Goal: Task Accomplishment & Management: Complete application form

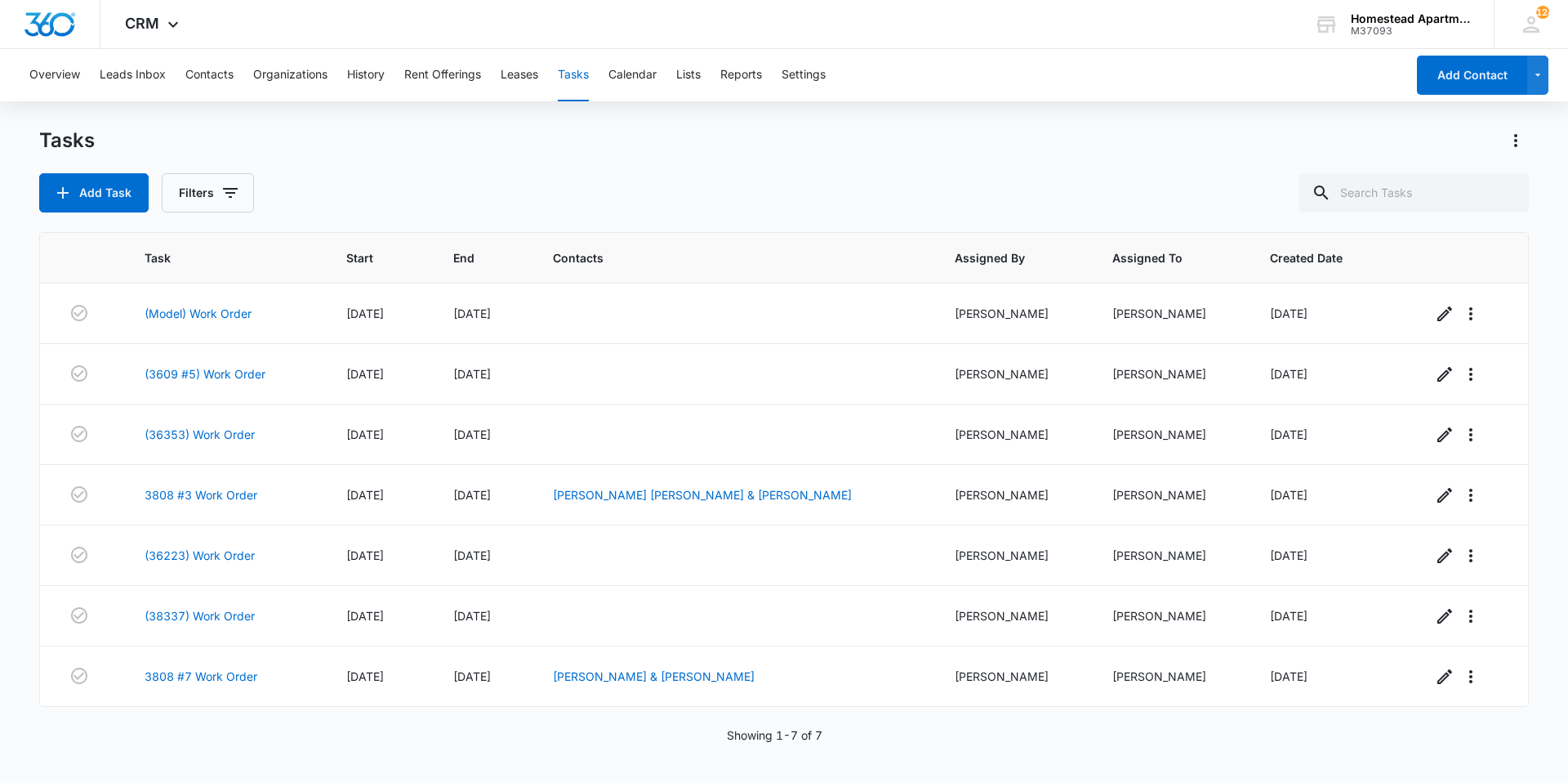
drag, startPoint x: 710, startPoint y: 621, endPoint x: 747, endPoint y: 158, distance: 464.5
click at [740, 161] on div "Tasks Add Task Filters" at bounding box center [784, 170] width 1490 height 85
drag, startPoint x: 1358, startPoint y: 192, endPoint x: 1287, endPoint y: 221, distance: 76.7
click at [1358, 189] on input "text" at bounding box center [1413, 193] width 231 height 40
click at [183, 201] on button "Filters" at bounding box center [207, 193] width 92 height 40
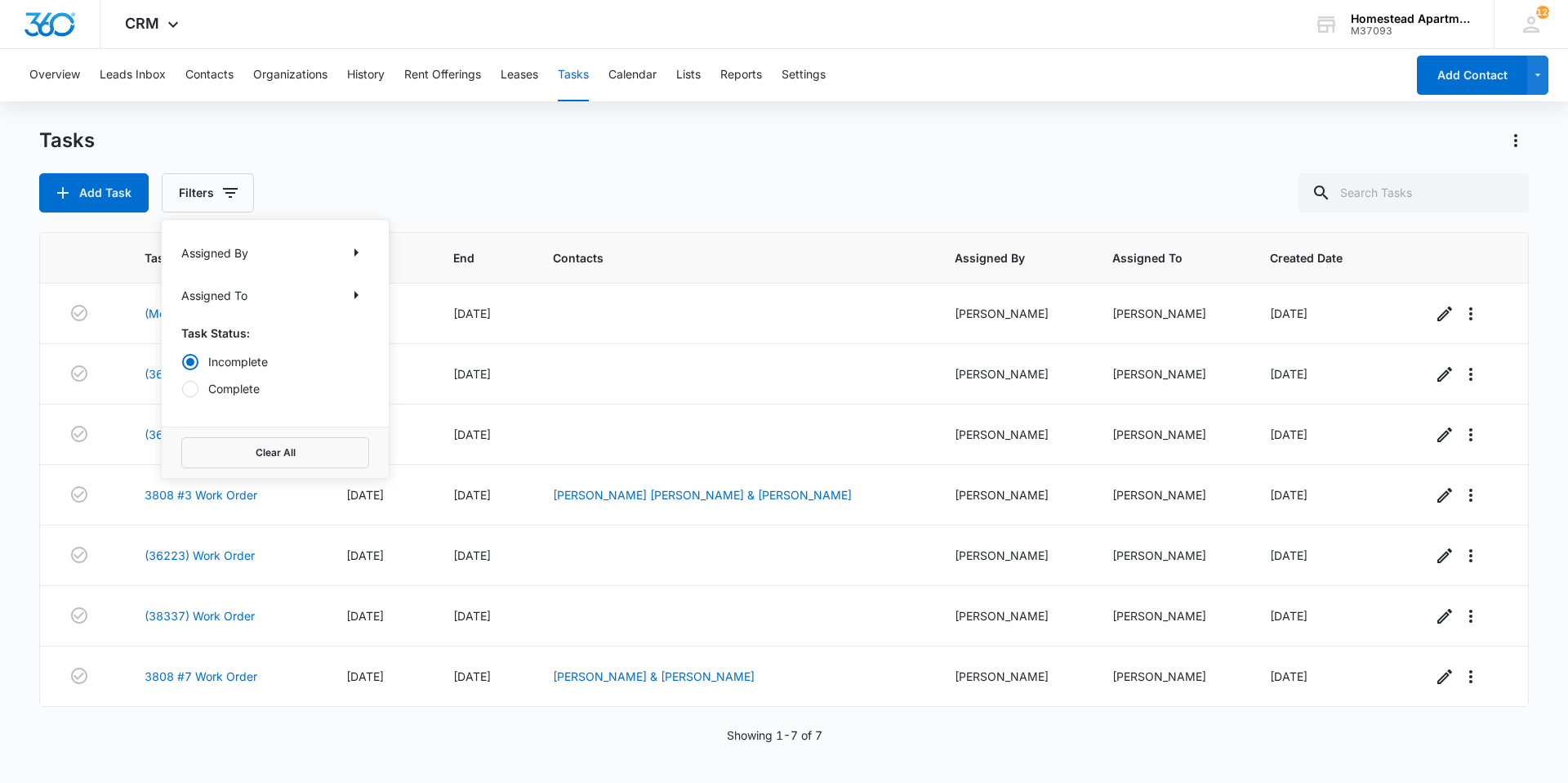
click at [479, 202] on div "Add Task Filters Assigned By Assigned To Task Status: Incomplete Complete Clear…" at bounding box center [784, 193] width 1490 height 40
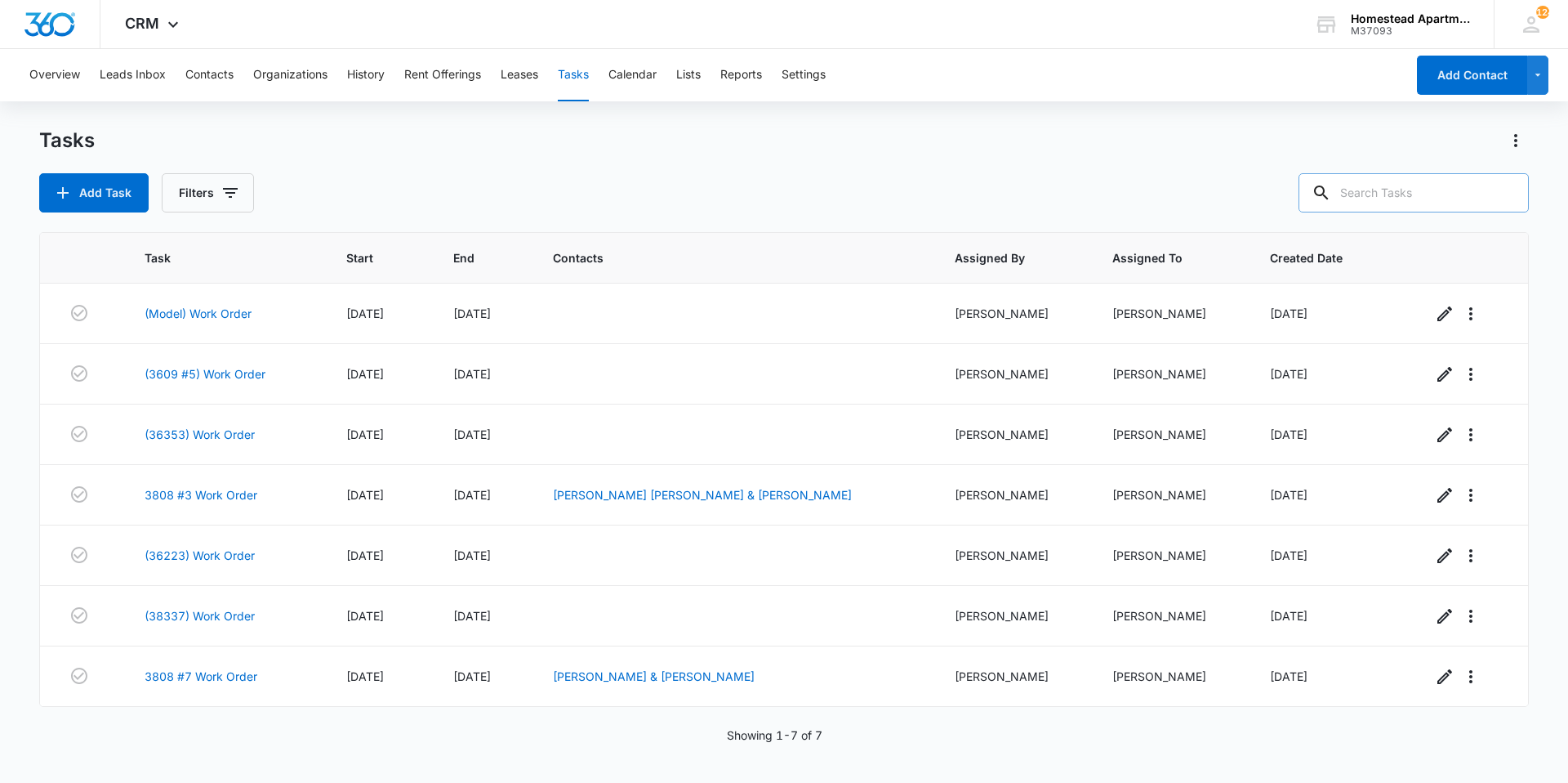
click at [1382, 198] on input "text" at bounding box center [1413, 193] width 231 height 40
type input "3829 #8"
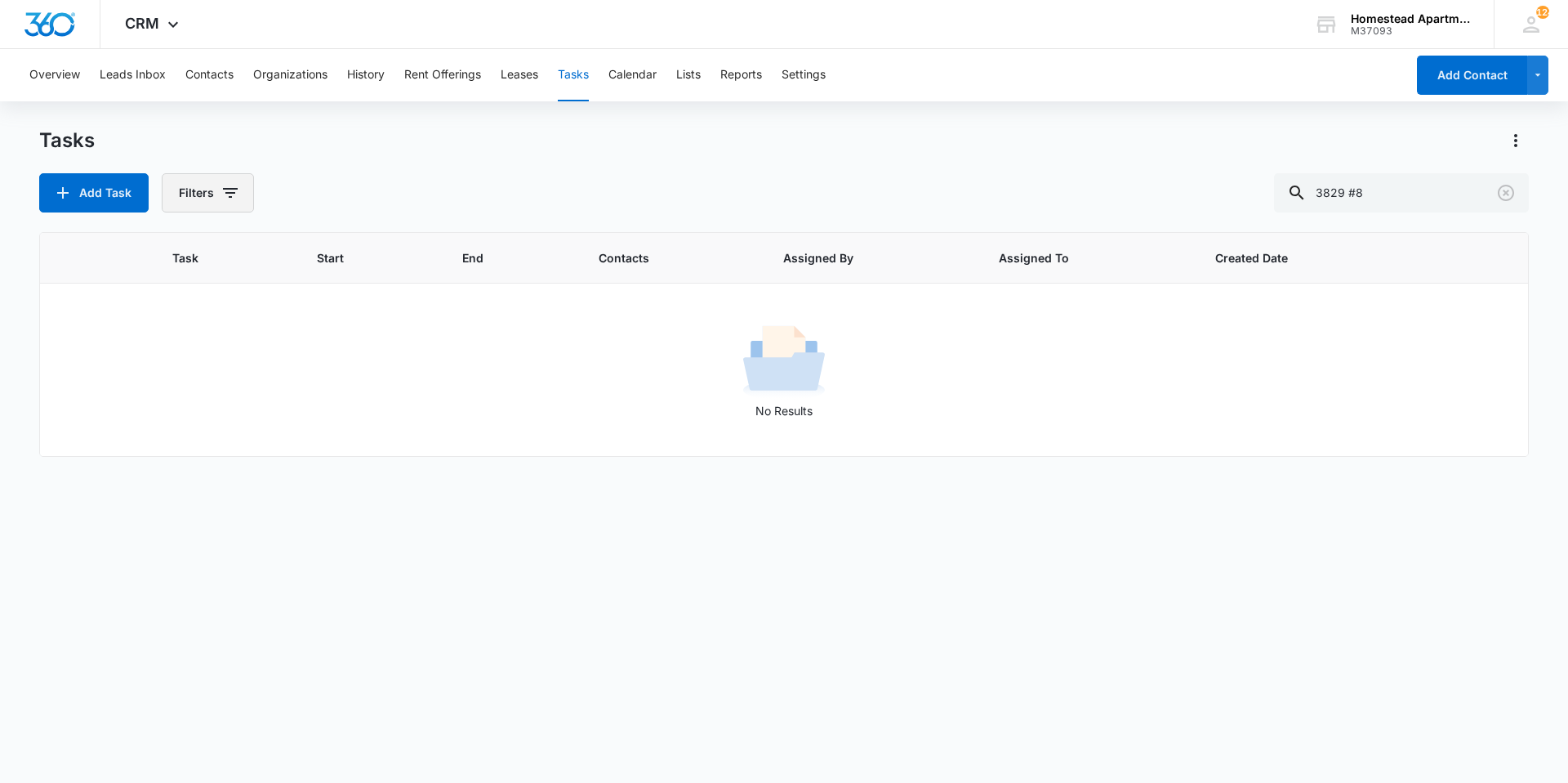
click at [218, 203] on button "Filters" at bounding box center [207, 193] width 92 height 40
click at [183, 392] on div at bounding box center [190, 389] width 16 height 16
click at [182, 389] on input "Complete" at bounding box center [181, 389] width 1 height 1
radio input "false"
radio input "true"
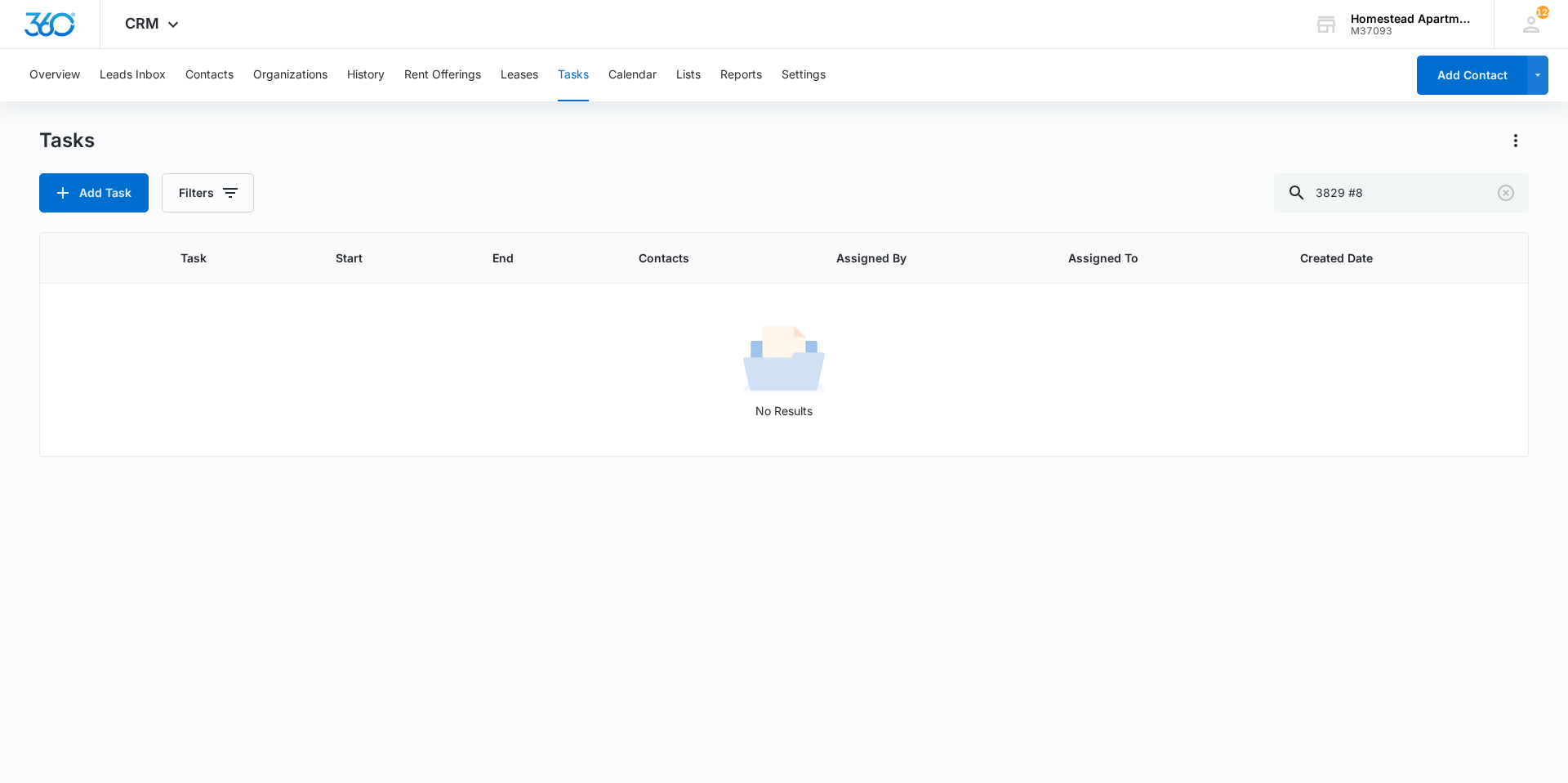
click at [393, 142] on div "Tasks" at bounding box center [784, 141] width 1490 height 26
drag, startPoint x: 1395, startPoint y: 202, endPoint x: 1081, endPoint y: 201, distance: 314.0
click at [1081, 201] on div "Add Task Filters 3829 #8" at bounding box center [784, 193] width 1490 height 40
click at [1340, 198] on input "938298)" at bounding box center [1401, 193] width 255 height 40
type input "(38298)"
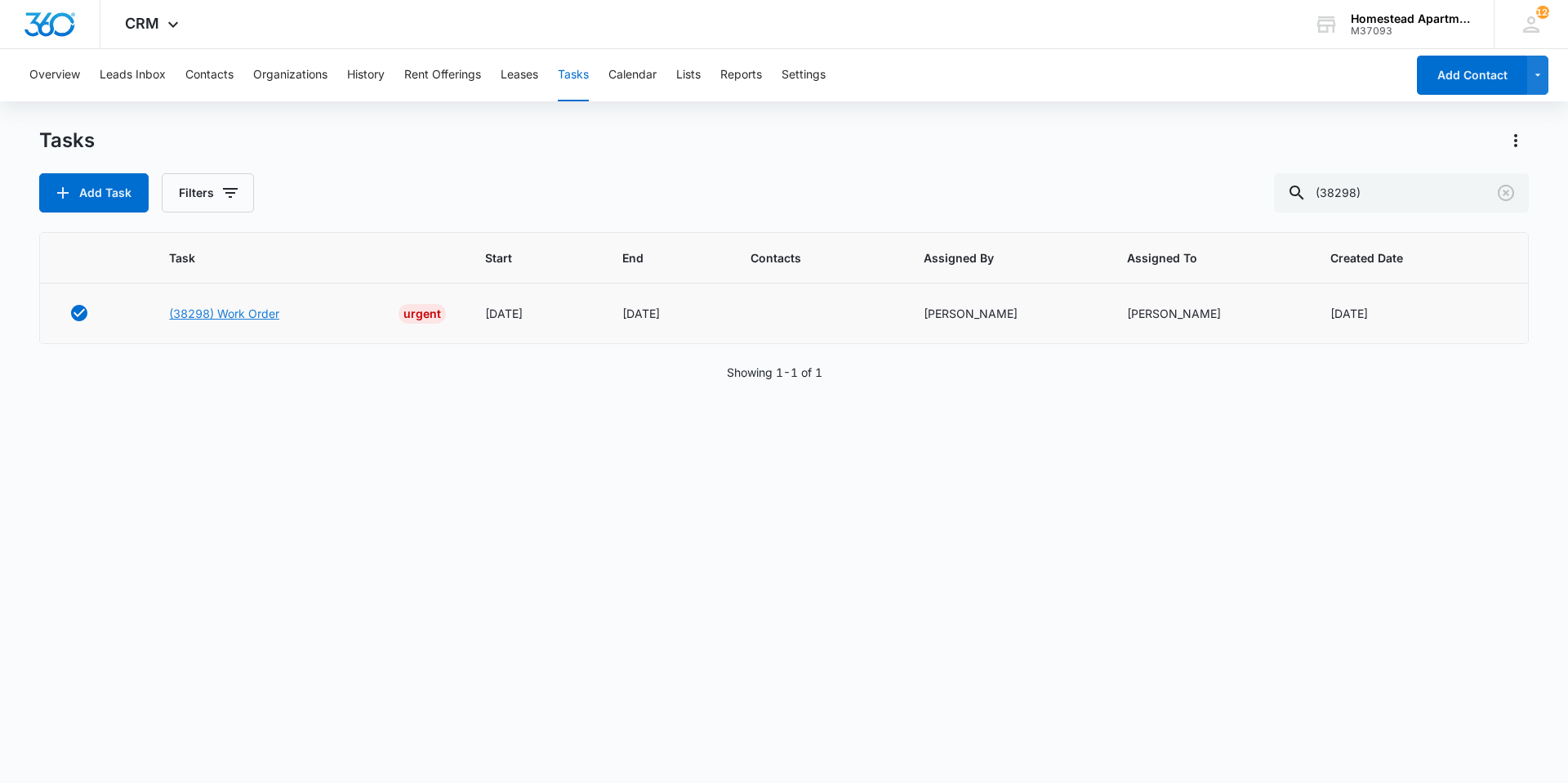
click at [242, 307] on link "(38298) Work Order" at bounding box center [224, 313] width 110 height 17
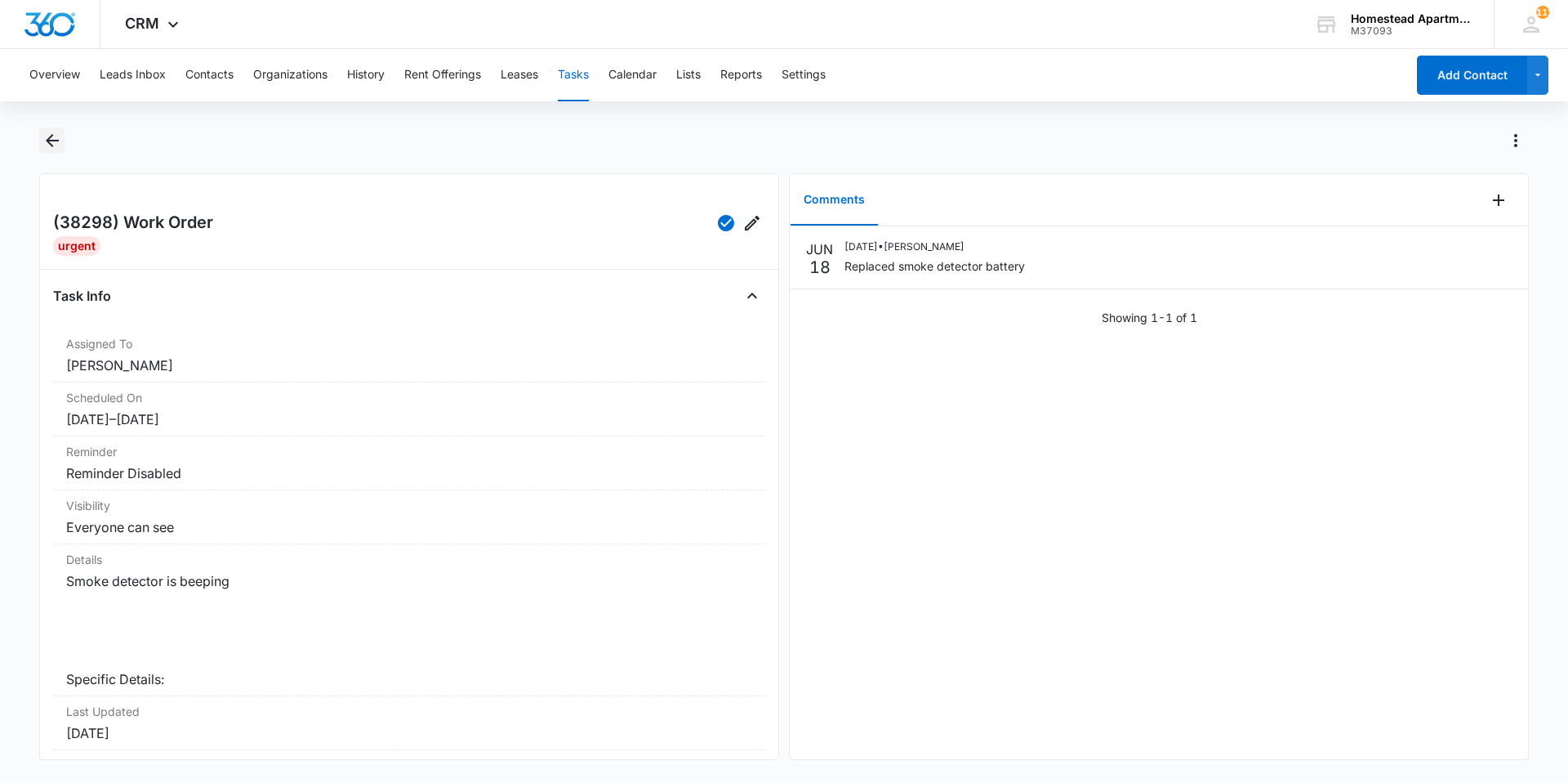
click at [59, 144] on icon "Back" at bounding box center [52, 141] width 20 height 20
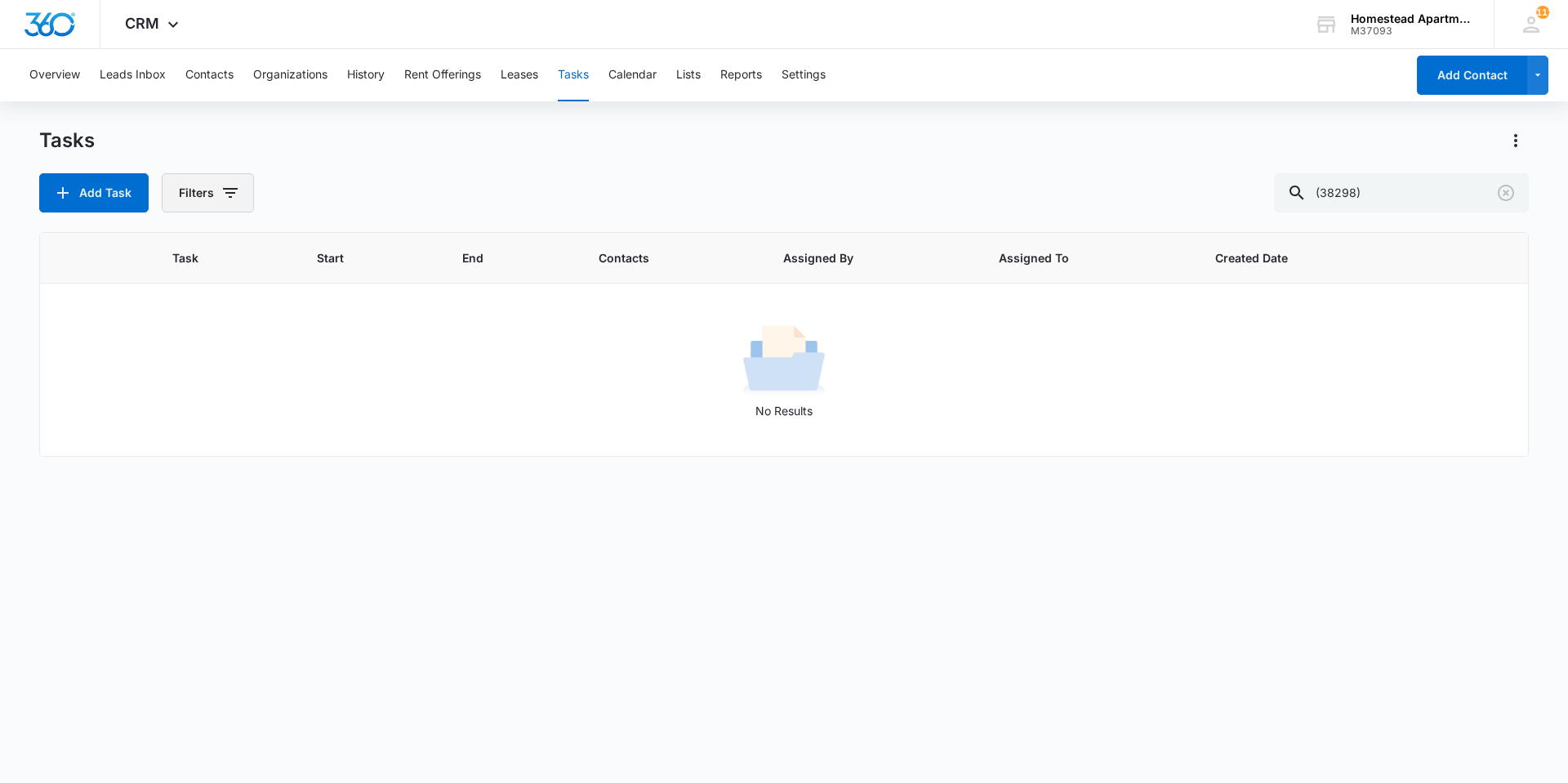
click at [214, 194] on button "Filters" at bounding box center [207, 193] width 92 height 40
click at [201, 389] on label "Complete" at bounding box center [275, 388] width 188 height 17
click at [182, 389] on input "Complete" at bounding box center [181, 389] width 1 height 1
radio input "false"
radio input "true"
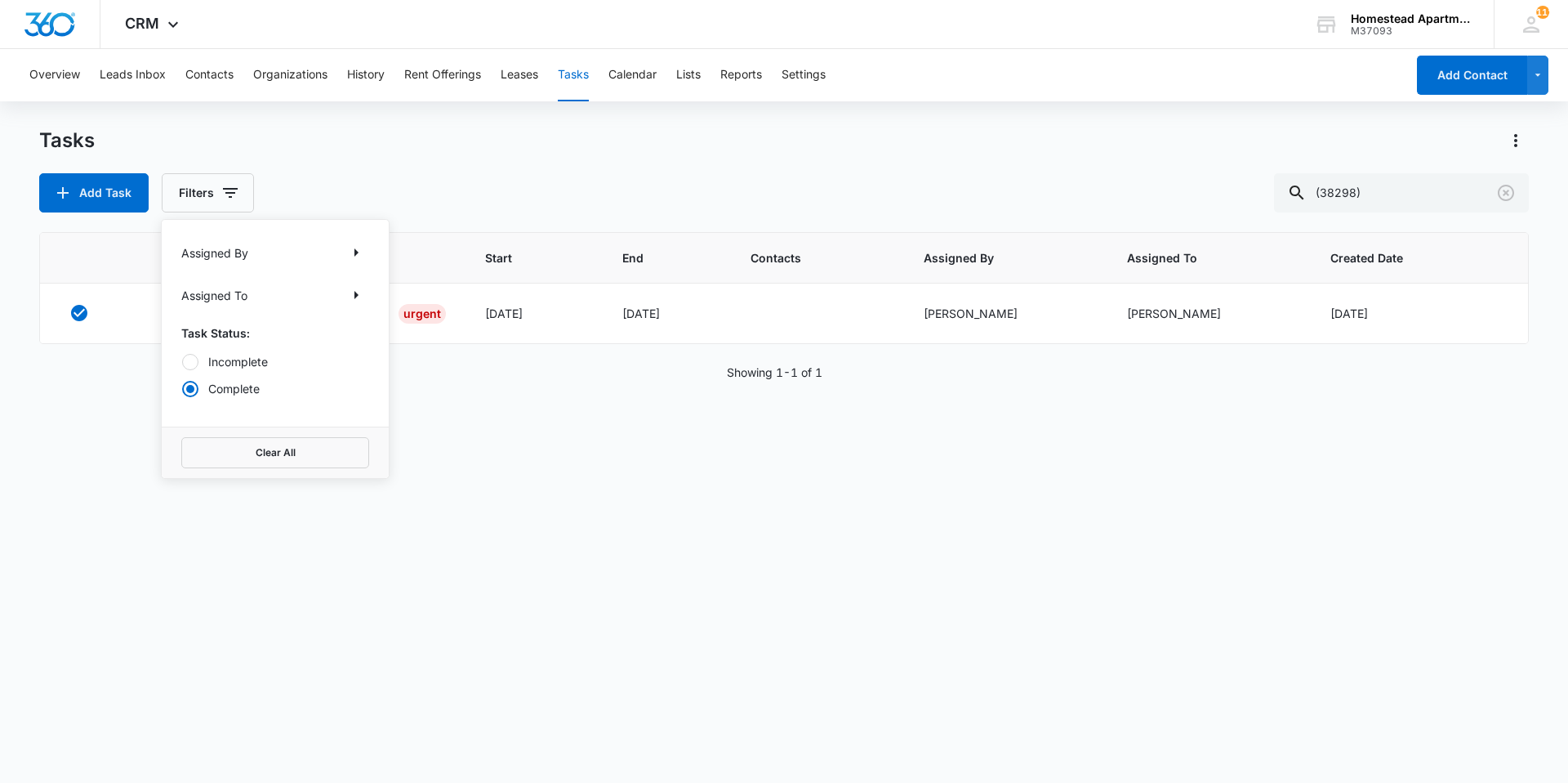
click at [396, 136] on div "Tasks" at bounding box center [784, 141] width 1490 height 26
click at [226, 308] on link "(38298) Work Order" at bounding box center [224, 313] width 110 height 17
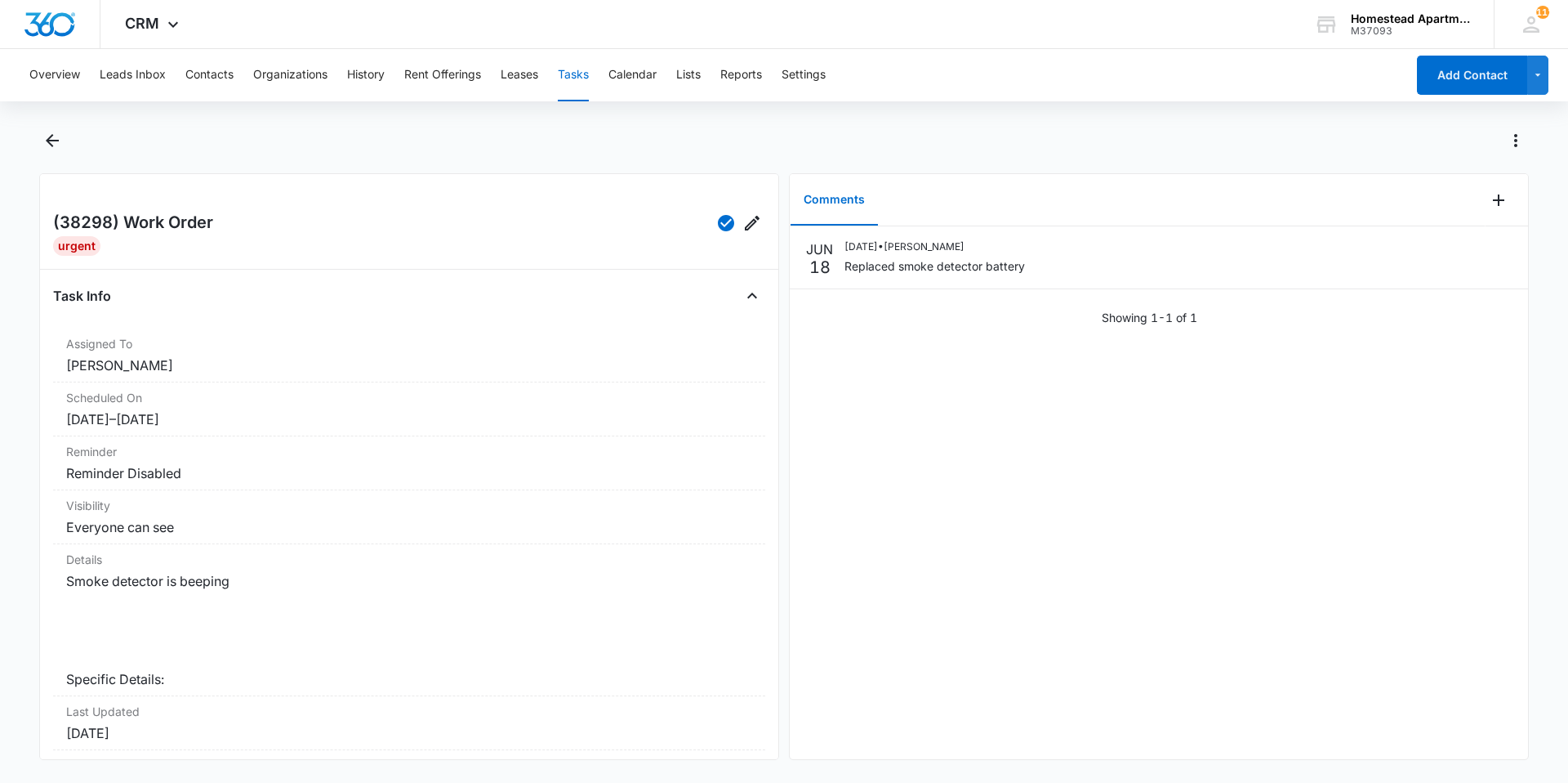
click at [576, 72] on button "Tasks" at bounding box center [573, 74] width 31 height 53
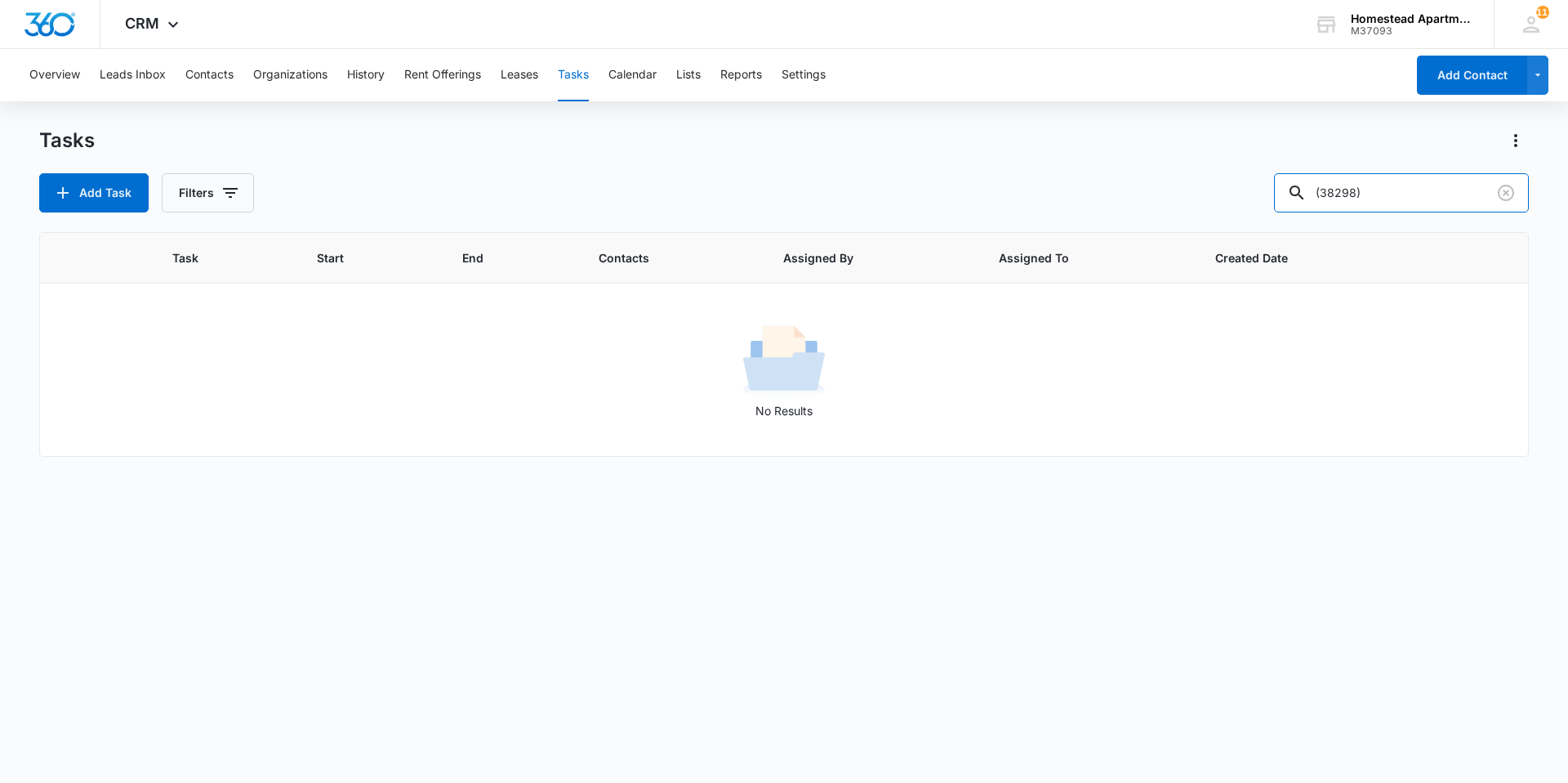
drag, startPoint x: 1403, startPoint y: 207, endPoint x: 1092, endPoint y: 193, distance: 311.3
click at [1092, 193] on div "Add Task Filters (38298)" at bounding box center [784, 193] width 1490 height 40
click at [106, 192] on button "Add Task" at bounding box center [94, 193] width 109 height 40
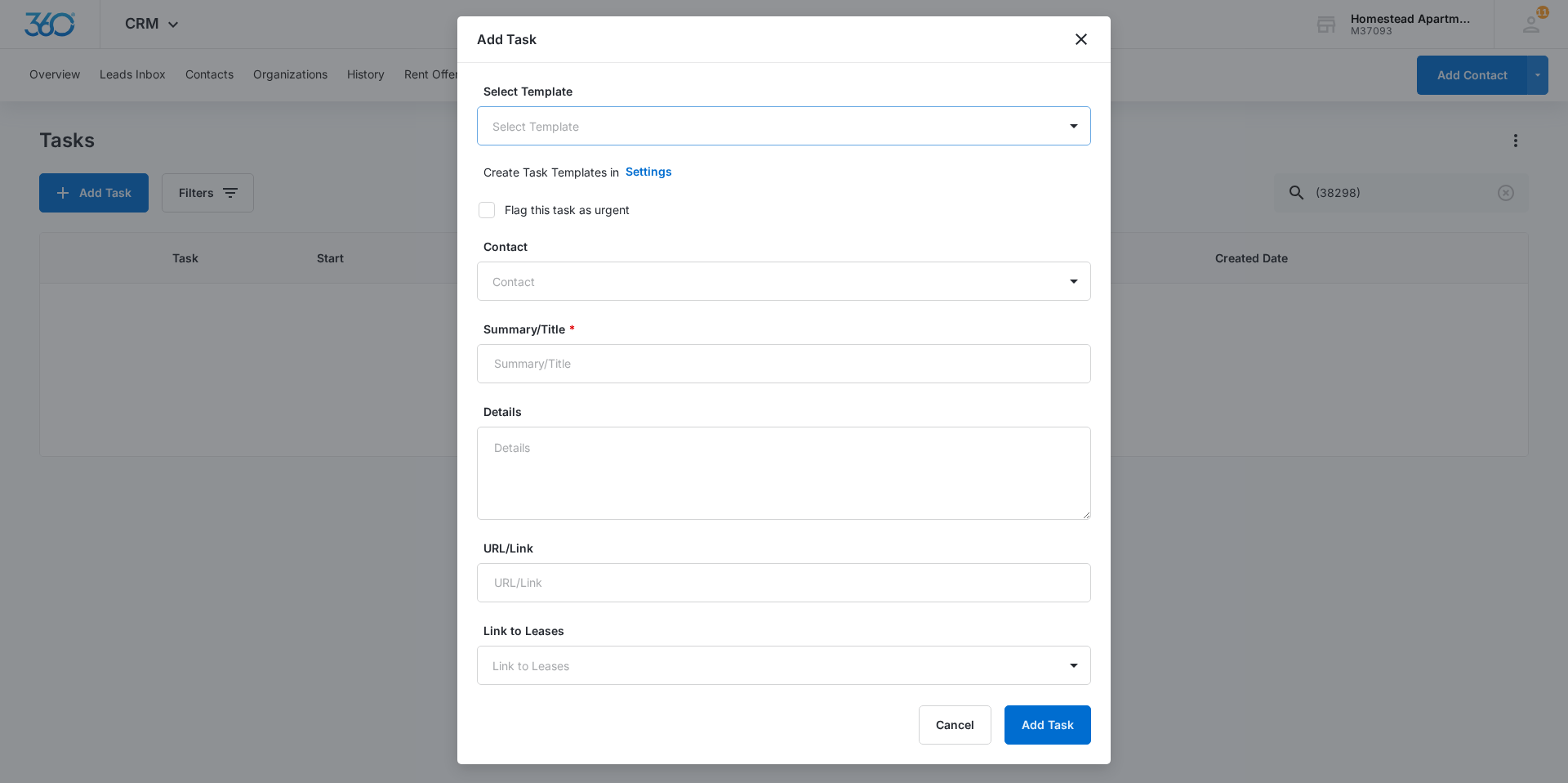
click at [582, 124] on body "CRM Apps Reputation Websites Forms CRM Email Social Content Intelligence Files …" at bounding box center [784, 392] width 1568 height 783
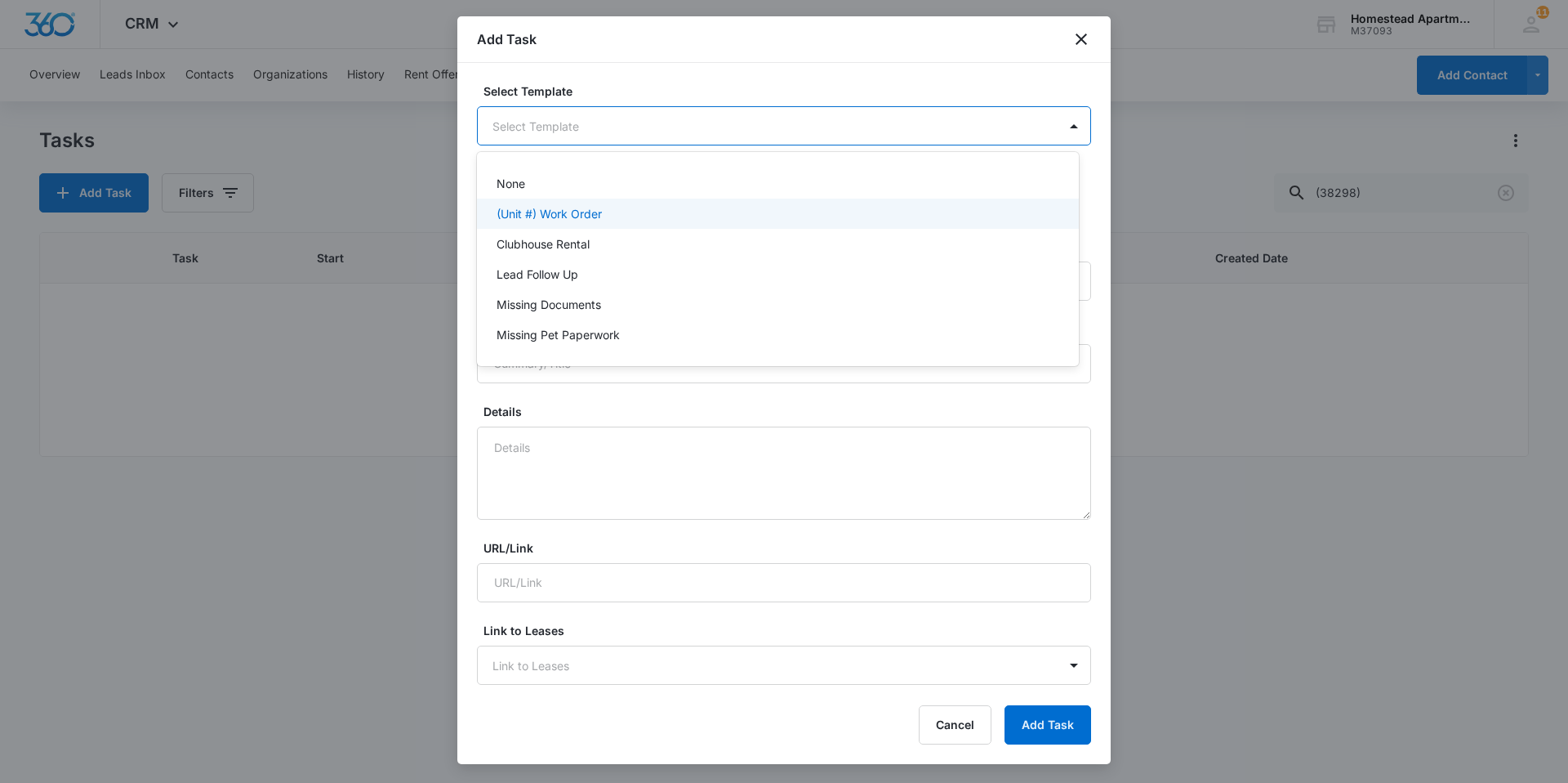
click at [575, 210] on p "(Unit #) Work Order" at bounding box center [549, 213] width 105 height 17
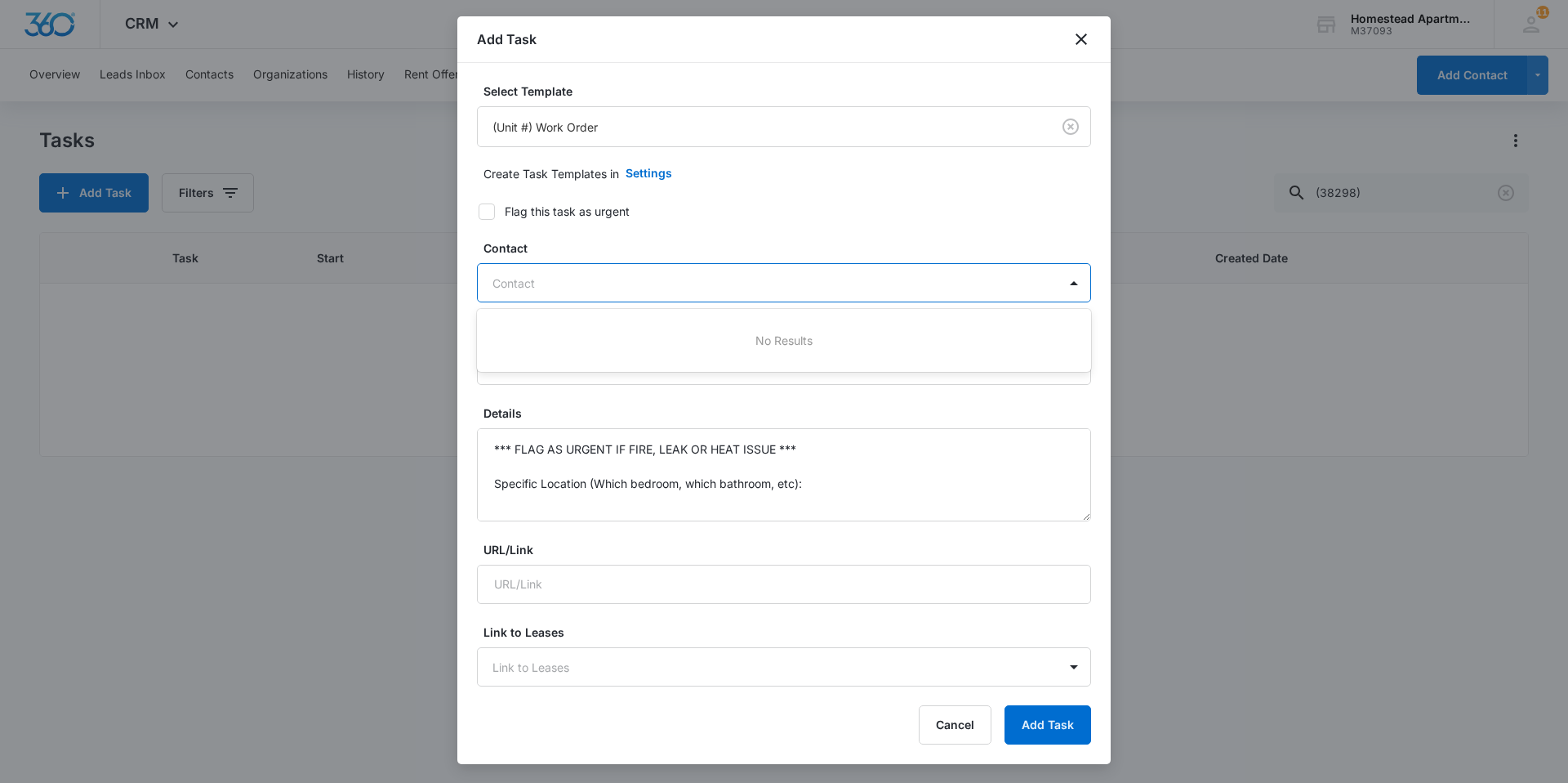
click at [600, 280] on div at bounding box center [774, 282] width 564 height 21
click at [593, 284] on div at bounding box center [774, 282] width 564 height 21
type input "saw"
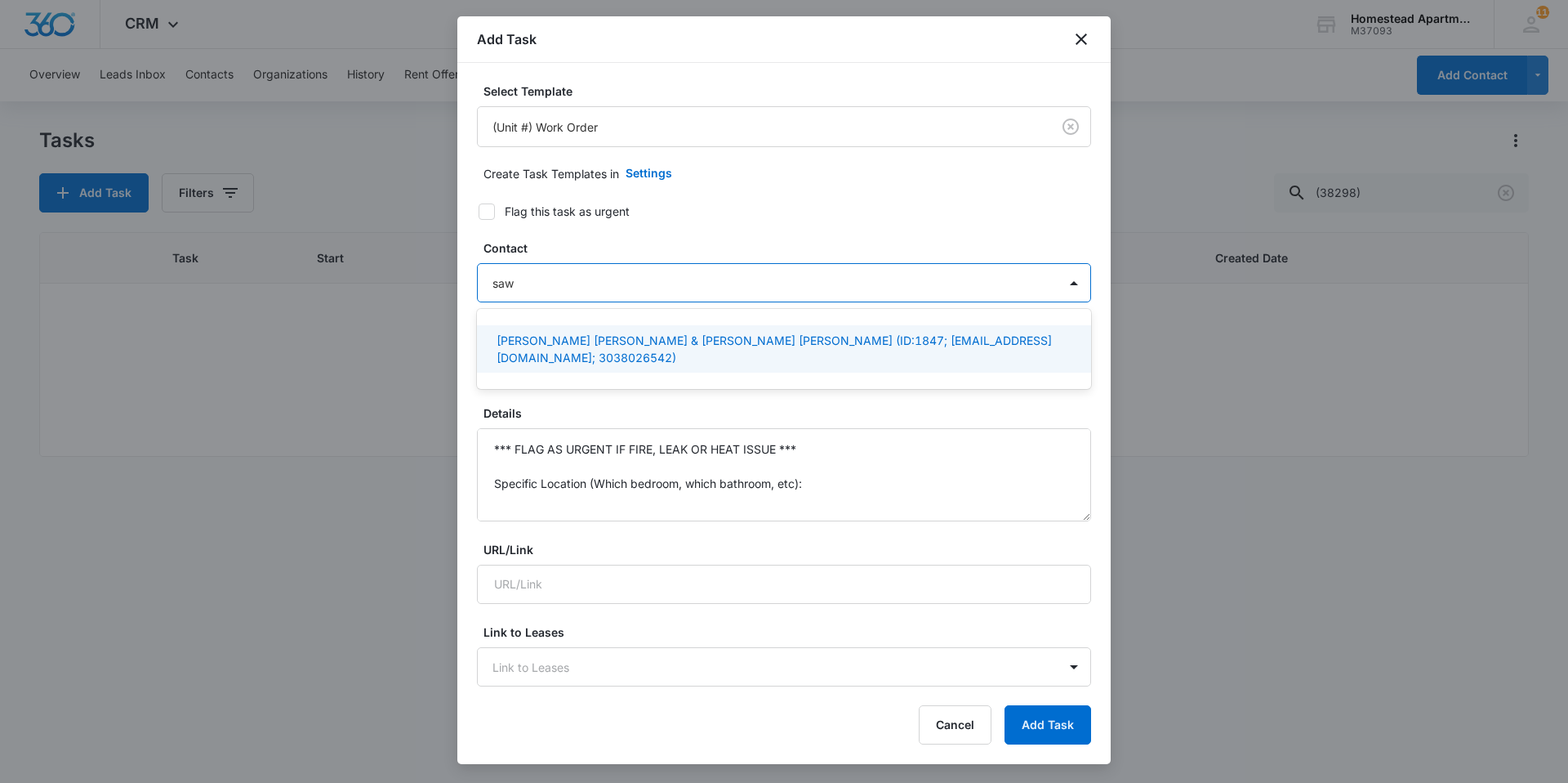
click at [599, 336] on p "Sawyer Shain Smith & Campbell Smith (ID:1847; fafasoysauce25@gmail.com; 3038026…" at bounding box center [782, 349] width 572 height 35
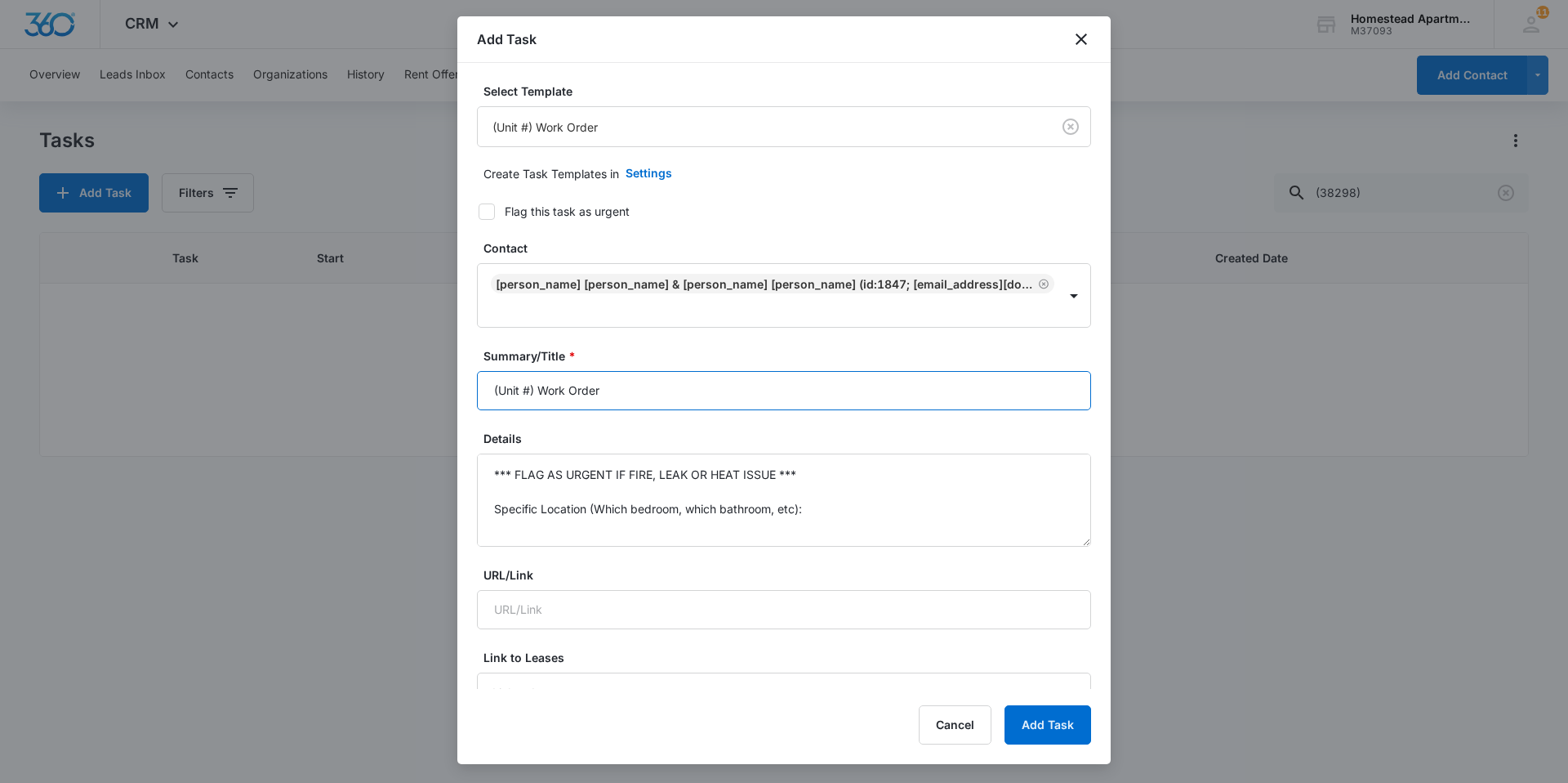
drag, startPoint x: 658, startPoint y: 376, endPoint x: 477, endPoint y: 383, distance: 181.1
click at [477, 383] on input "(Unit #) Work Order" at bounding box center [784, 391] width 614 height 40
type input "W"
type input "3829 #8 Work order"
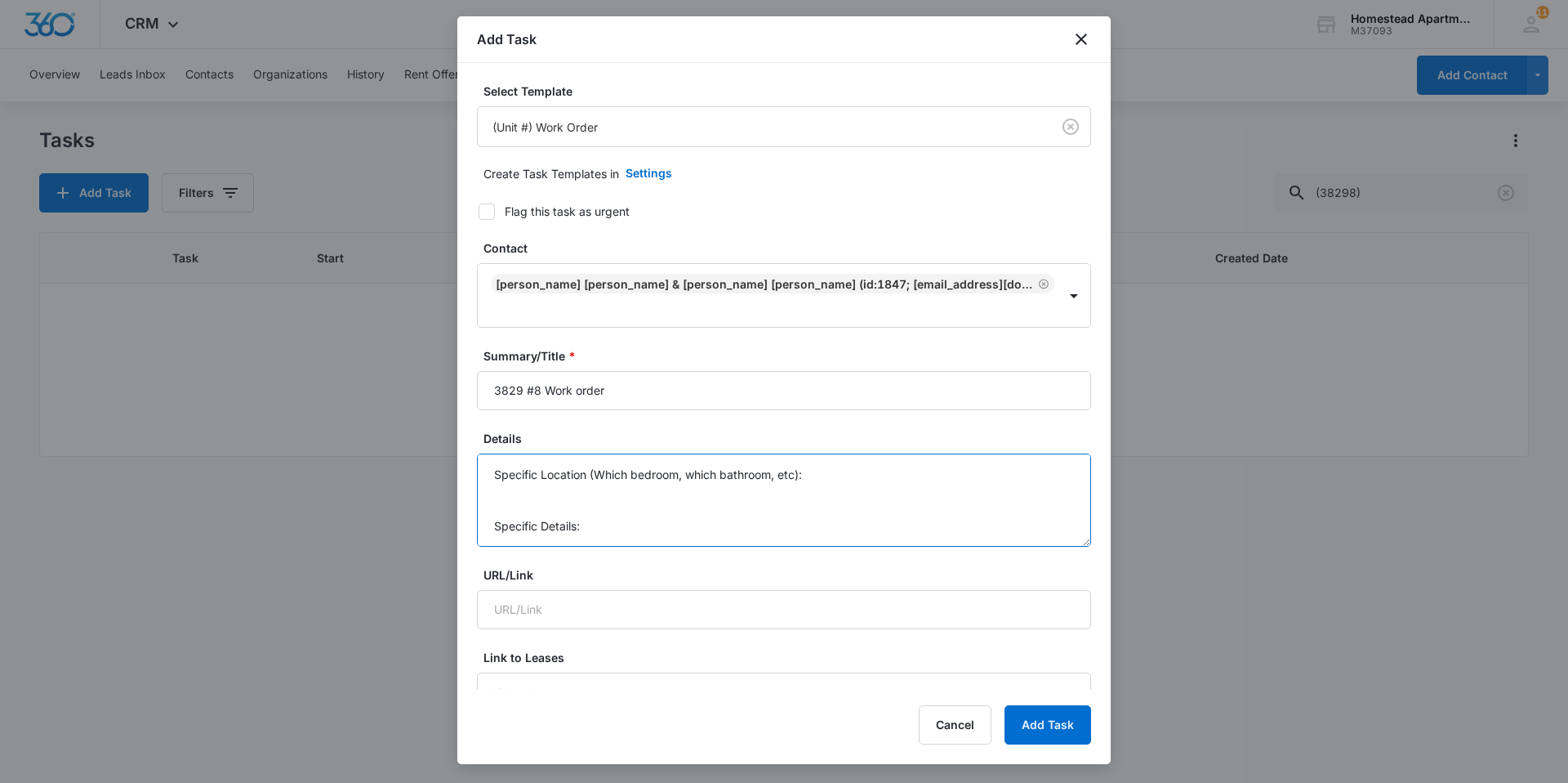
scroll to position [120, 0]
drag, startPoint x: 491, startPoint y: 449, endPoint x: 831, endPoint y: 572, distance: 361.6
type textarea "Needs a washer and dryer in unit, they are moving in 8-16."
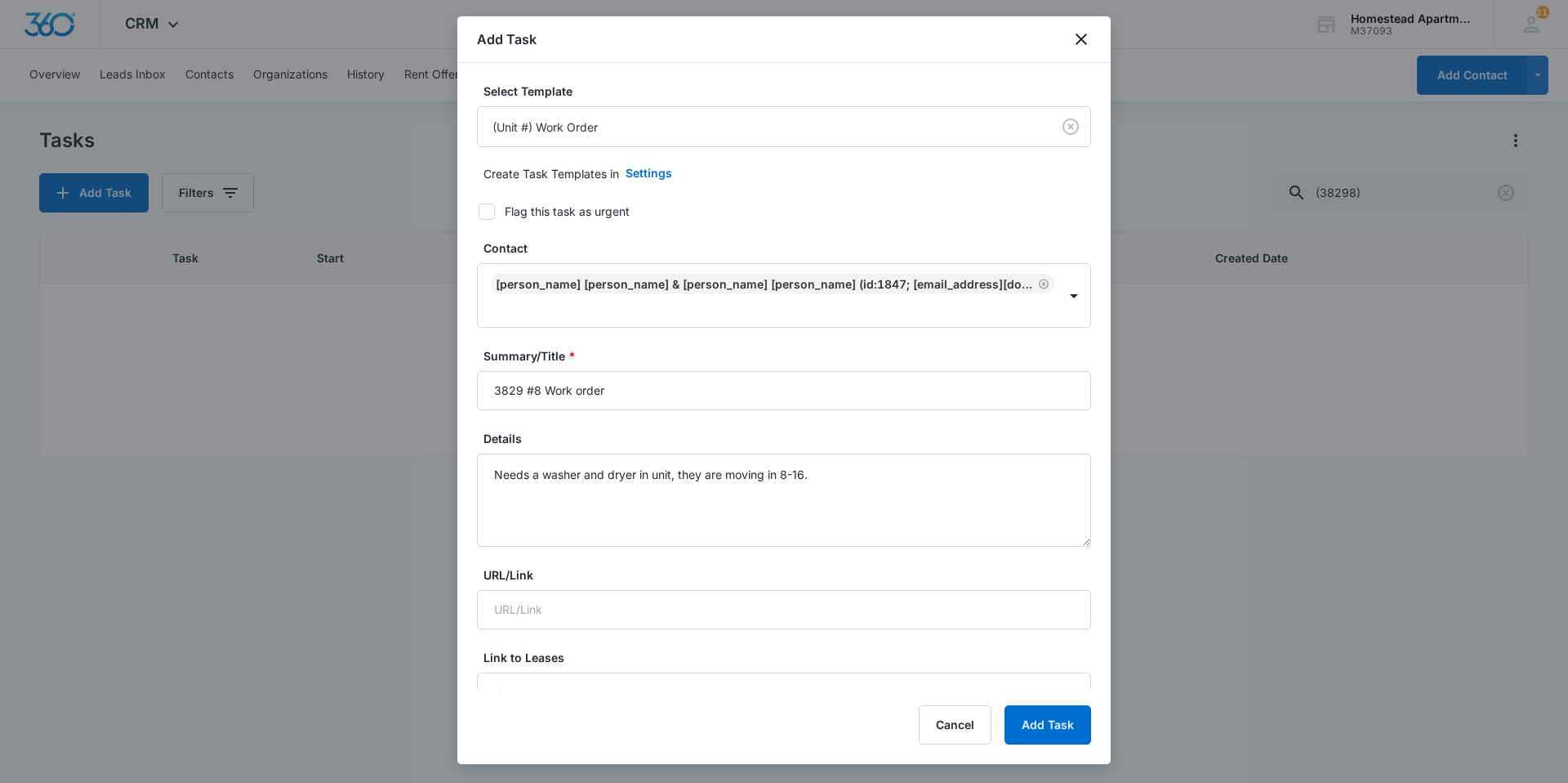
click at [491, 210] on icon at bounding box center [486, 211] width 15 height 15
click at [478, 210] on input "Flag this task as urgent" at bounding box center [473, 212] width 12 height 12
checkbox input "true"
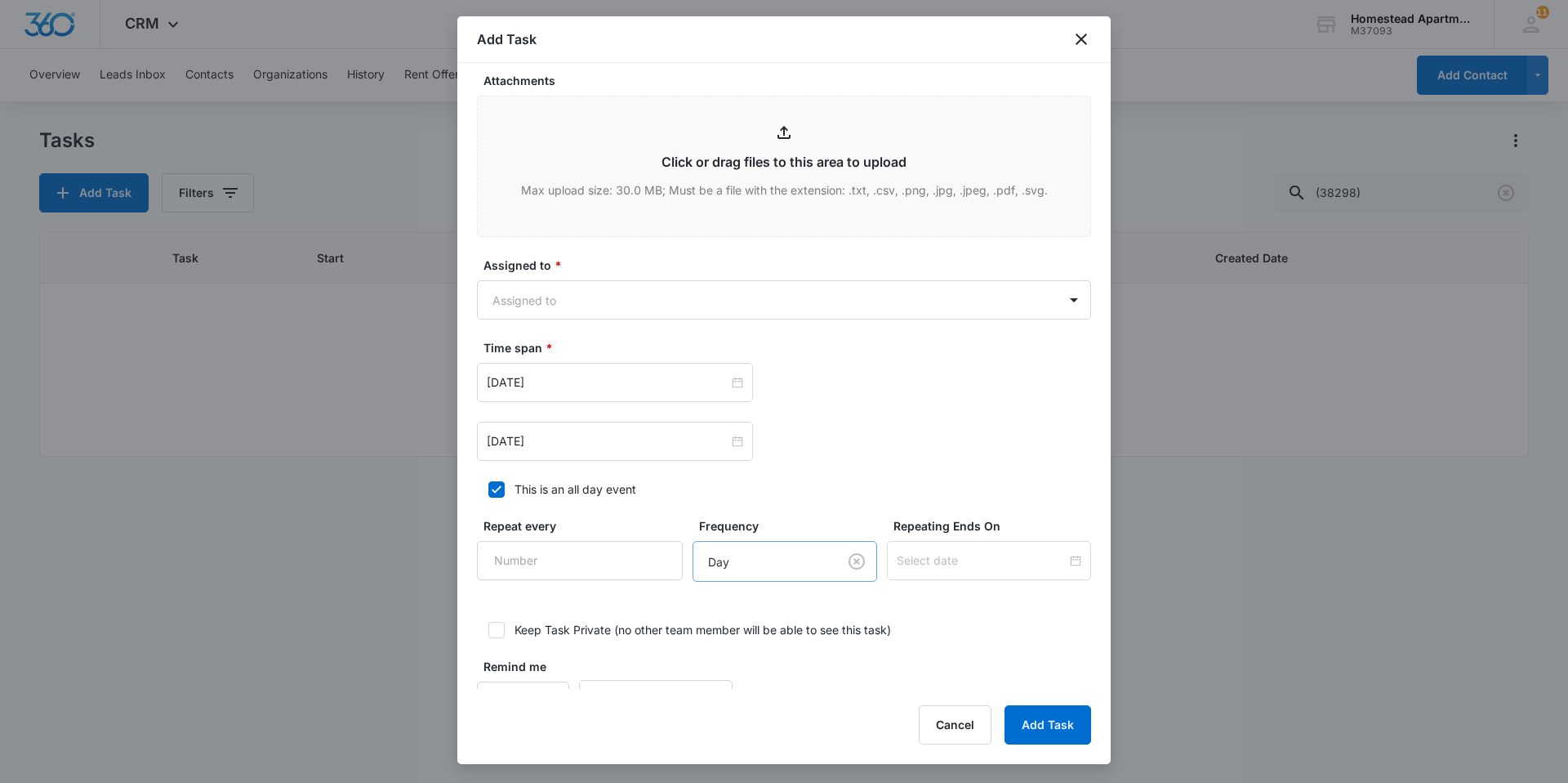
scroll to position [818, 0]
click at [758, 268] on body "CRM Apps Reputation Websites Forms CRM Email Social Content Intelligence Files …" at bounding box center [784, 392] width 1568 height 783
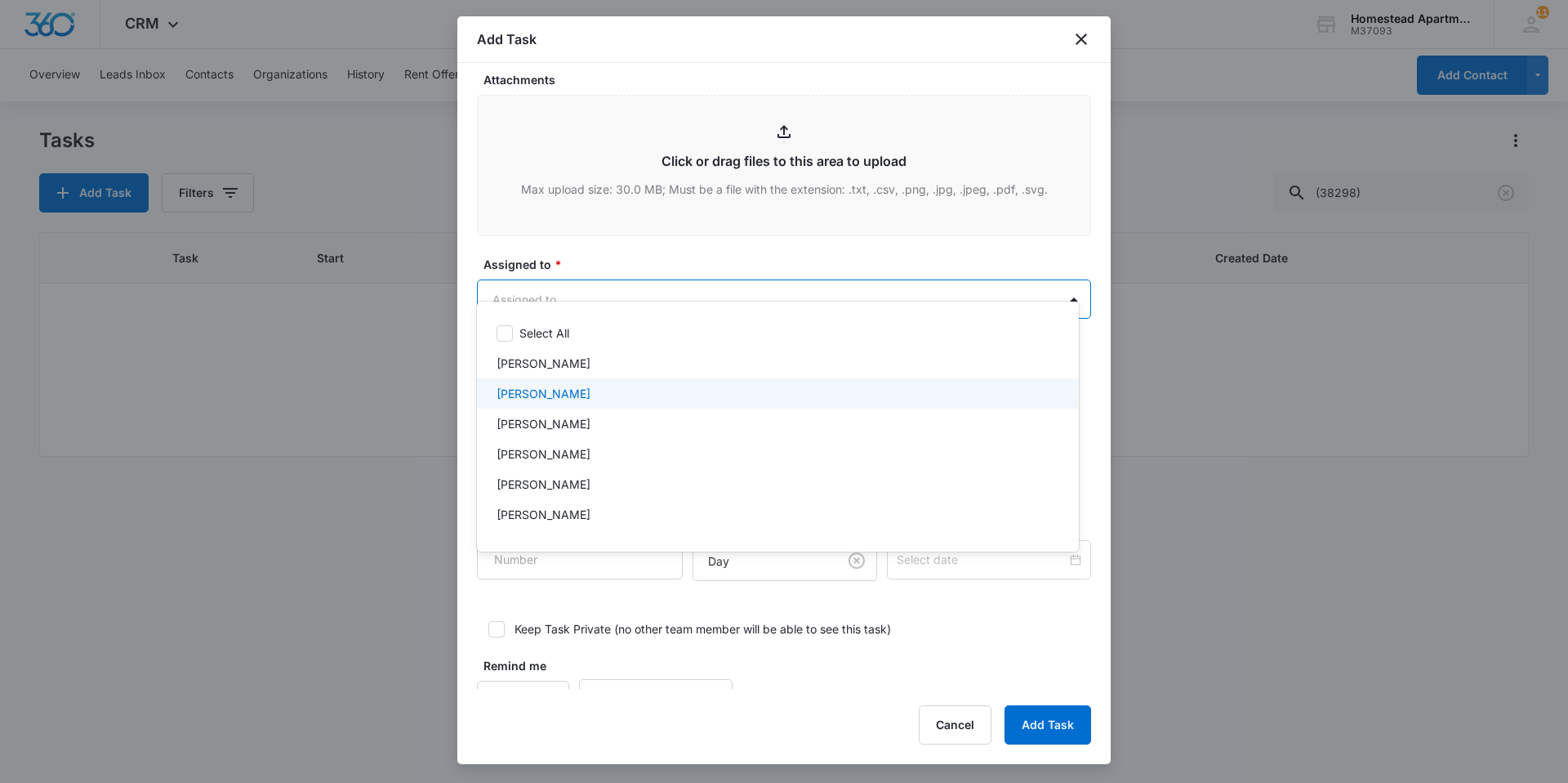
click at [627, 387] on div "Carlos Fierro" at bounding box center [776, 392] width 560 height 17
click at [786, 249] on div at bounding box center [784, 392] width 1568 height 783
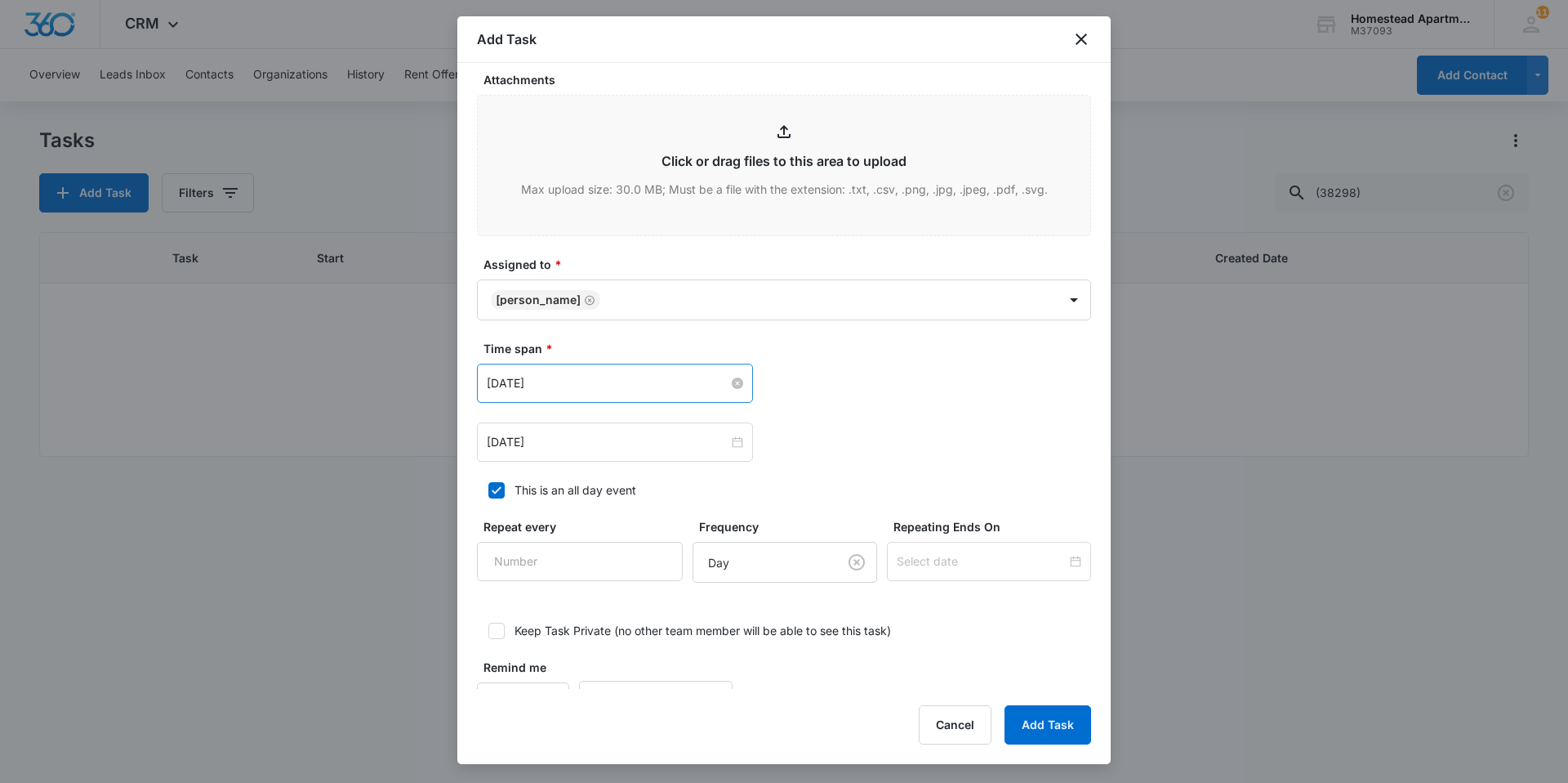
click at [736, 375] on div "Feb 20, 2023" at bounding box center [614, 384] width 257 height 18
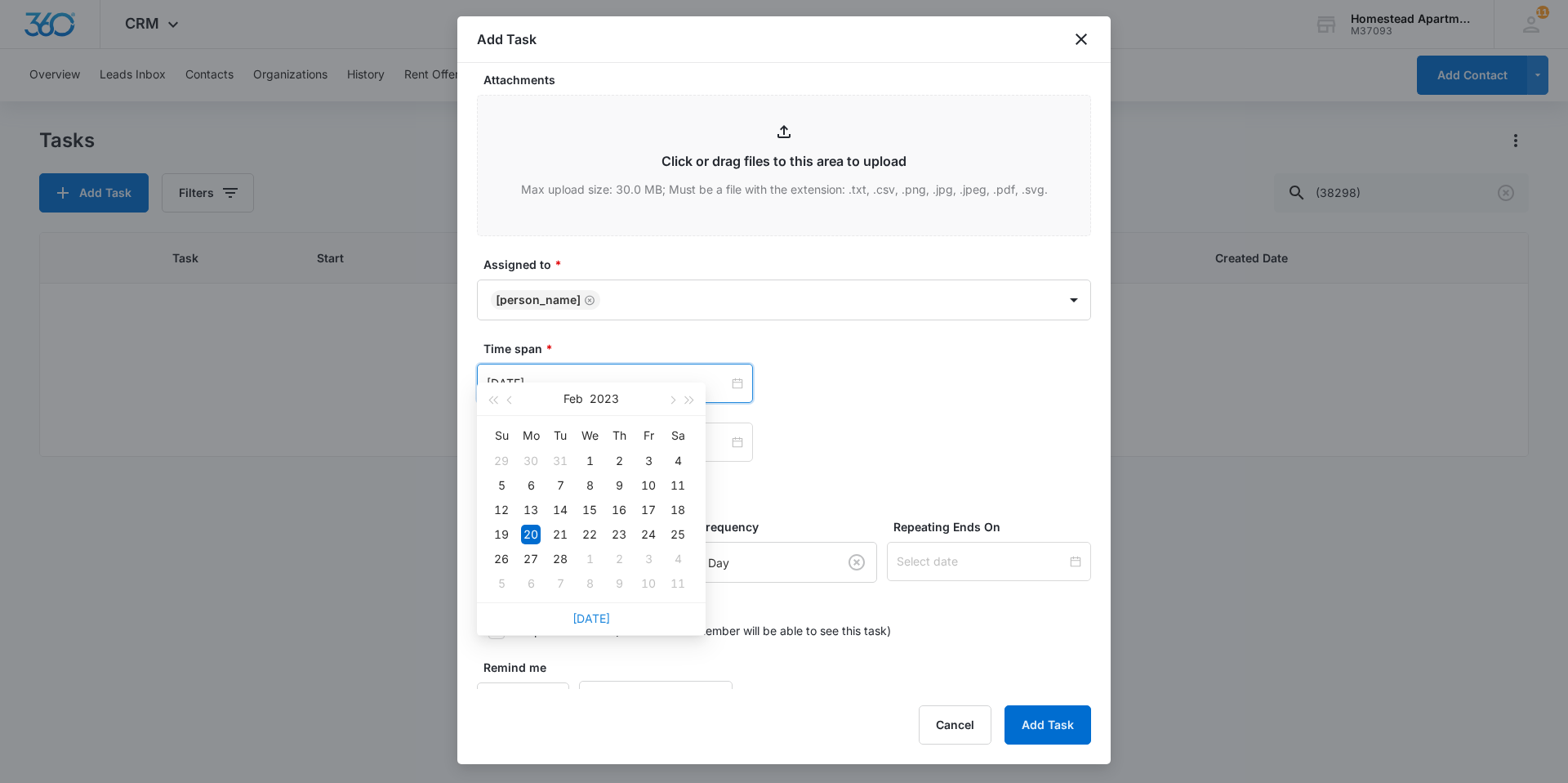
click at [590, 617] on link "Today" at bounding box center [591, 618] width 38 height 14
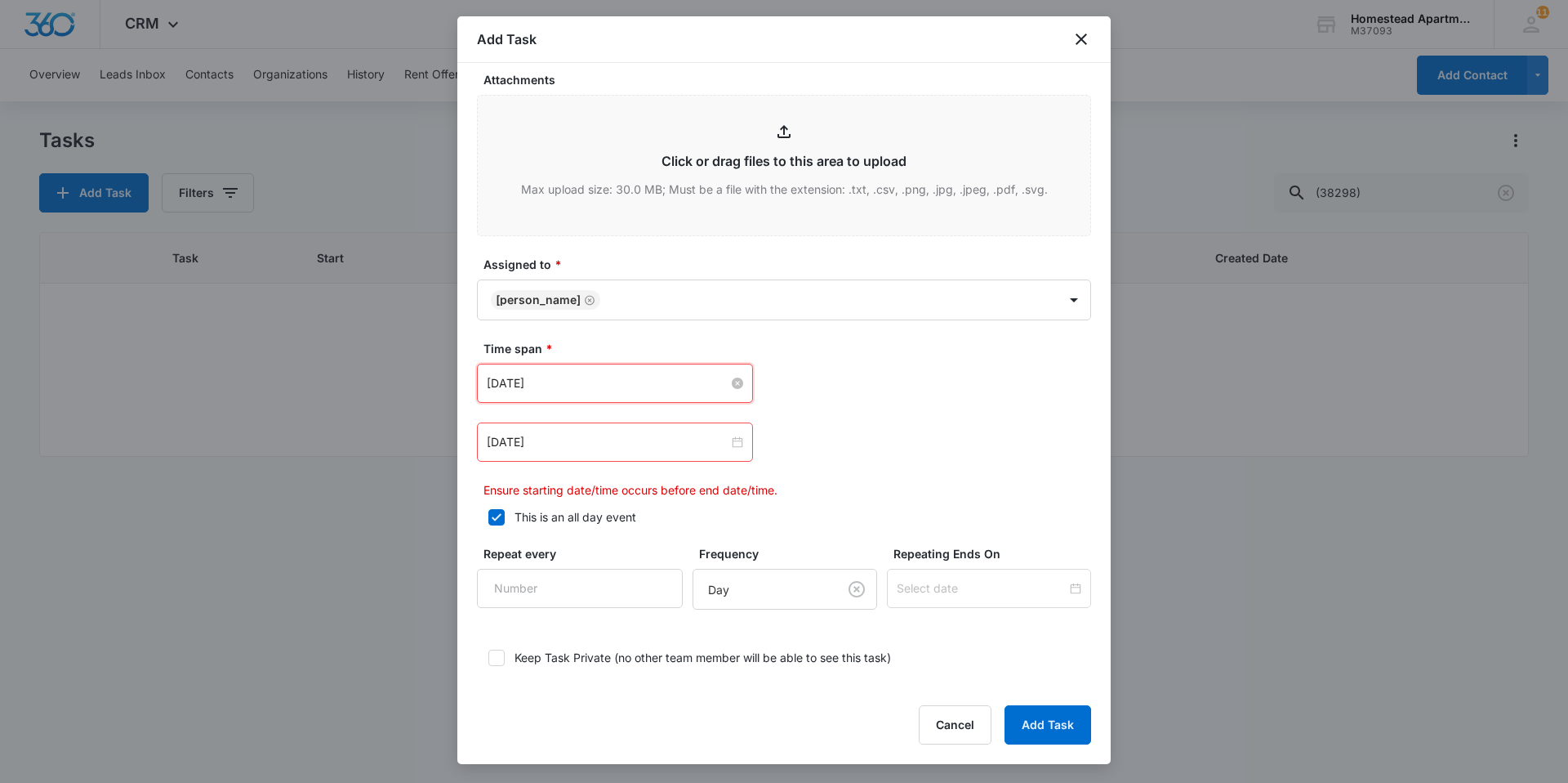
click at [603, 375] on input "Aug 14, 2025" at bounding box center [607, 384] width 242 height 18
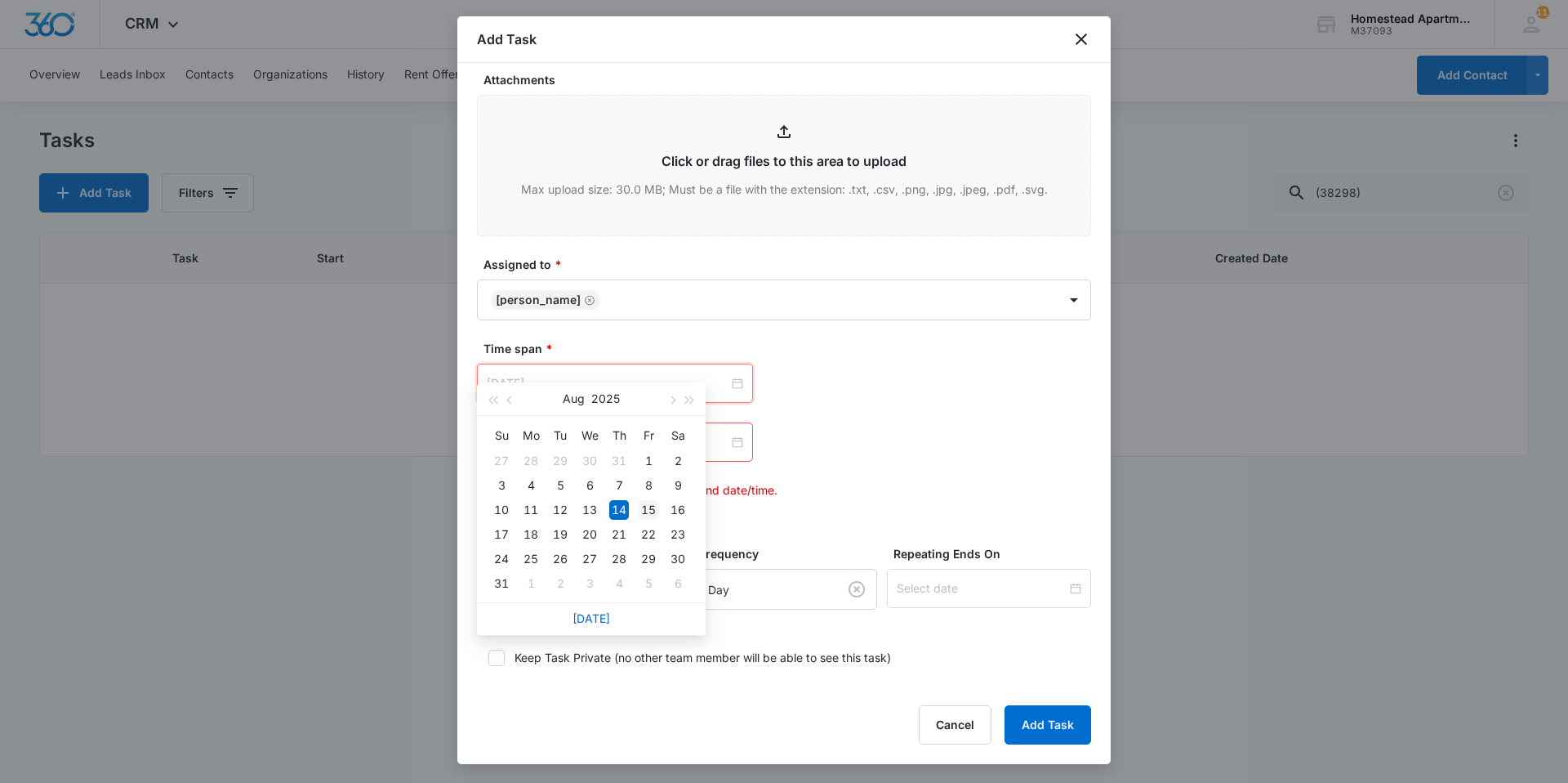
type input "Aug 15, 2025"
click at [650, 514] on div "15" at bounding box center [649, 510] width 20 height 20
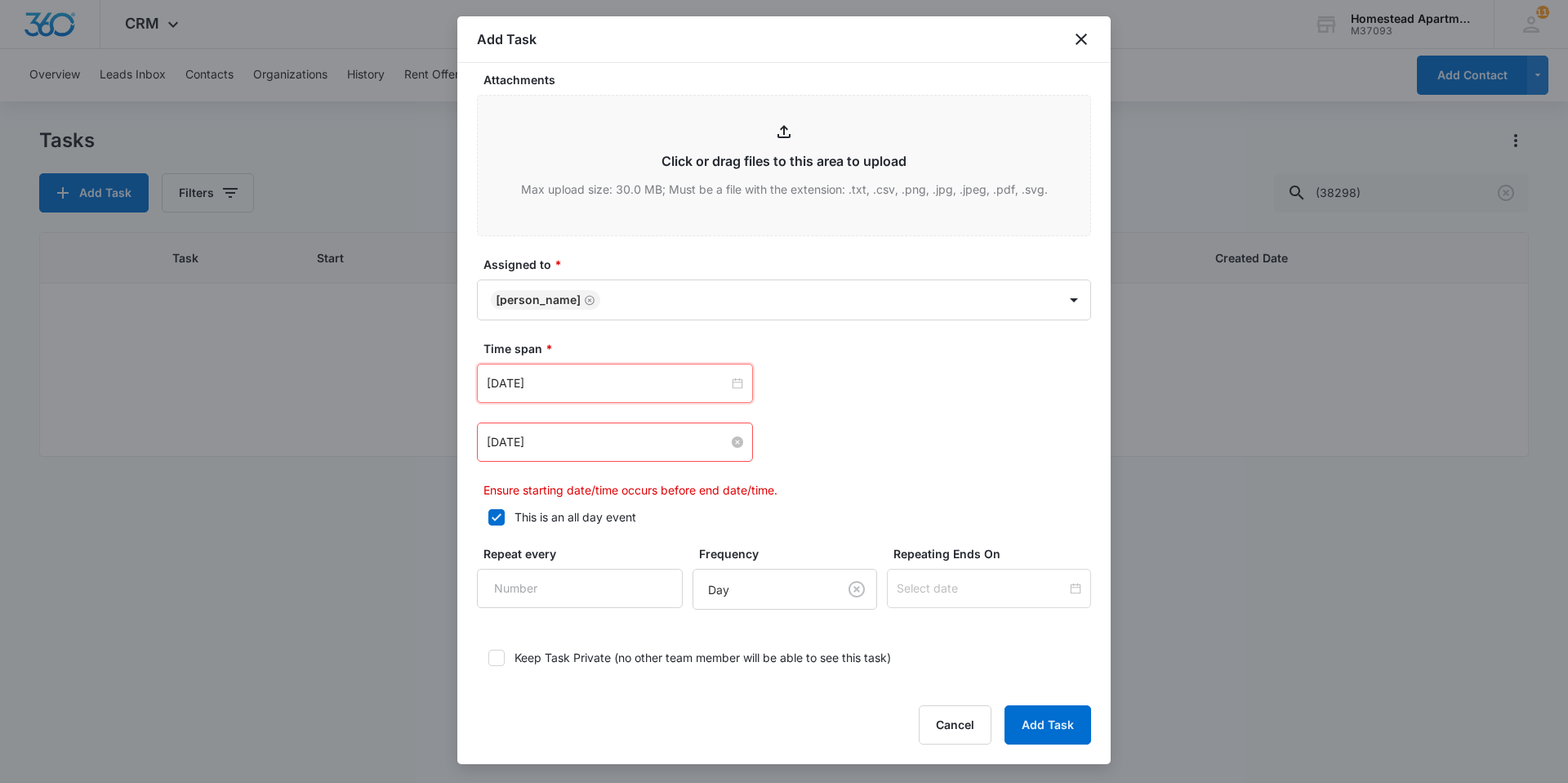
click at [566, 433] on input "Feb 20, 2023" at bounding box center [607, 442] width 242 height 18
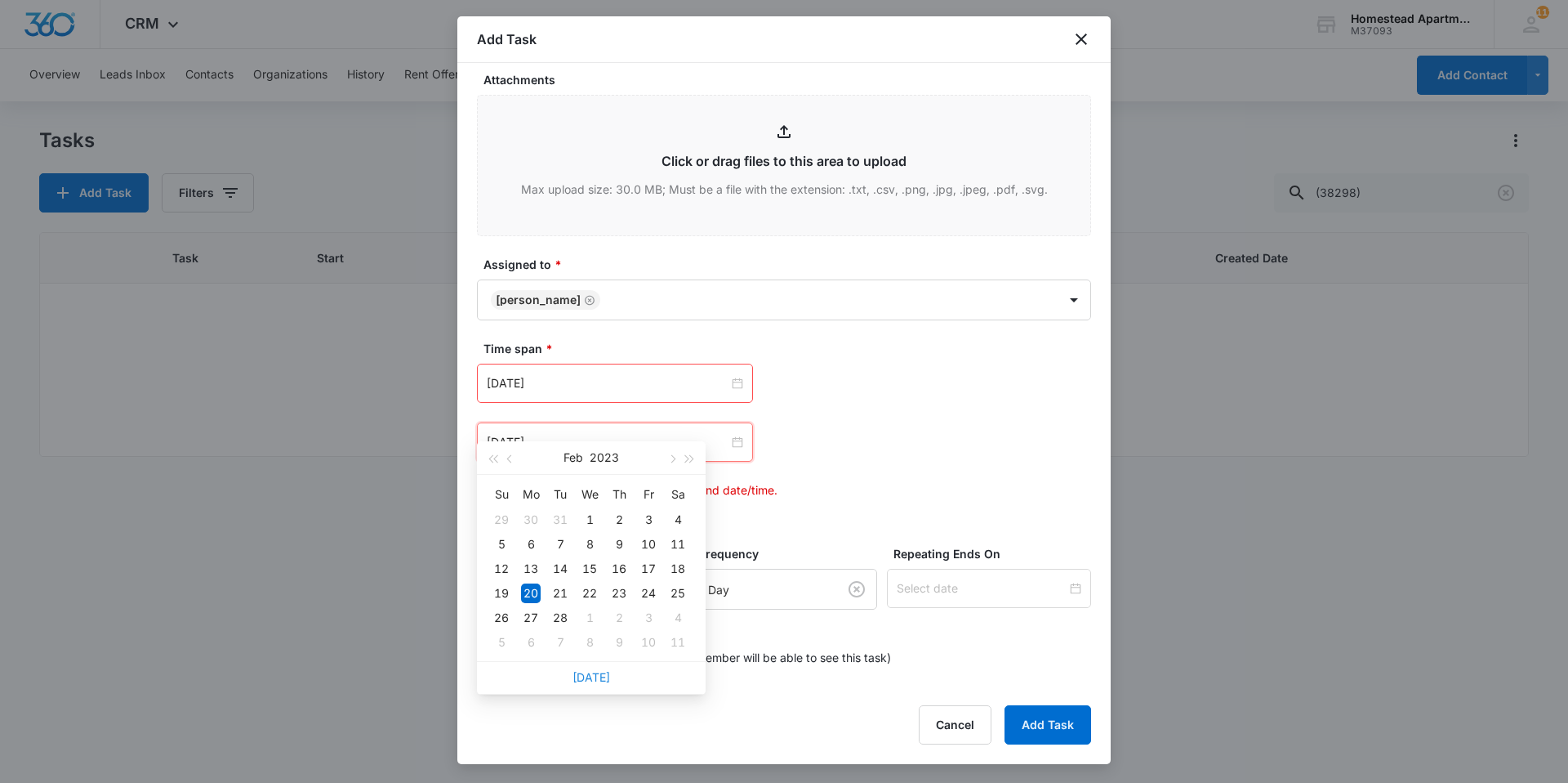
click at [587, 680] on link "Today" at bounding box center [591, 677] width 38 height 14
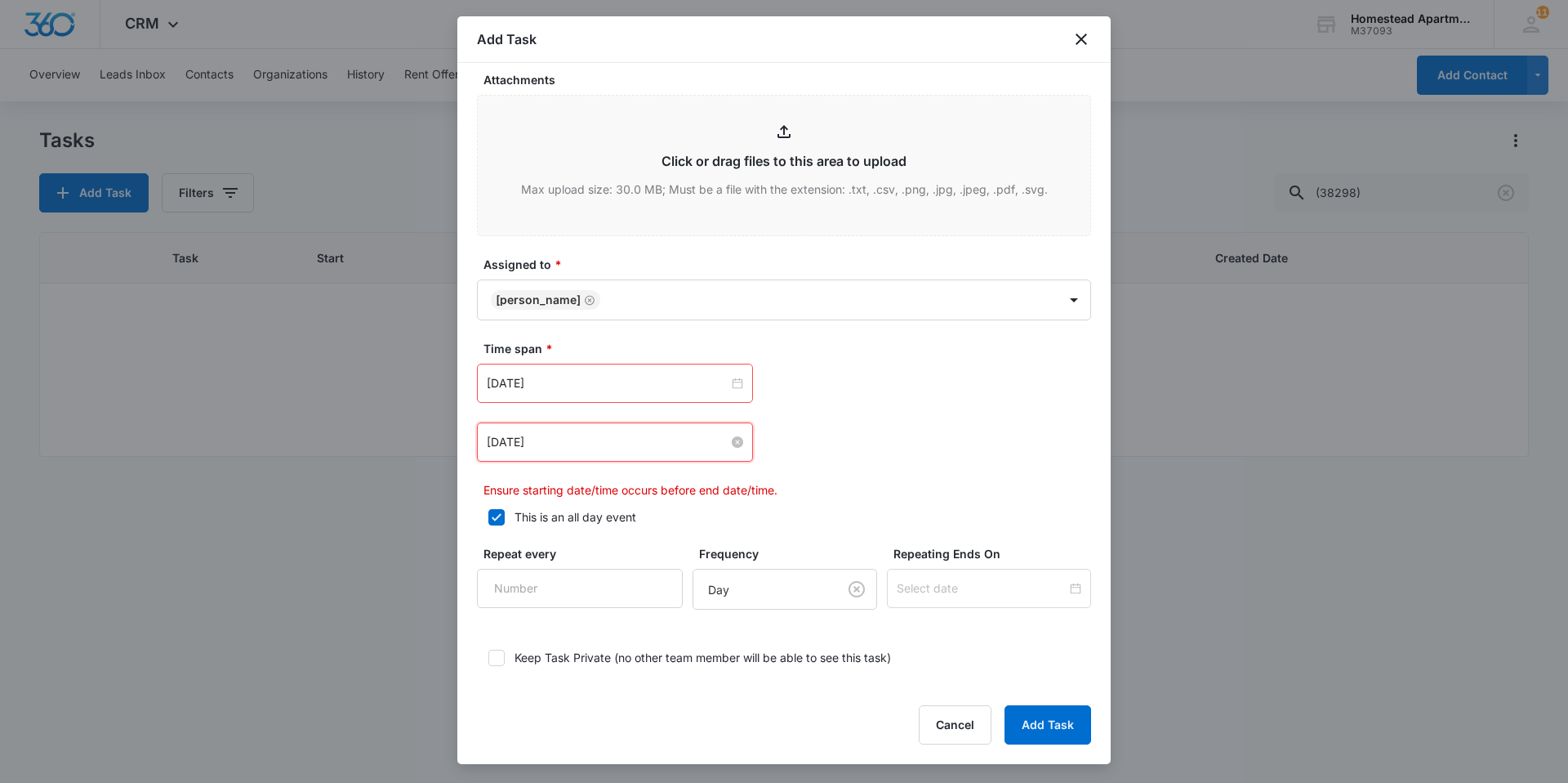
click at [587, 433] on input "Aug 14, 2025" at bounding box center [607, 442] width 242 height 18
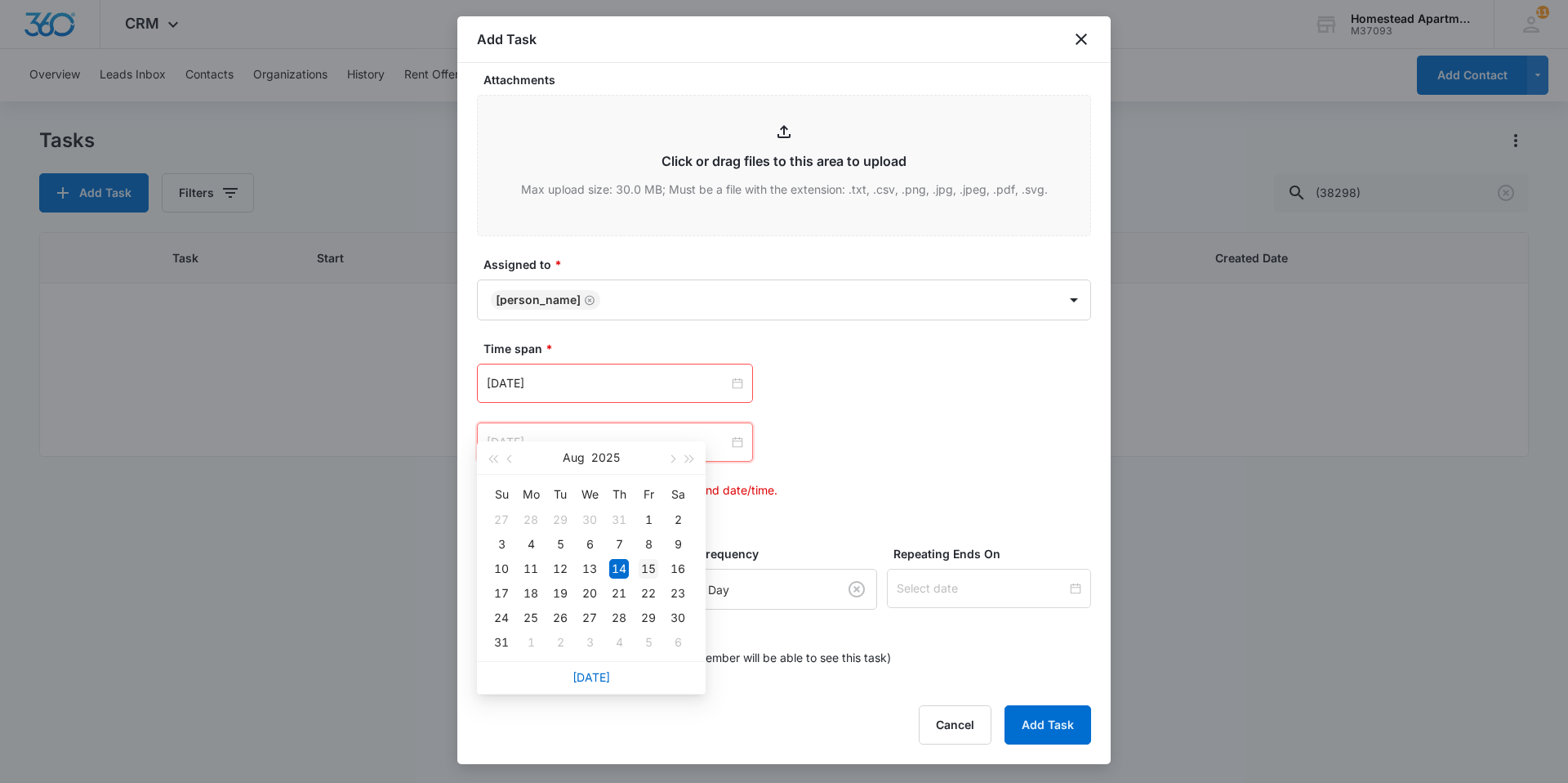
type input "Aug 15, 2025"
click at [645, 570] on div "15" at bounding box center [649, 569] width 20 height 20
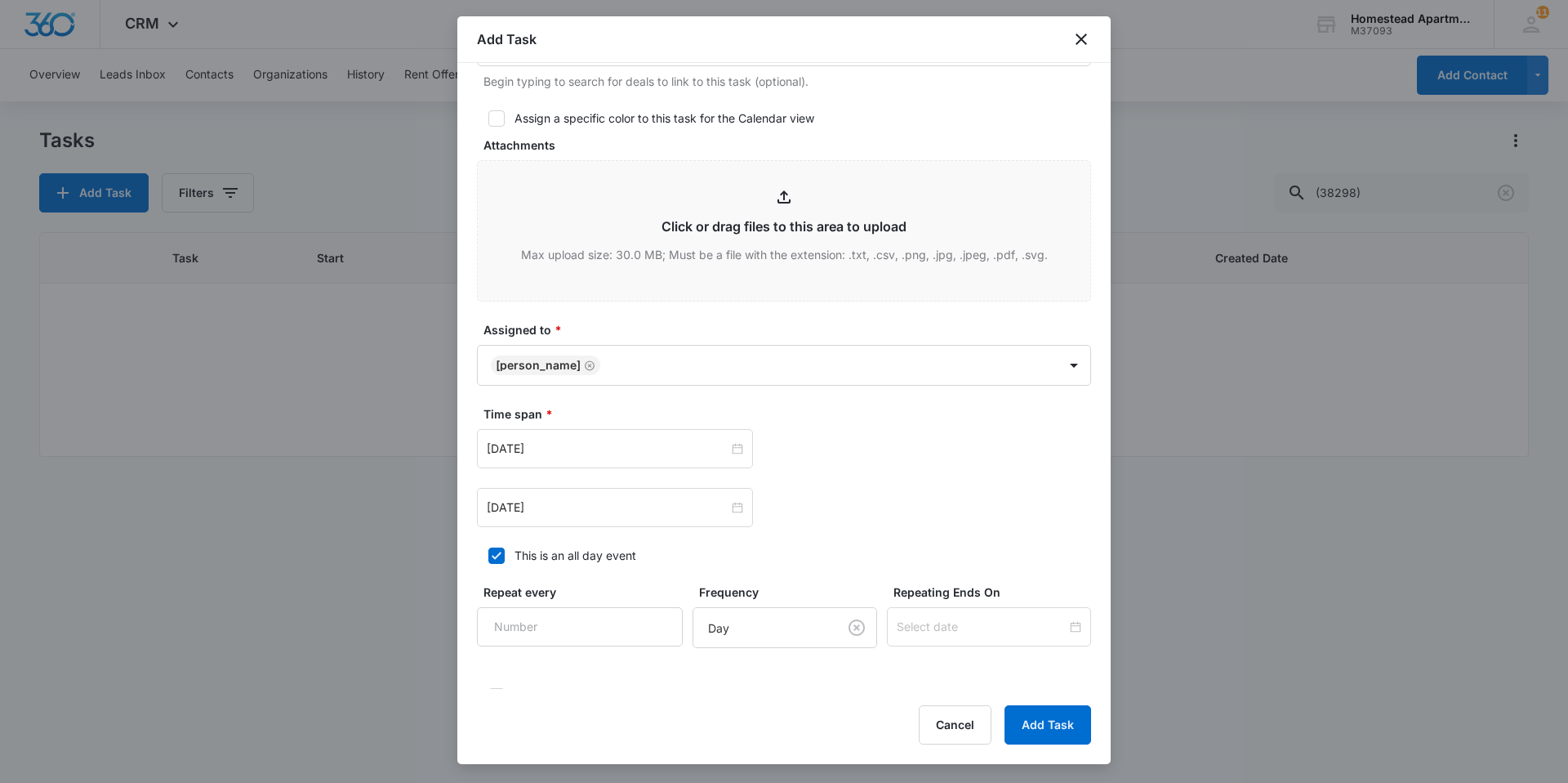
scroll to position [845, 0]
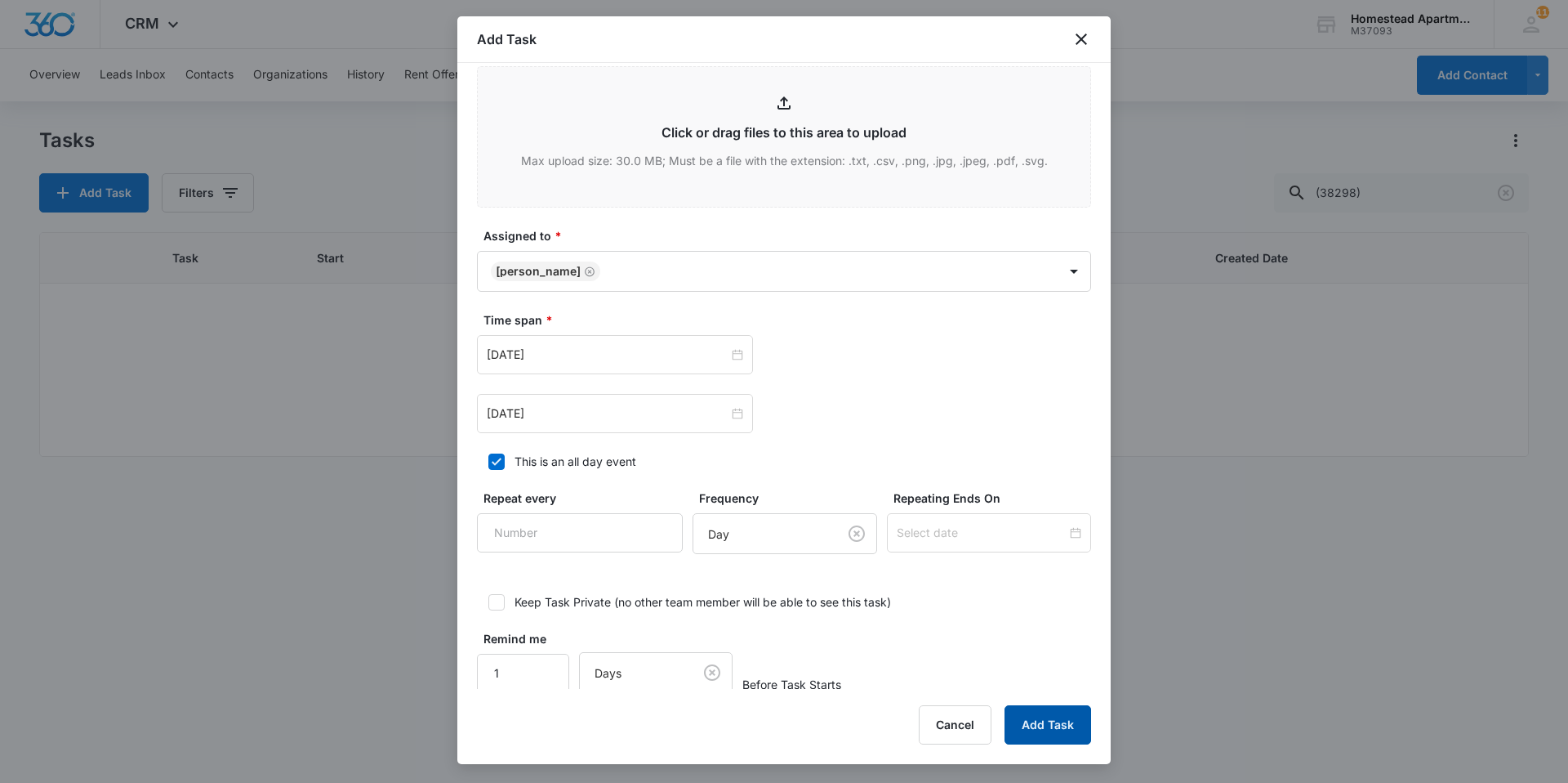
click at [1065, 715] on button "Add Task" at bounding box center [1047, 726] width 86 height 40
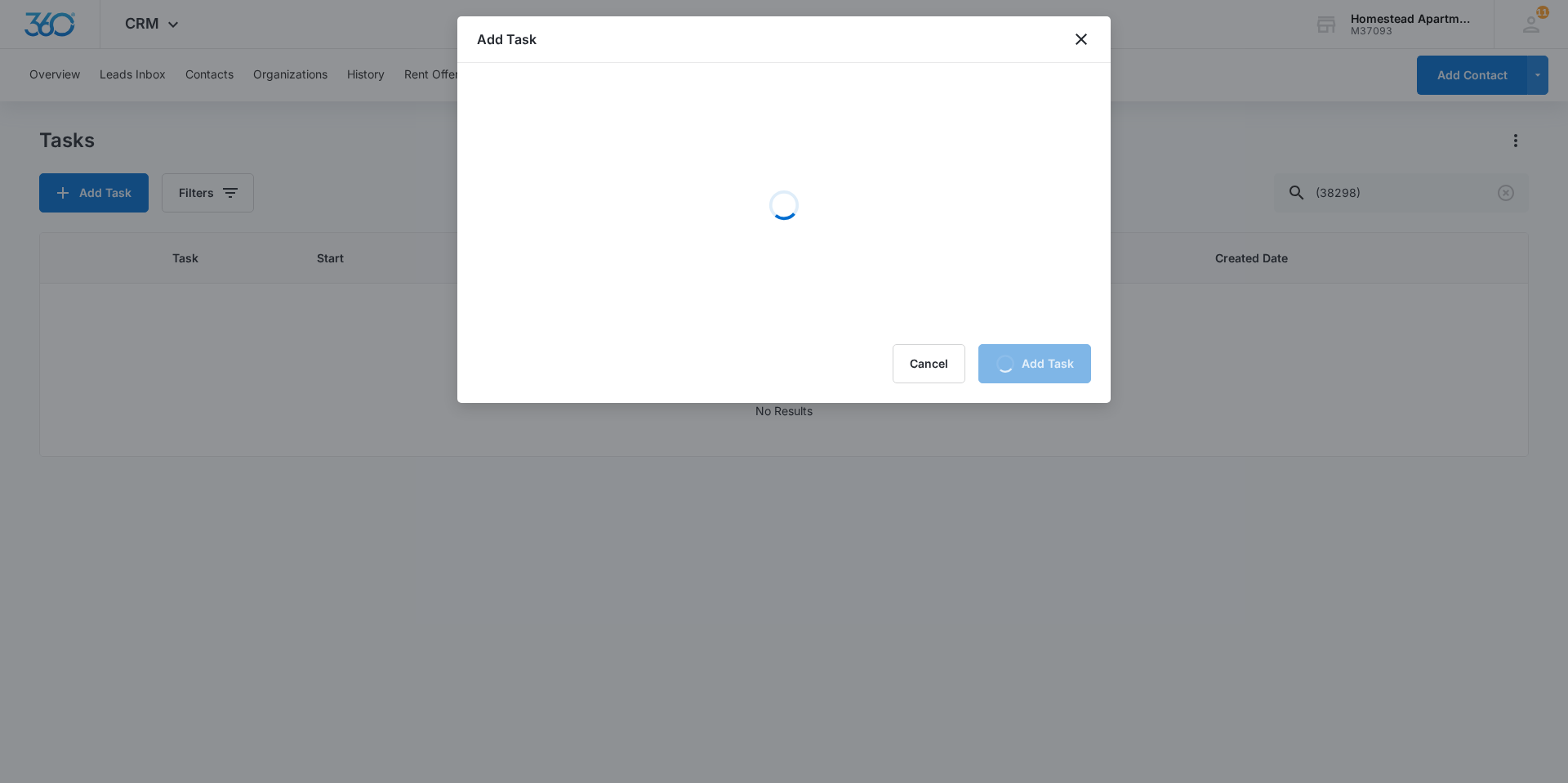
scroll to position [0, 0]
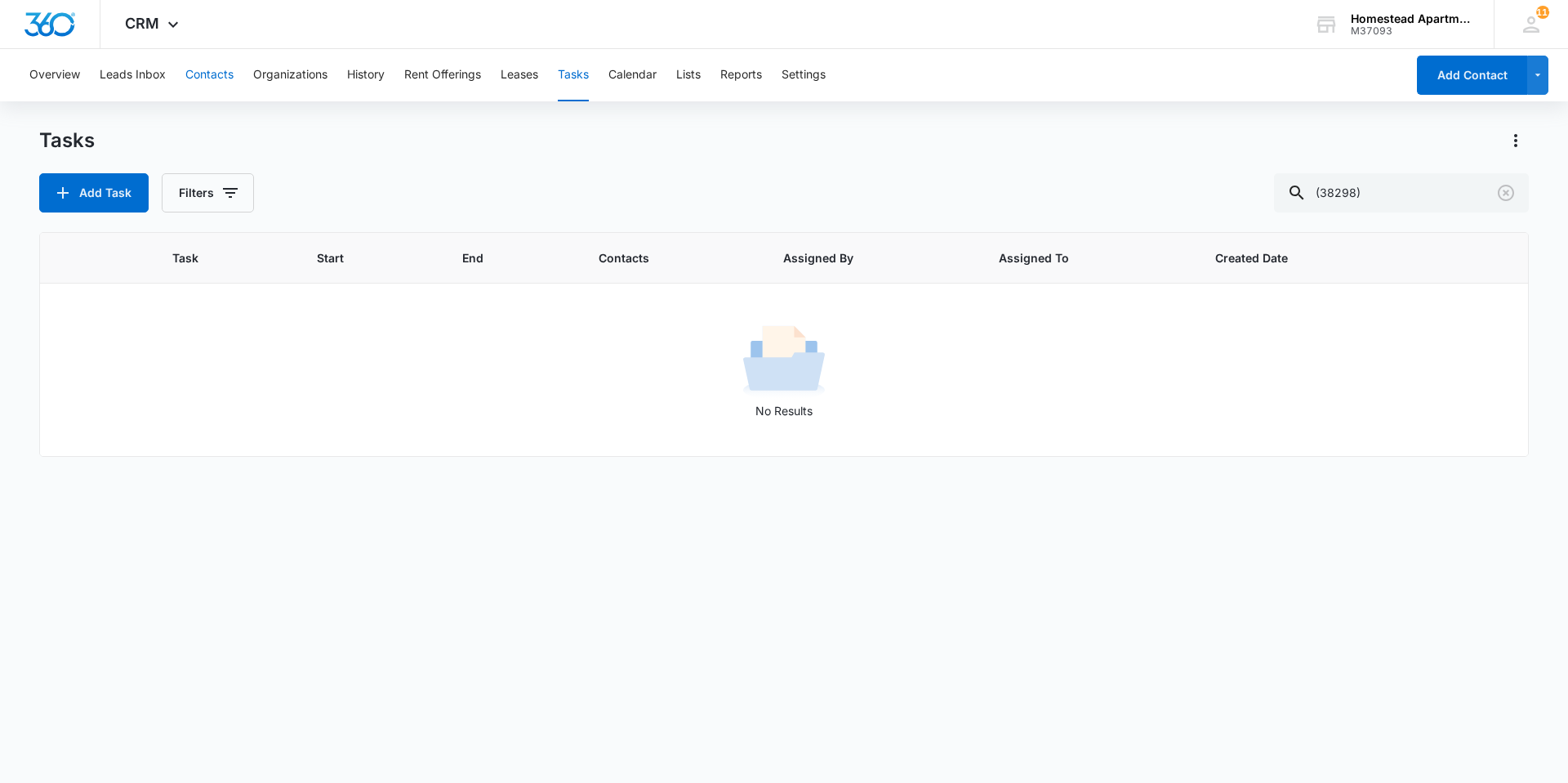
click at [198, 71] on button "Contacts" at bounding box center [209, 74] width 49 height 53
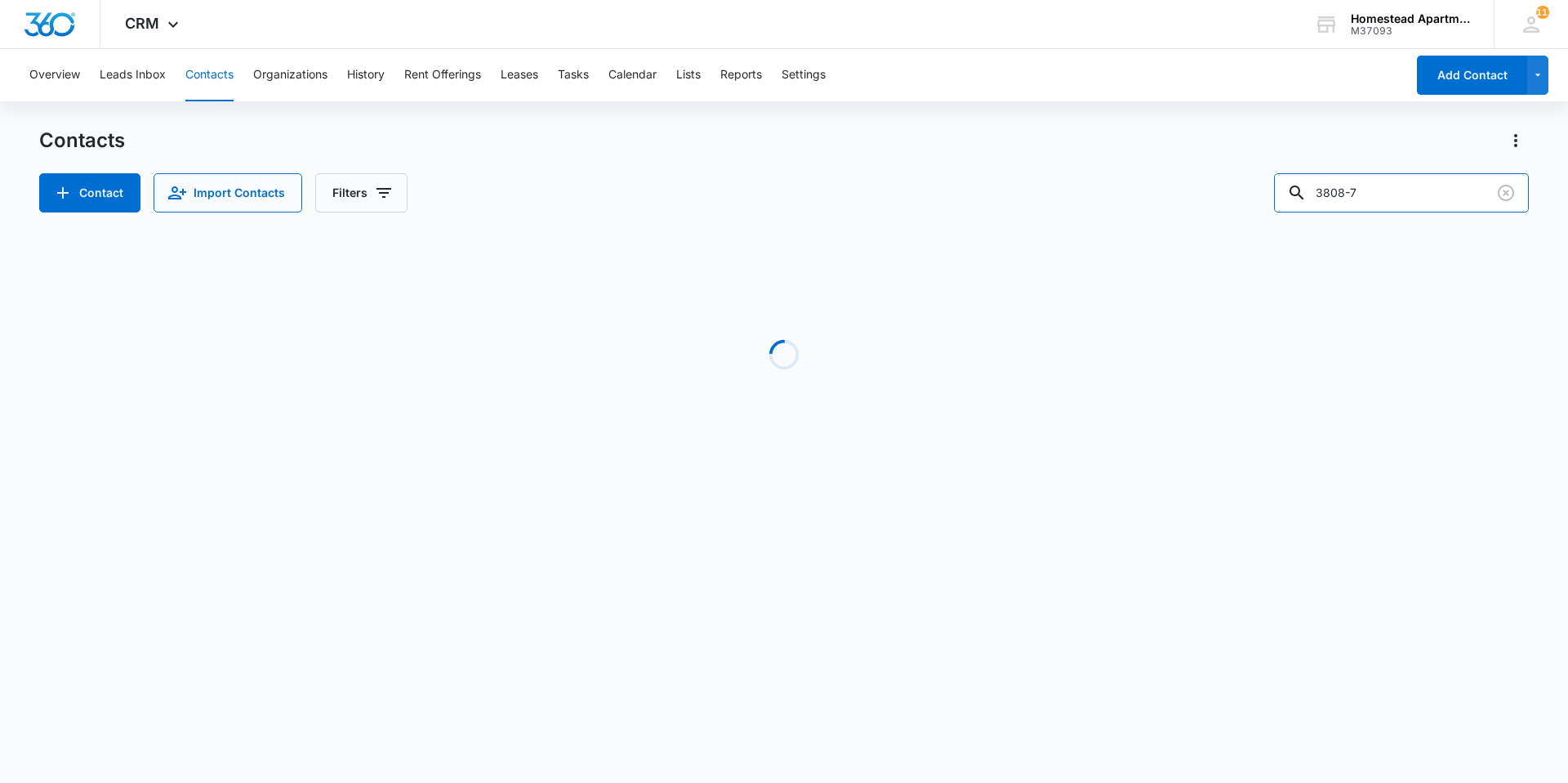
drag, startPoint x: 1396, startPoint y: 192, endPoint x: 1252, endPoint y: 209, distance: 145.0
click at [1252, 209] on div "Contact Import Contacts Filters 3808-7" at bounding box center [784, 193] width 1490 height 40
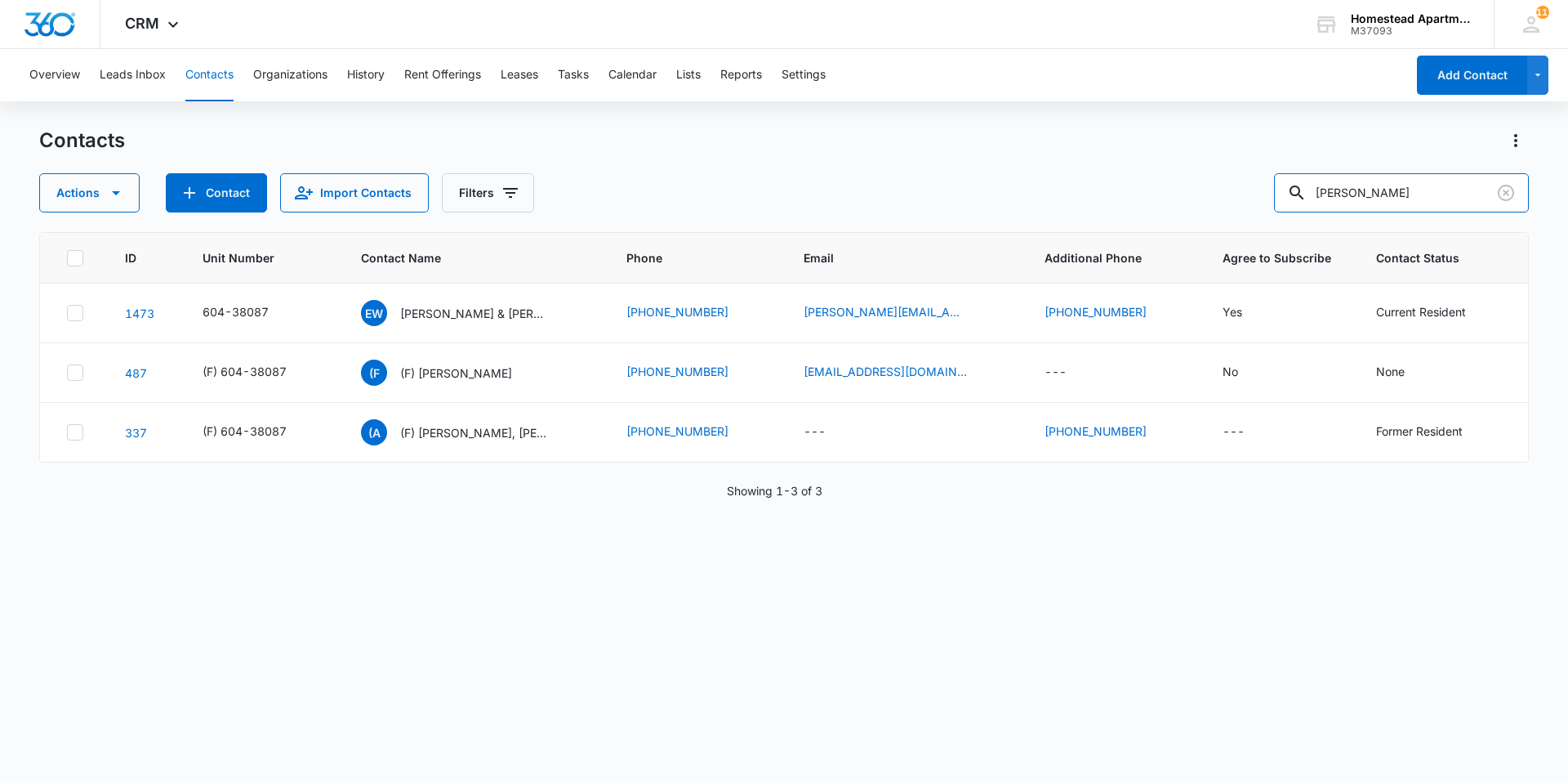
type input "estella"
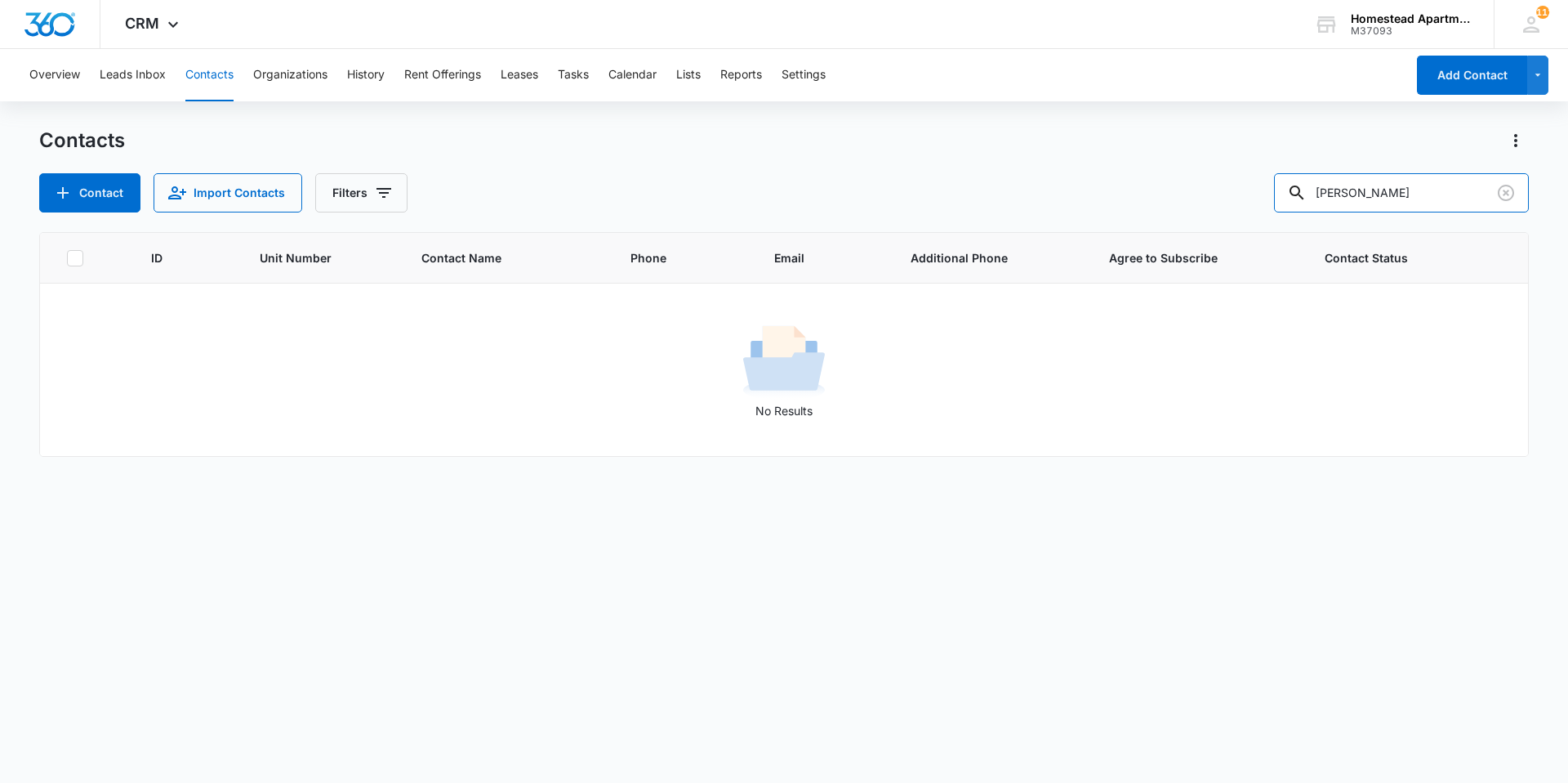
drag, startPoint x: 1383, startPoint y: 194, endPoint x: 1271, endPoint y: 217, distance: 114.3
click at [1271, 217] on div "Contacts Contact Import Contacts Filters estella ID Unit Number Contact Name Ph…" at bounding box center [784, 455] width 1490 height 654
click at [1424, 190] on input "text" at bounding box center [1413, 193] width 231 height 40
type input "estela"
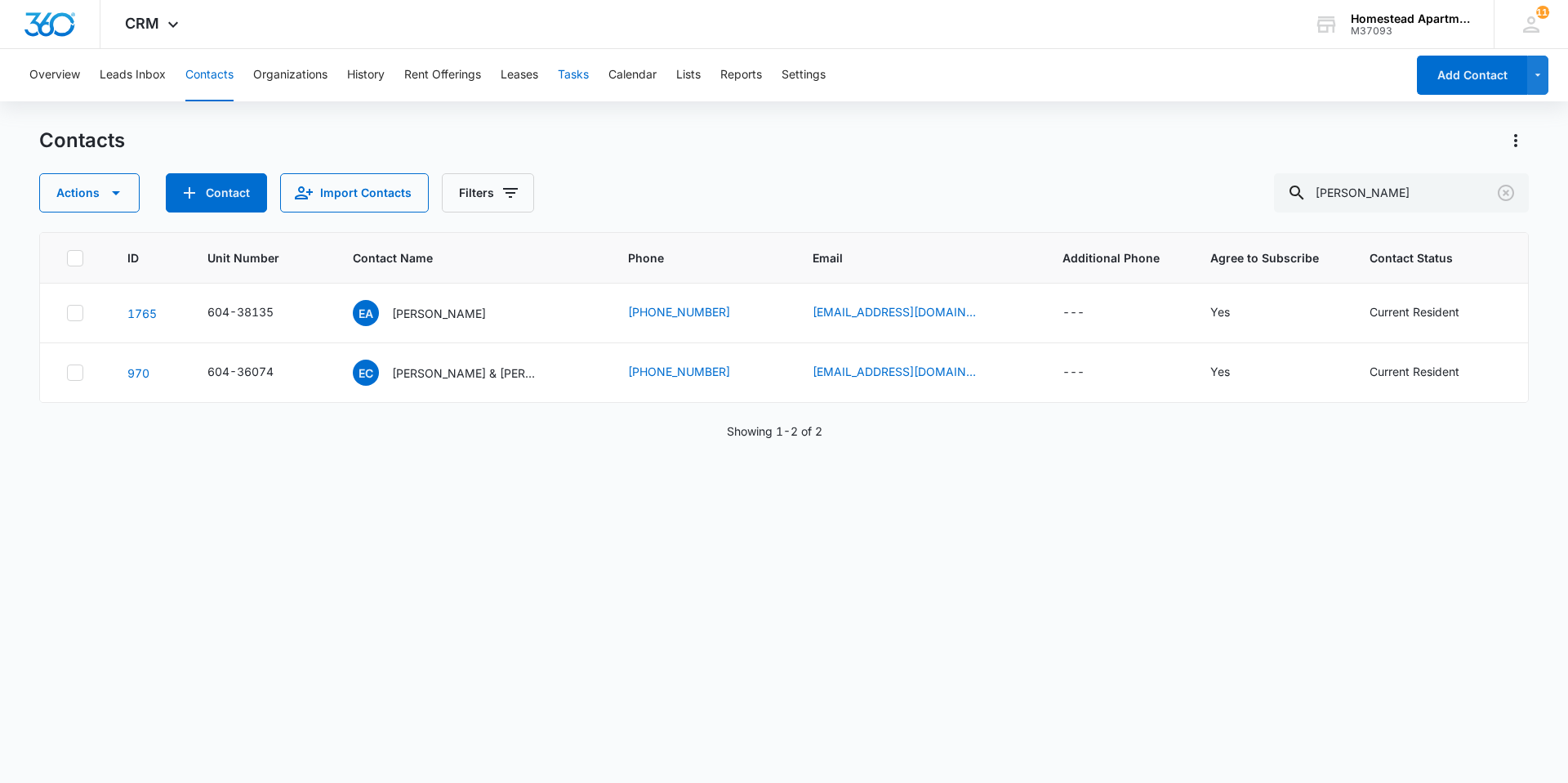
click at [571, 72] on button "Tasks" at bounding box center [573, 74] width 31 height 53
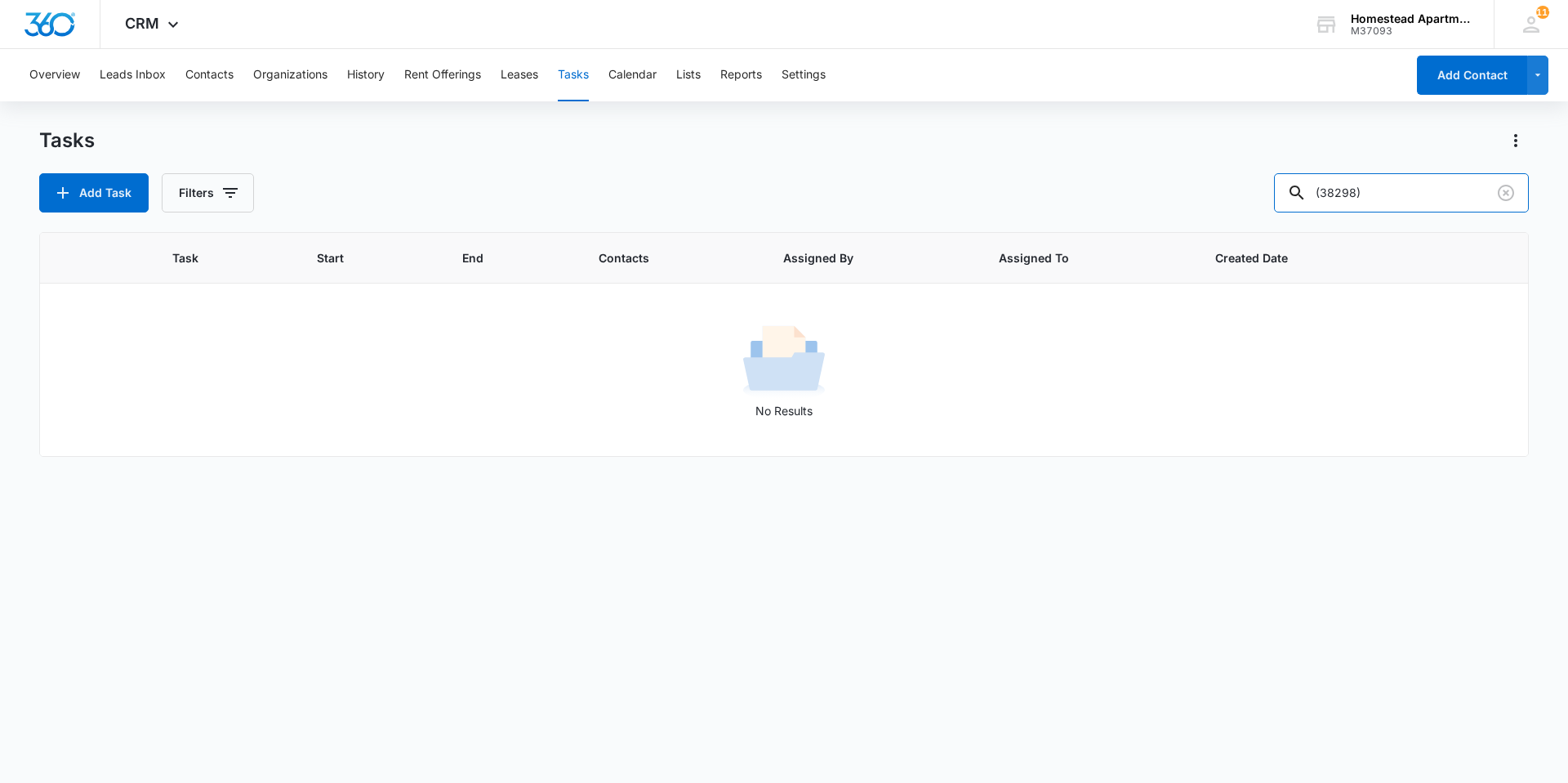
drag, startPoint x: 1393, startPoint y: 186, endPoint x: 1249, endPoint y: 198, distance: 144.5
click at [1249, 198] on div "Add Task Filters (38298)" at bounding box center [784, 193] width 1490 height 40
type input "3607-4"
click at [121, 208] on button "Add Task" at bounding box center [94, 193] width 109 height 40
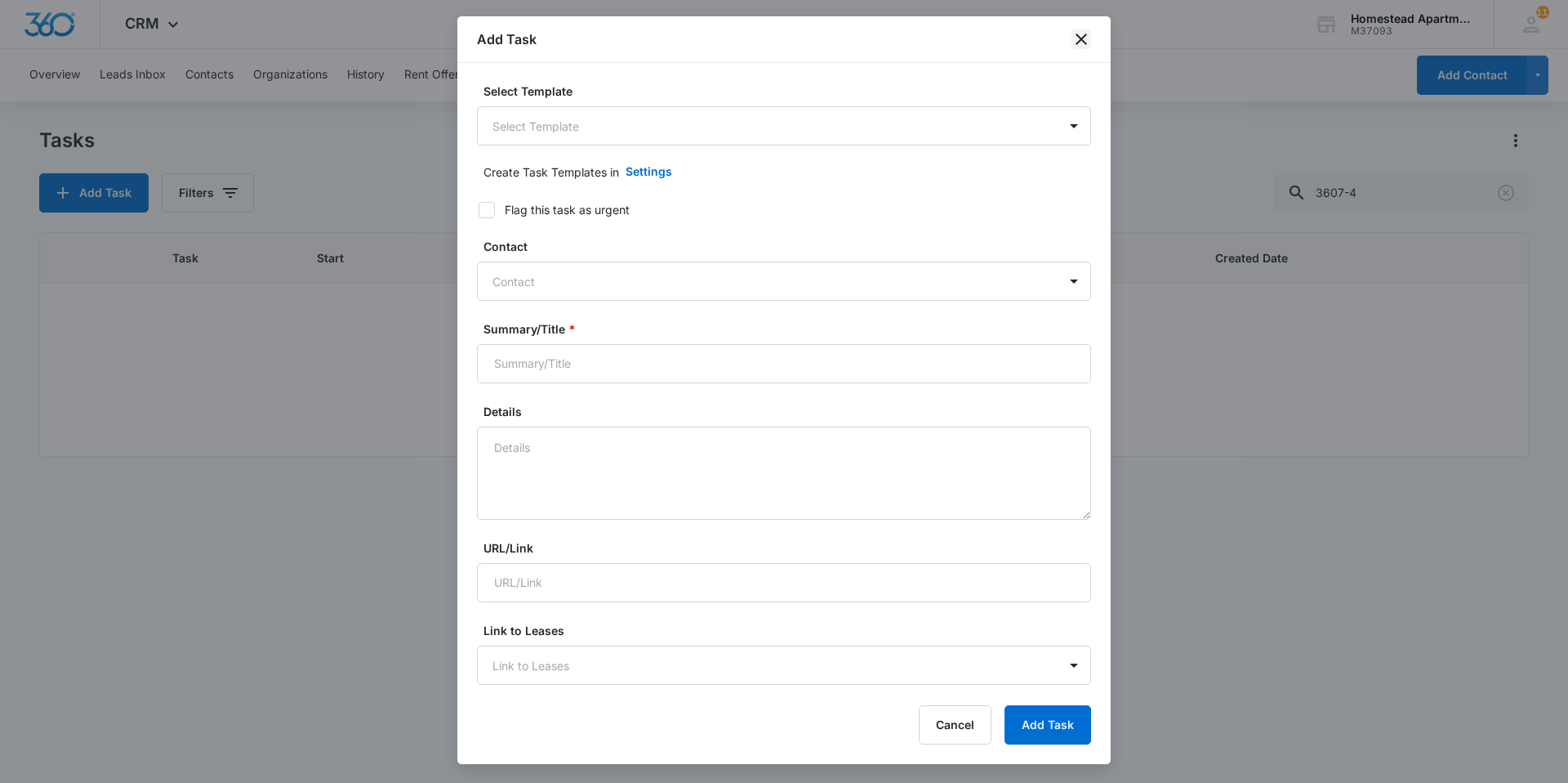
click at [1088, 45] on icon "close" at bounding box center [1082, 40] width 20 height 20
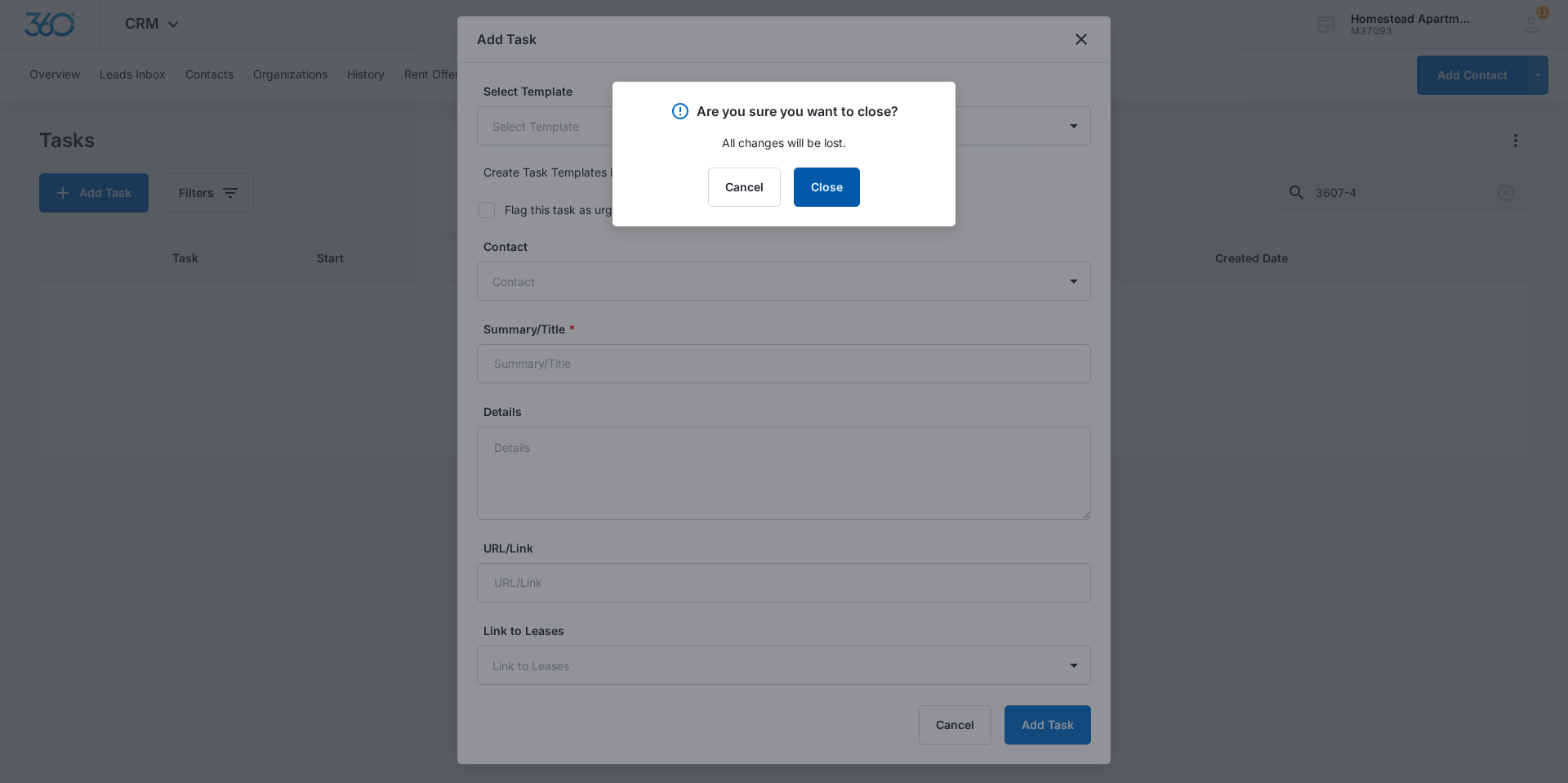
click at [843, 191] on button "Close" at bounding box center [826, 187] width 66 height 40
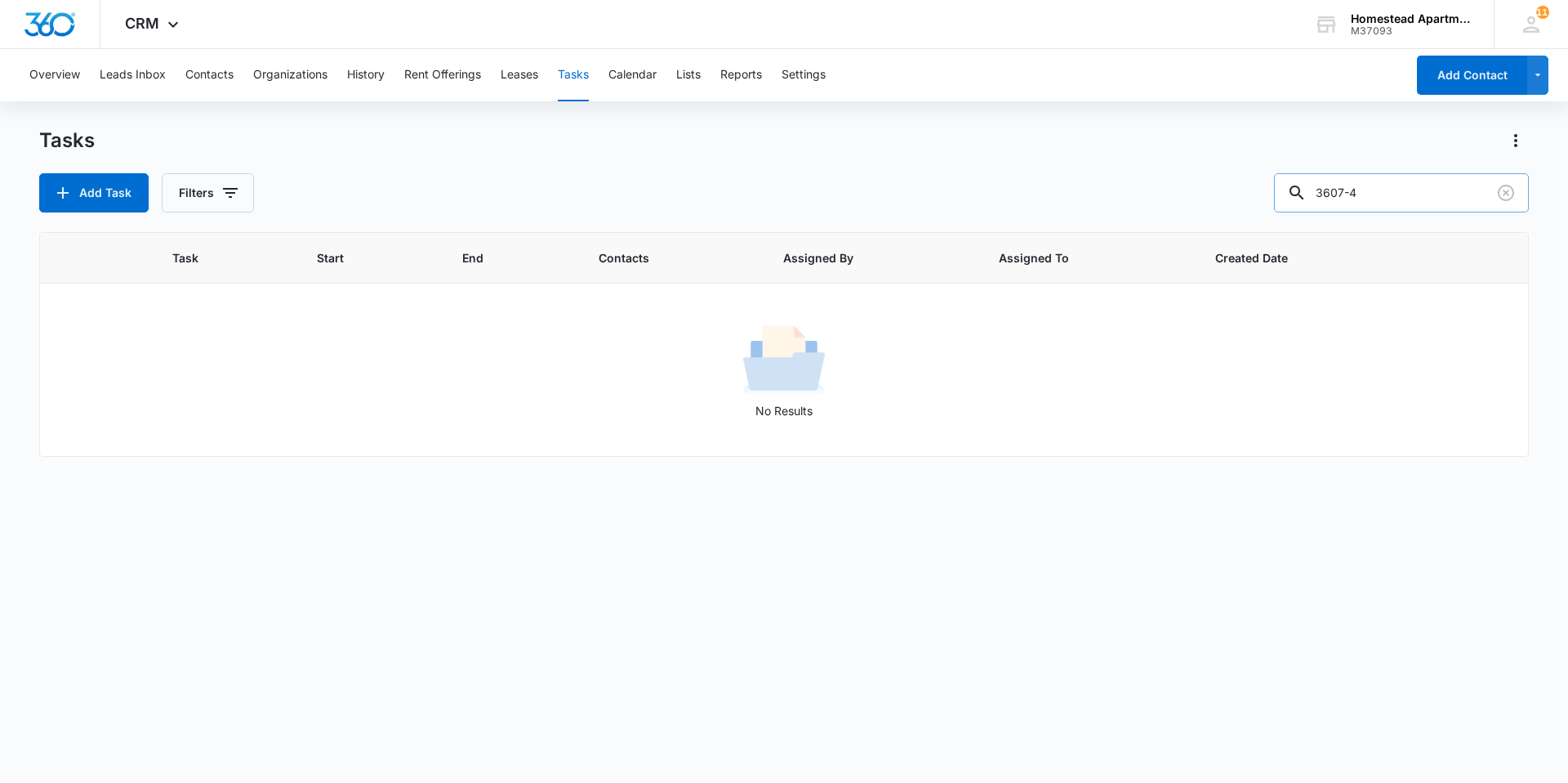
drag, startPoint x: 1386, startPoint y: 189, endPoint x: 1297, endPoint y: 203, distance: 90.1
click at [1303, 205] on div "3607-4" at bounding box center [1401, 193] width 255 height 40
click at [131, 201] on button "Add Task" at bounding box center [94, 193] width 109 height 40
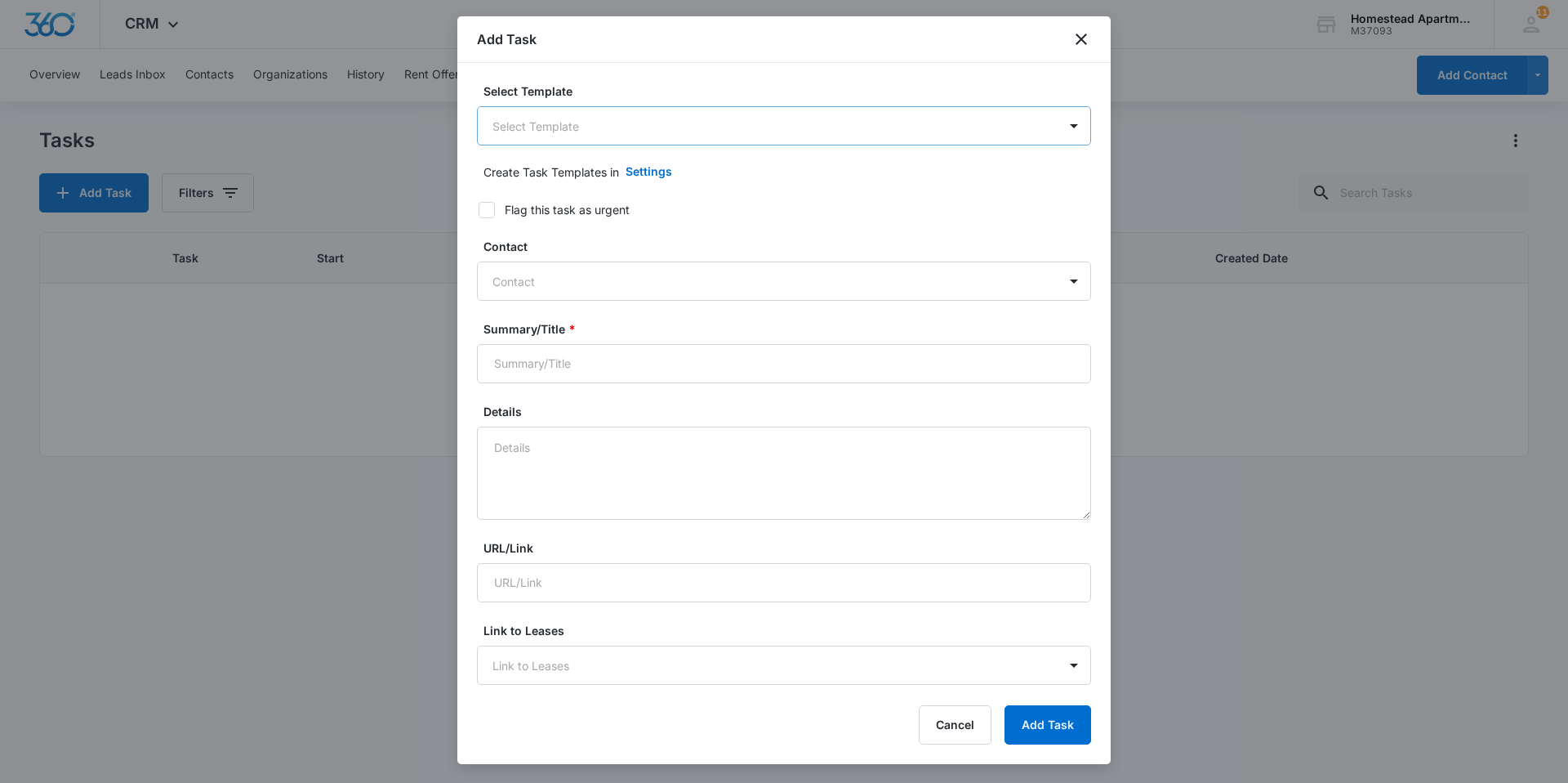
click at [537, 119] on body "CRM Apps Reputation Websites Forms CRM Email Social Content Intelligence Files …" at bounding box center [784, 392] width 1568 height 783
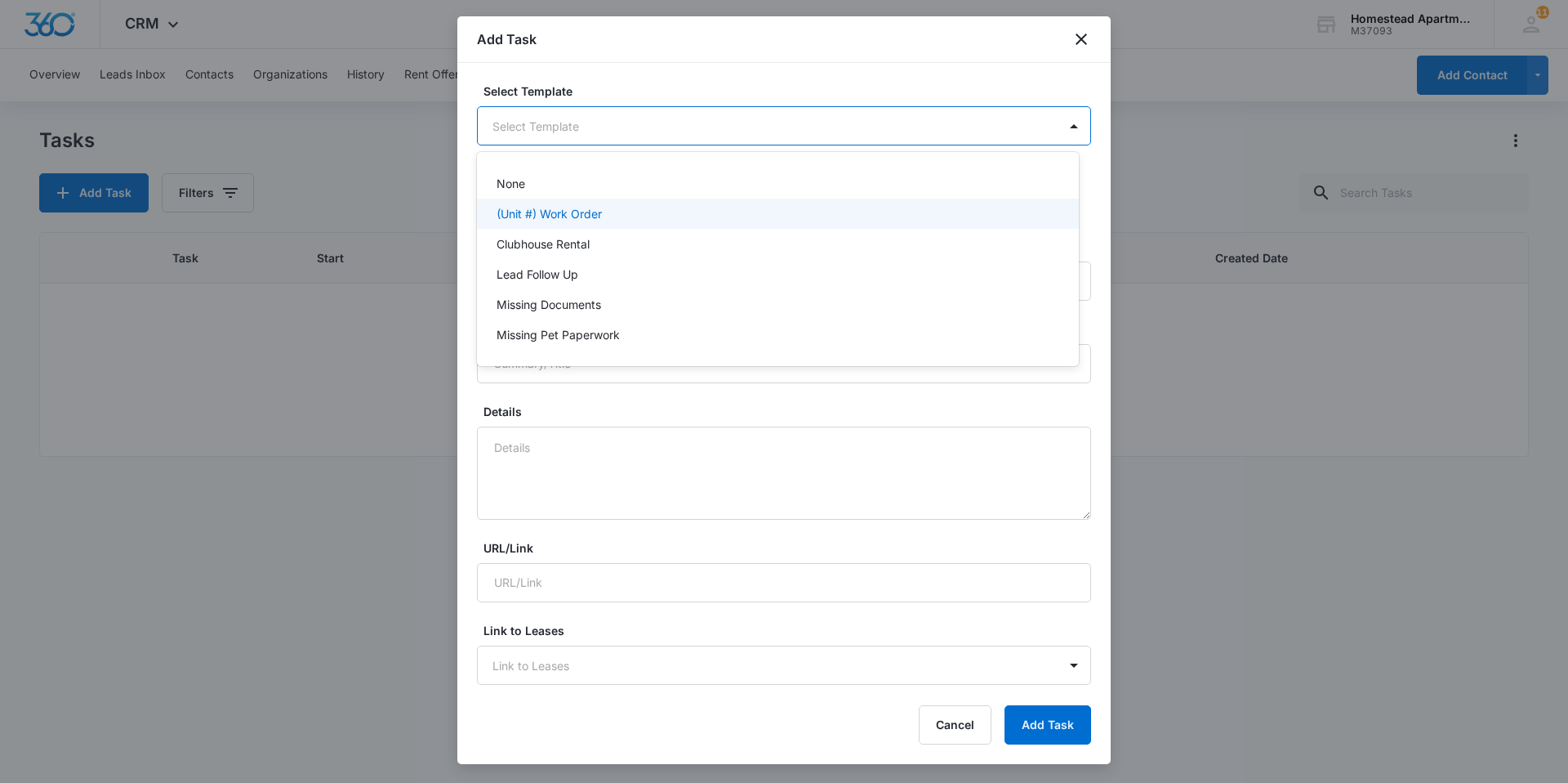
click at [530, 209] on p "(Unit #) Work Order" at bounding box center [549, 213] width 105 height 17
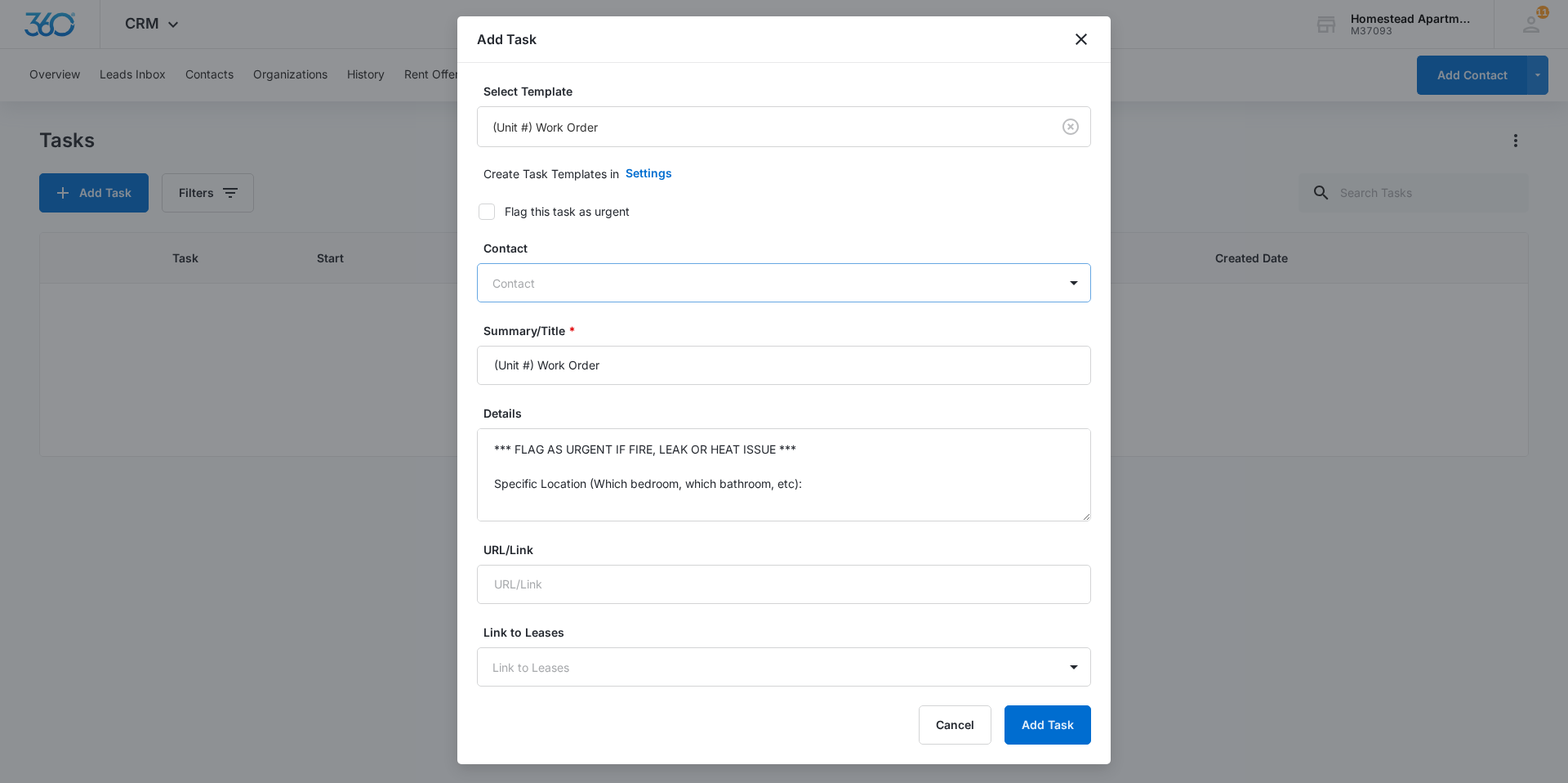
click at [572, 274] on div at bounding box center [774, 282] width 564 height 21
click at [545, 292] on div at bounding box center [774, 282] width 564 height 21
type input "estela"
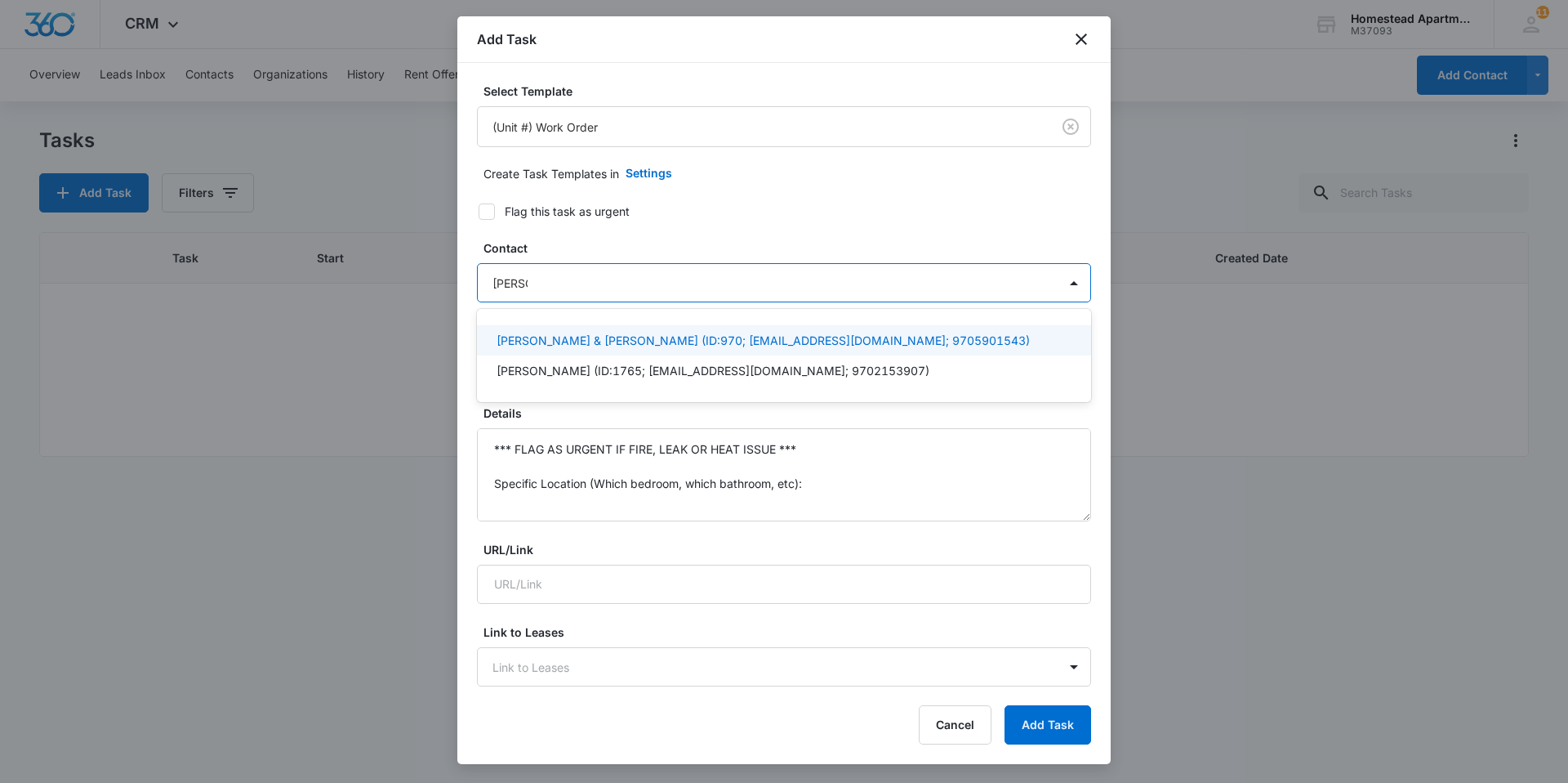
click at [592, 340] on p "Estela Campos Gonzales & George Ortiz (ID:970; estelacampos104@gmail.com; 97059…" at bounding box center [763, 340] width 533 height 17
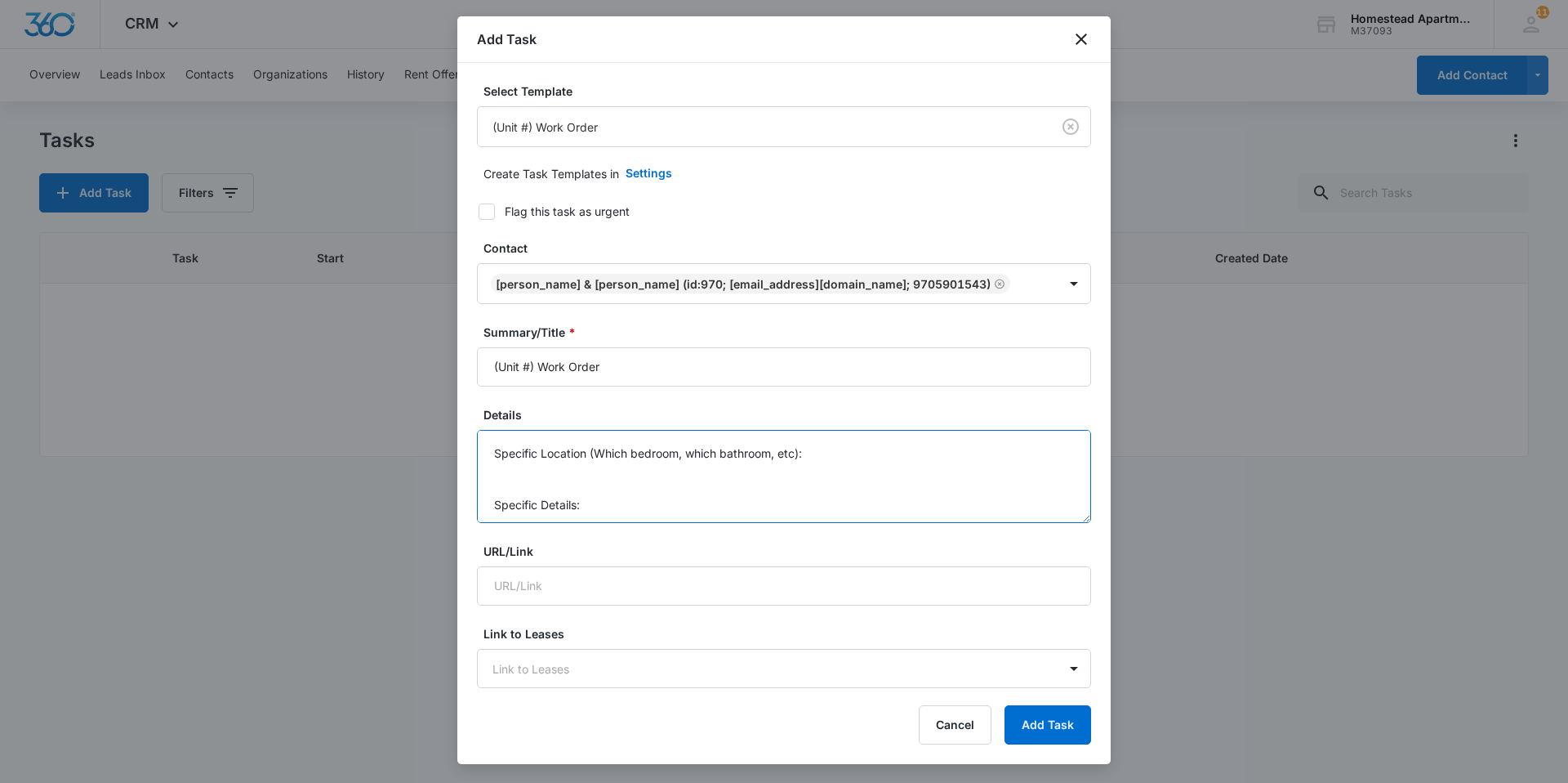
scroll to position [120, 0]
drag, startPoint x: 488, startPoint y: 451, endPoint x: 825, endPoint y: 543, distance: 349.3
click at [825, 543] on form "Select Template (Unit #) Work Order Create Task Templates in Settings Flag this…" at bounding box center [784, 798] width 614 height 1431
type textarea "Just needs portable A/C taken form unit."
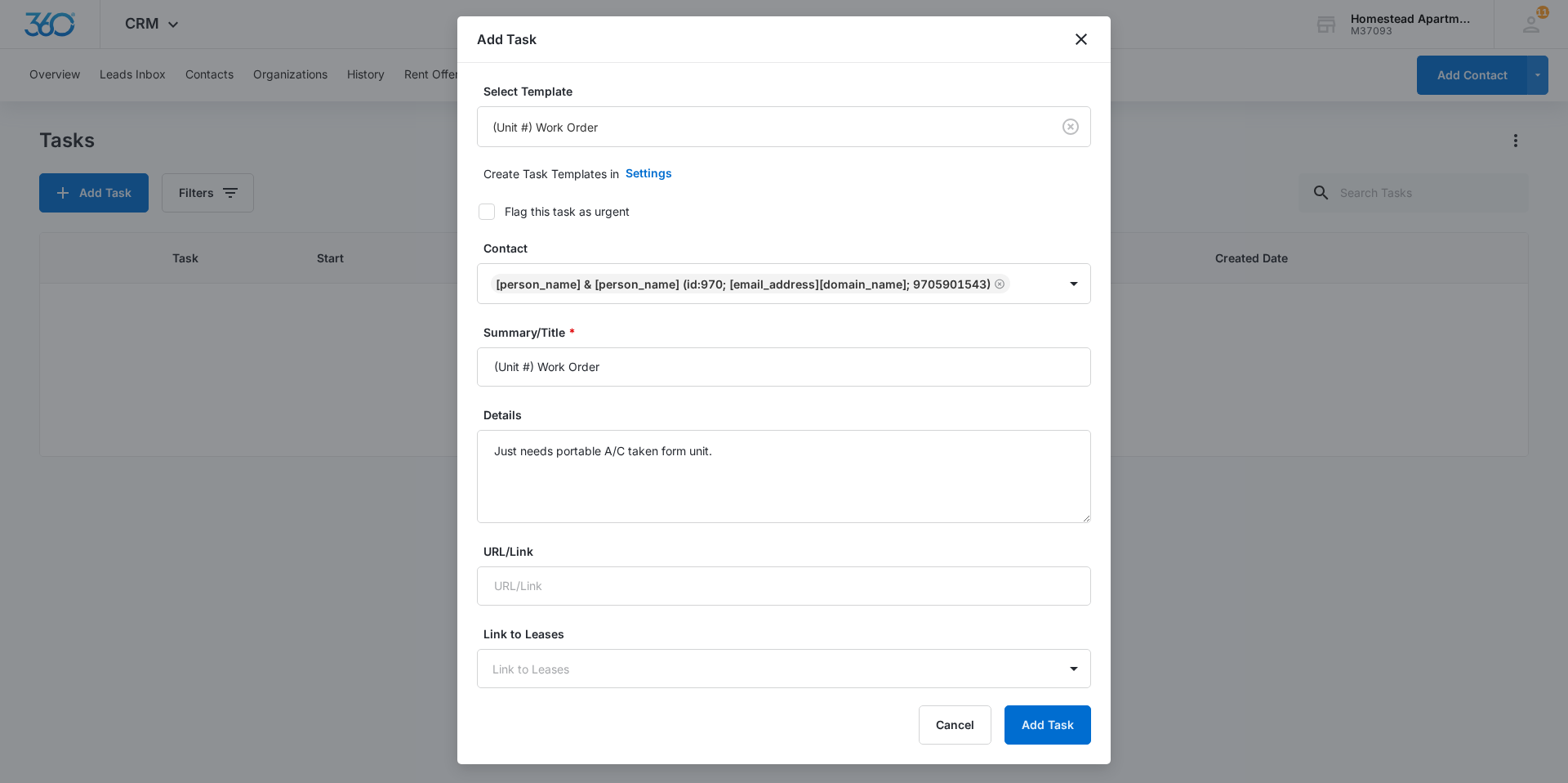
click at [710, 222] on form "Select Template (Unit #) Work Order Create Task Templates in Settings Flag this…" at bounding box center [784, 798] width 614 height 1431
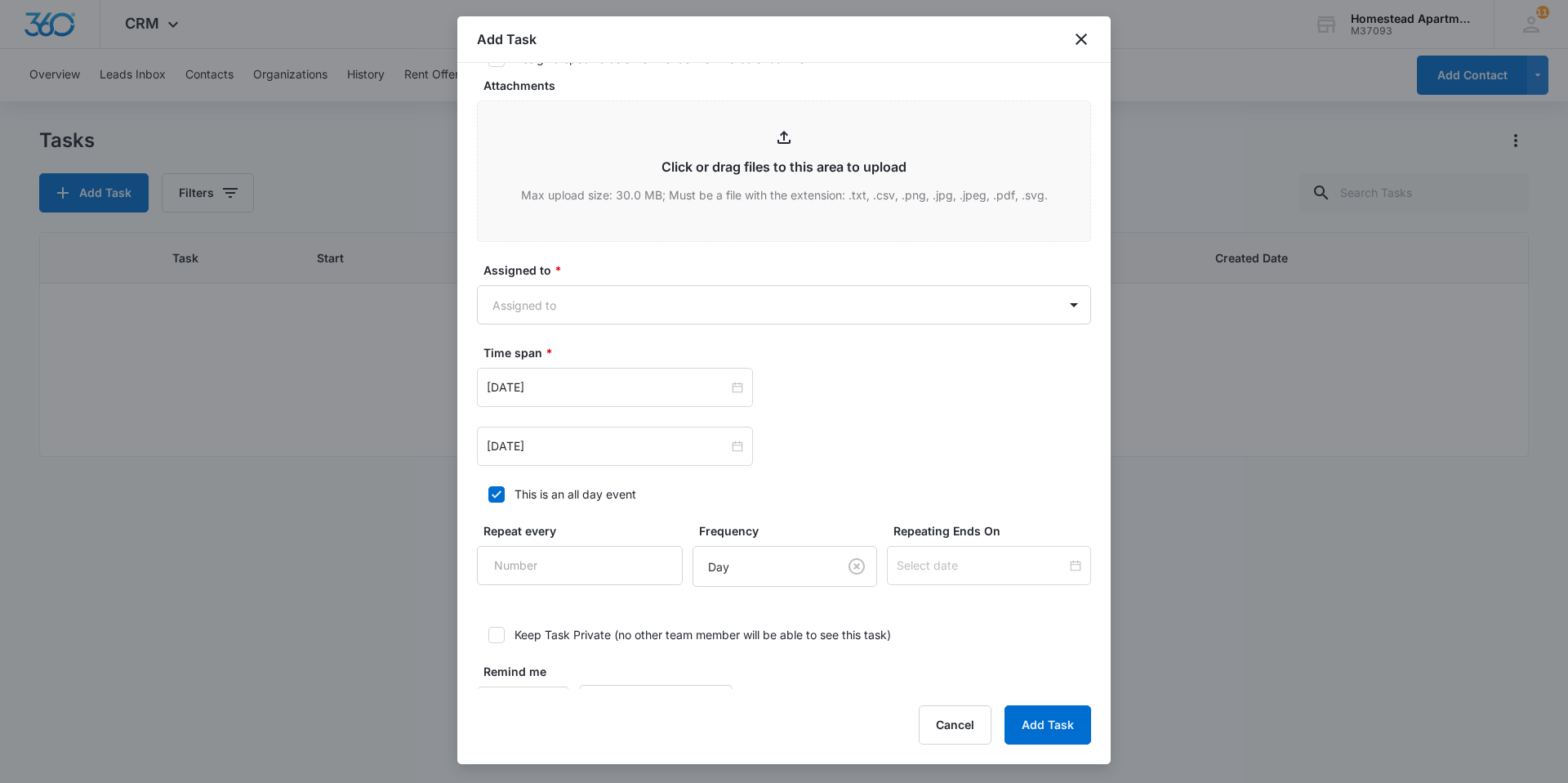
scroll to position [818, 0]
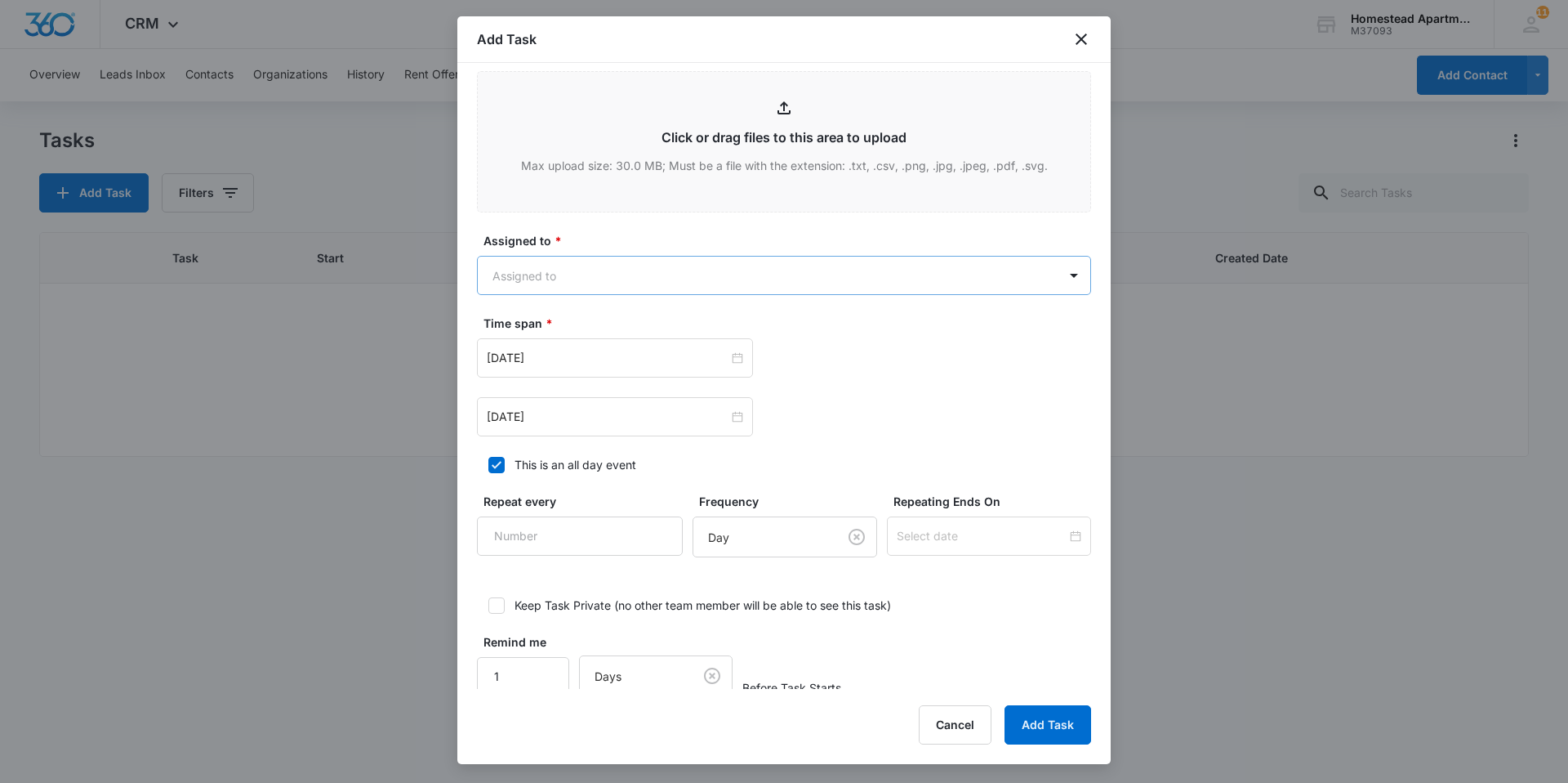
click at [563, 268] on body "CRM Apps Reputation Websites Forms CRM Email Social Content Intelligence Files …" at bounding box center [784, 392] width 1568 height 783
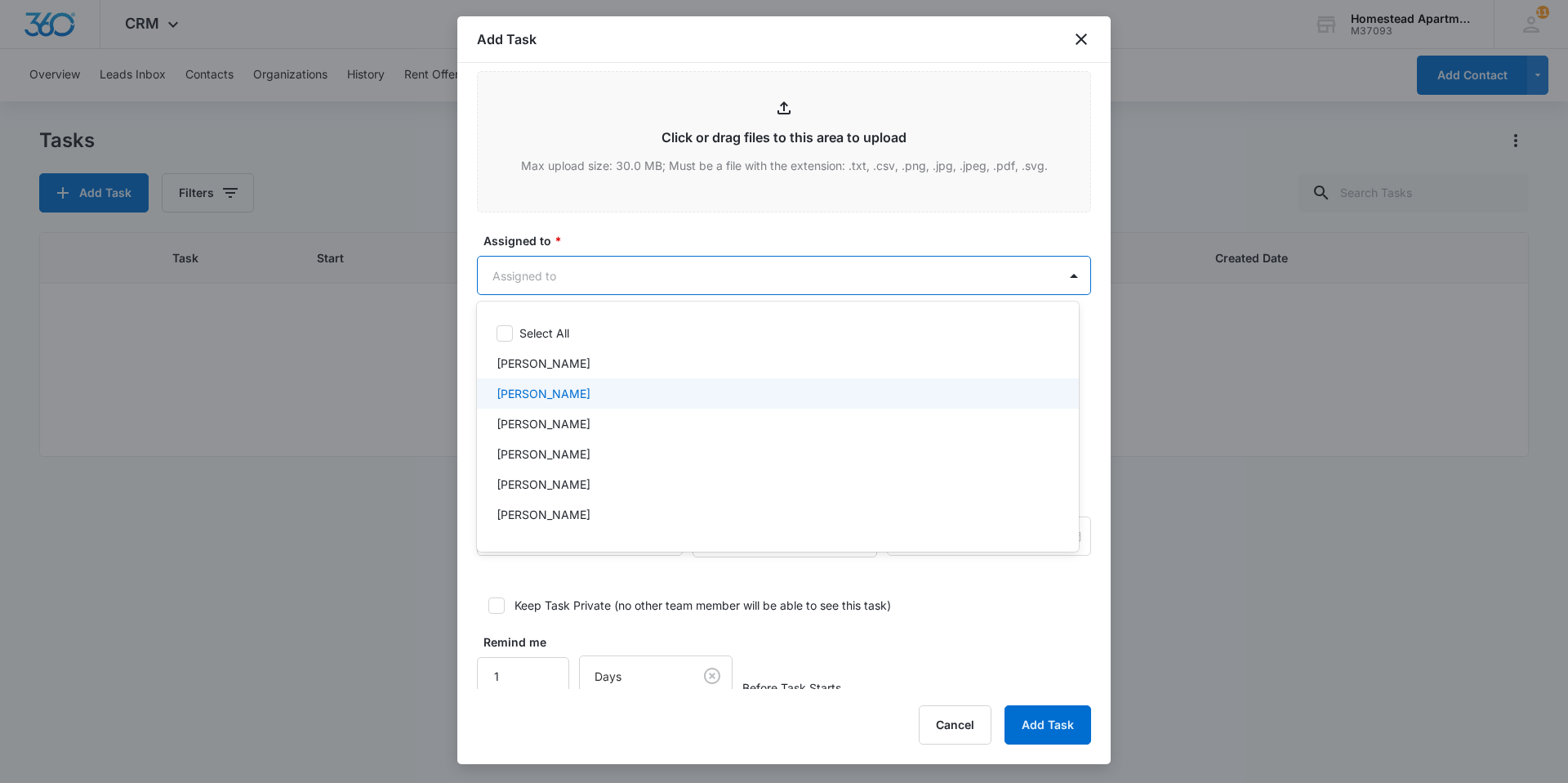
click at [561, 401] on p "Carlos Fierro" at bounding box center [543, 392] width 94 height 17
click at [869, 231] on div at bounding box center [784, 392] width 1568 height 783
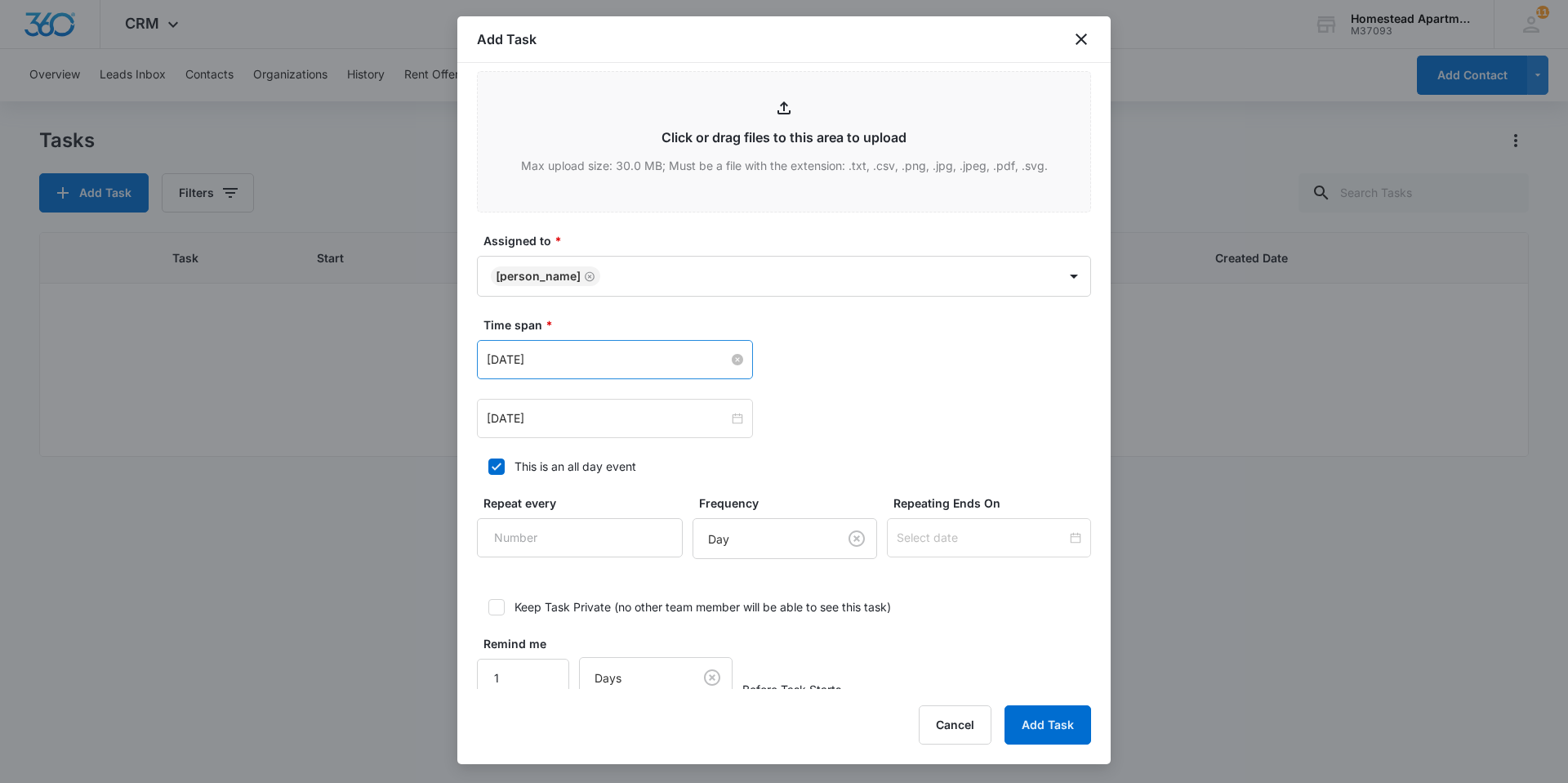
click at [634, 366] on input "Feb 20, 2023" at bounding box center [607, 360] width 242 height 18
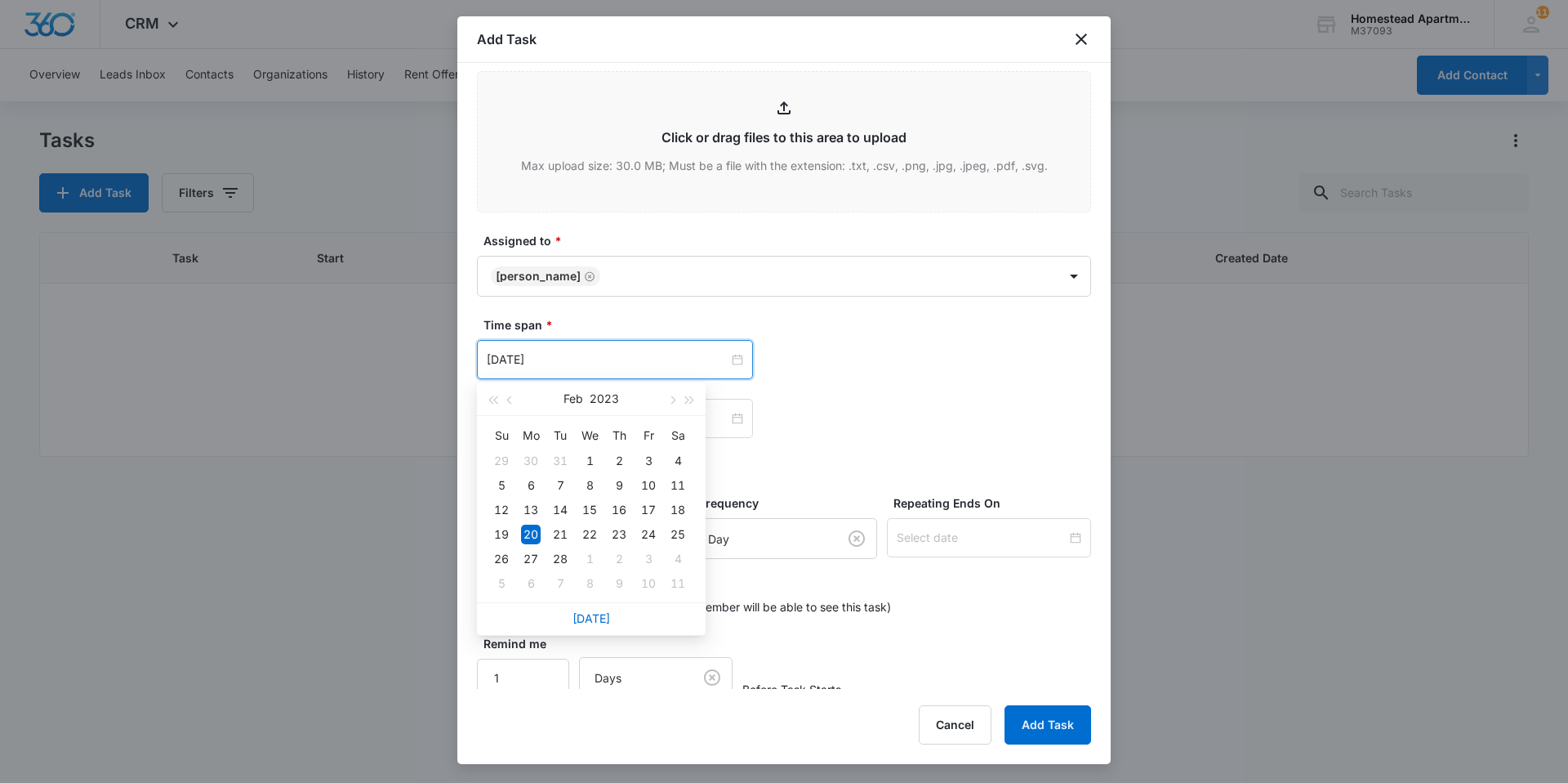
click at [598, 608] on div "Today" at bounding box center [591, 618] width 229 height 33
click at [596, 614] on link "Today" at bounding box center [591, 618] width 38 height 14
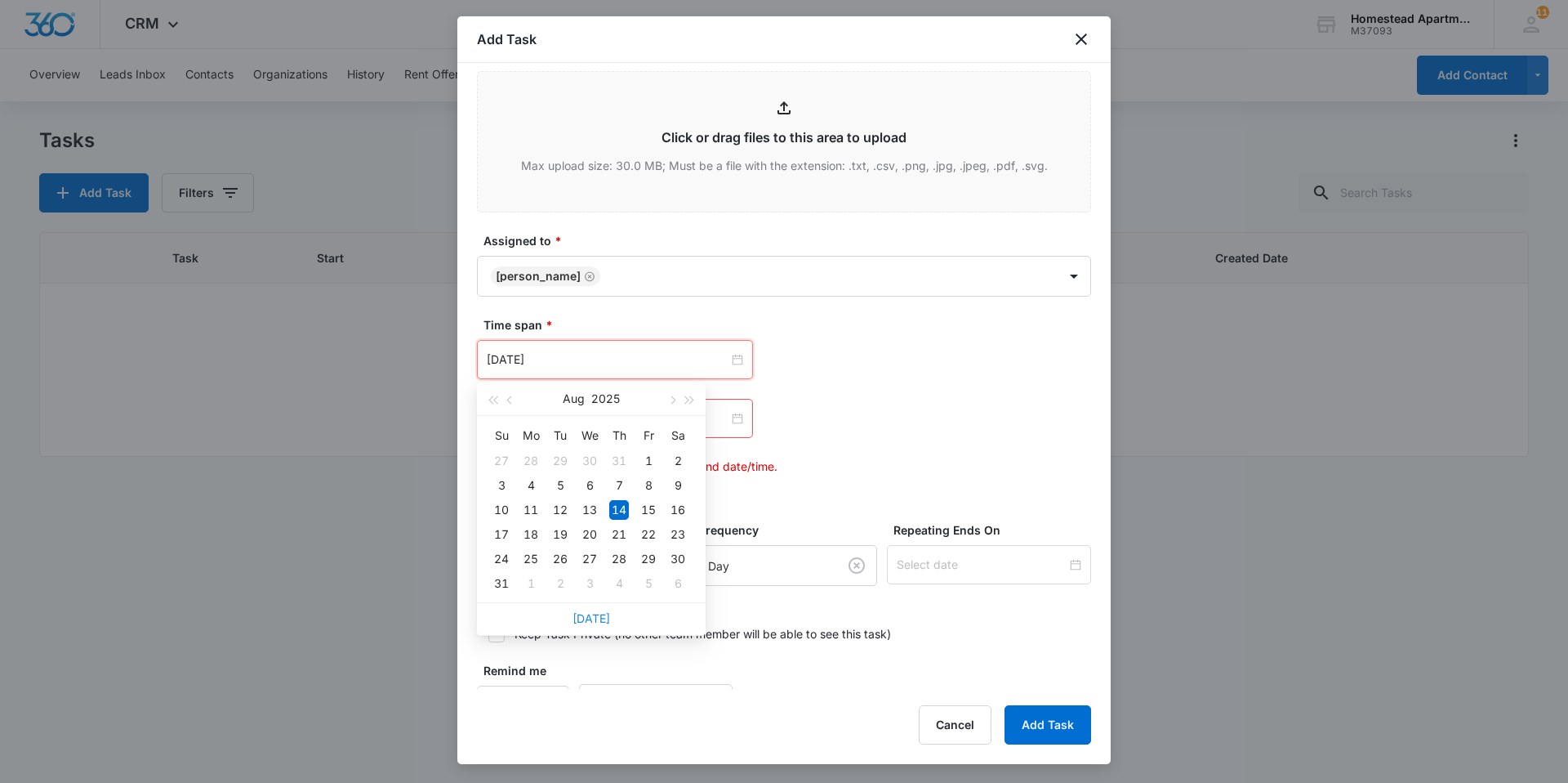
type input "Aug 14, 2025"
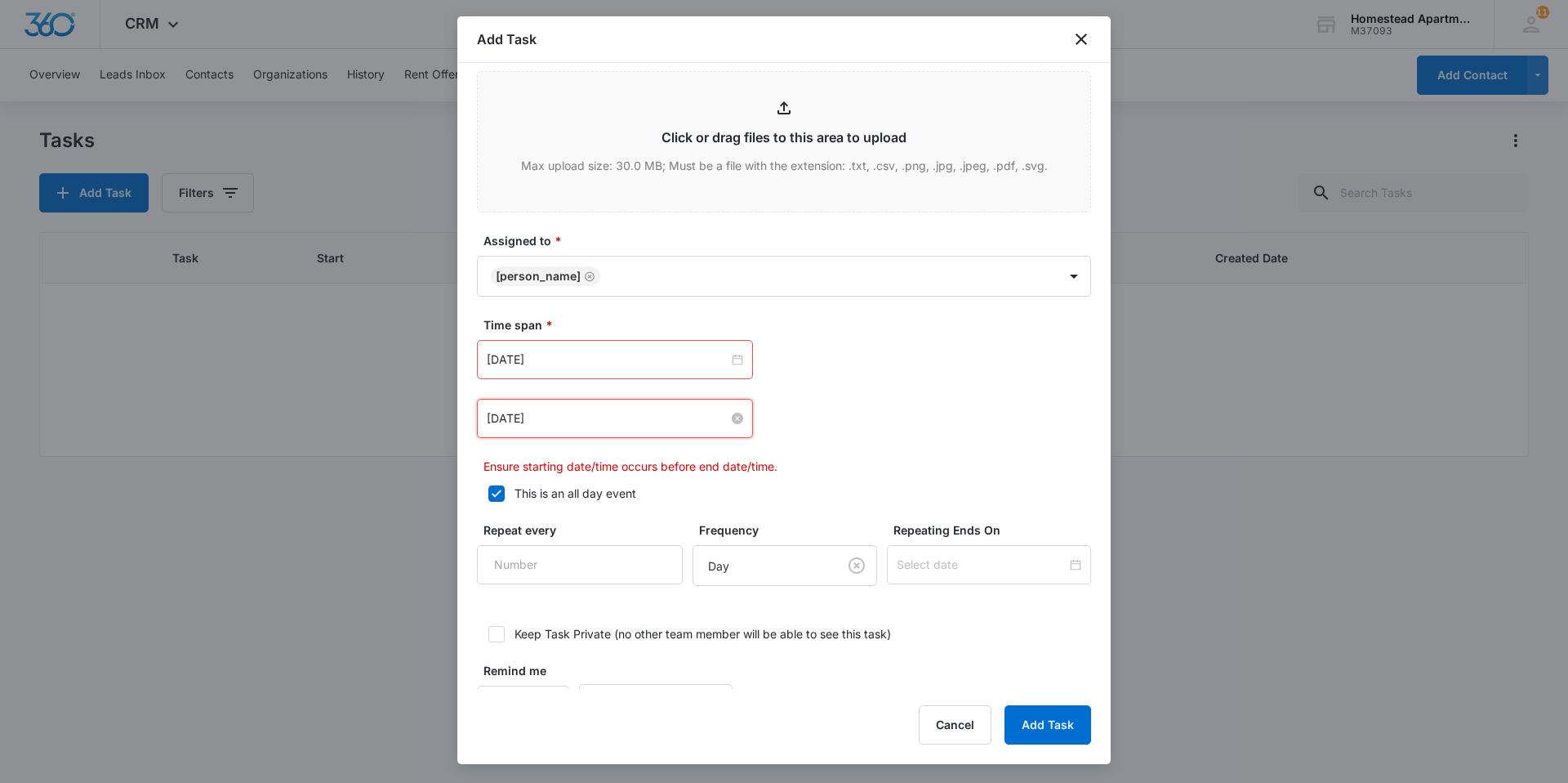
click at [594, 419] on input "Feb 20, 2023" at bounding box center [607, 418] width 242 height 18
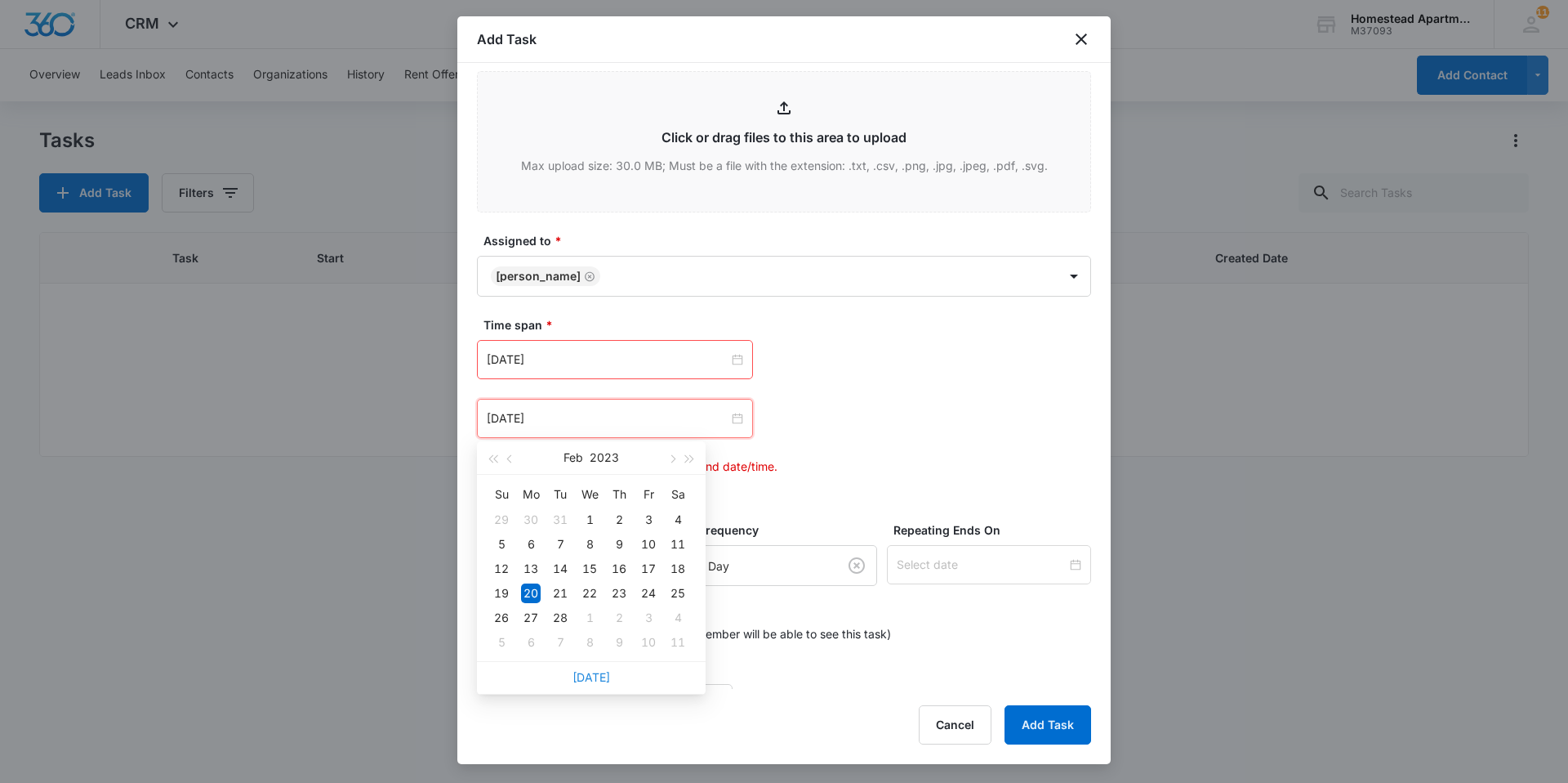
click at [590, 678] on link "Today" at bounding box center [591, 677] width 38 height 14
type input "Aug 14, 2025"
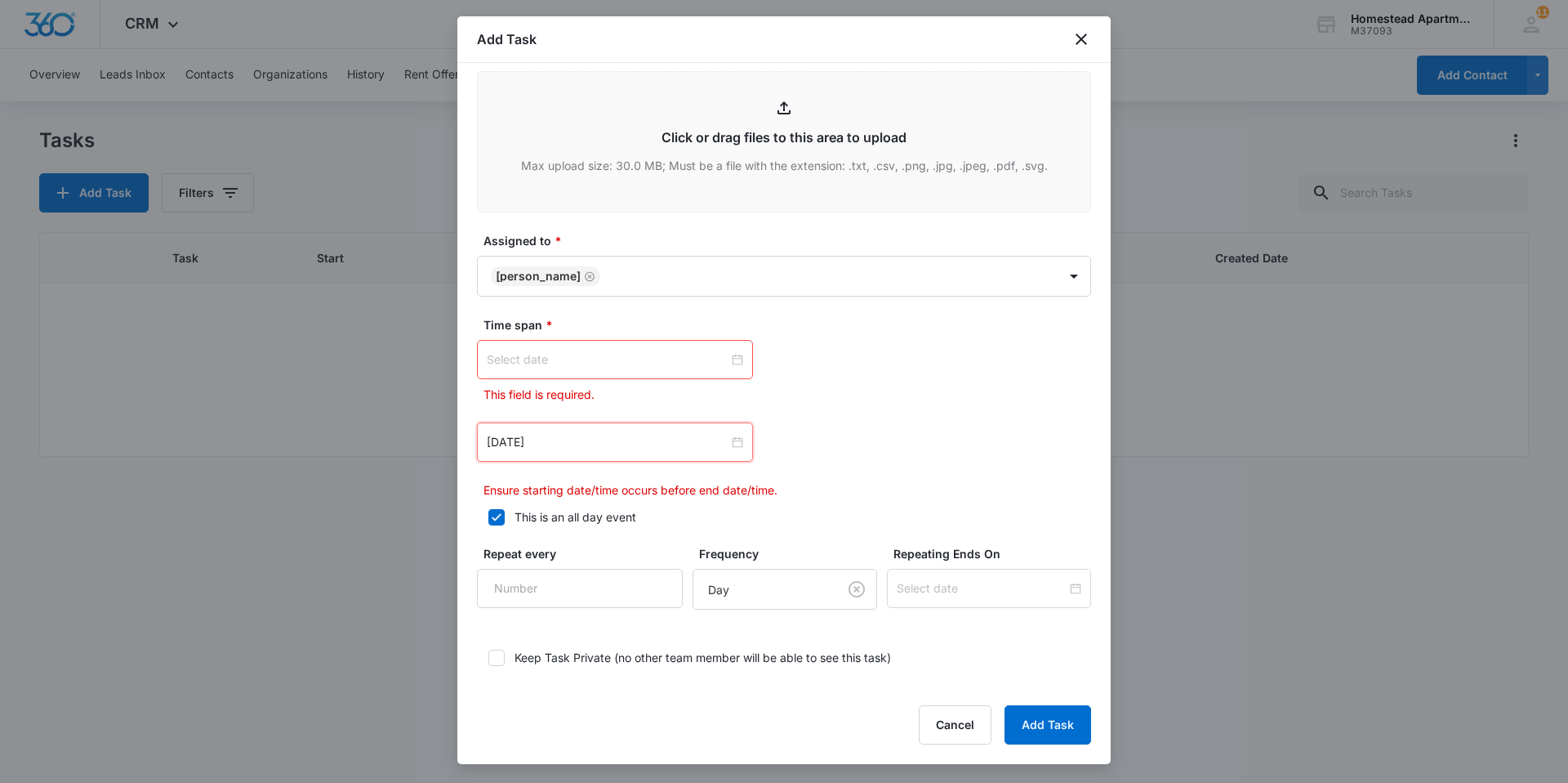
click at [597, 368] on input at bounding box center [607, 360] width 242 height 18
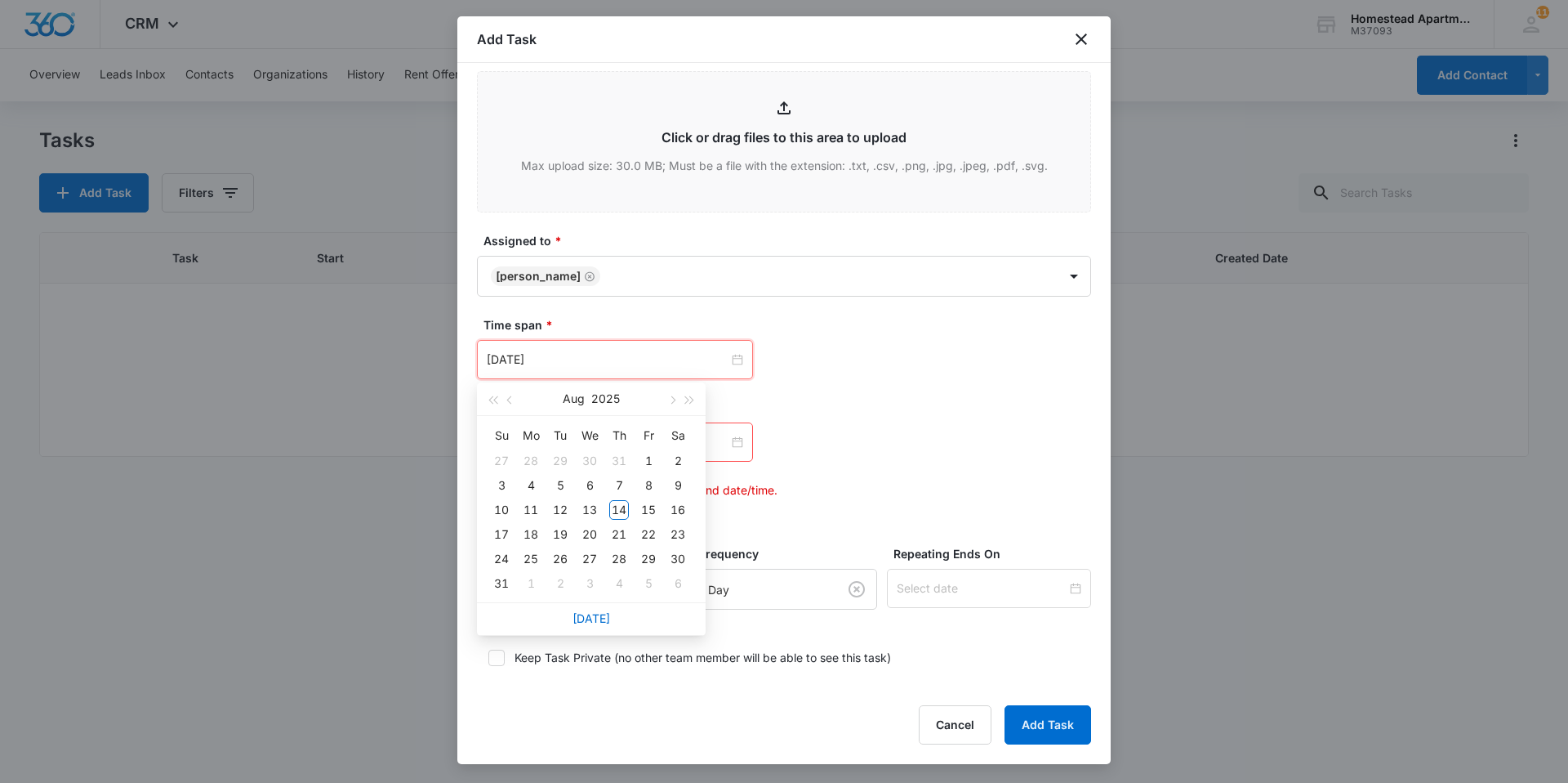
type input "Sep 3, 2025"
click at [598, 615] on link "Today" at bounding box center [591, 618] width 38 height 14
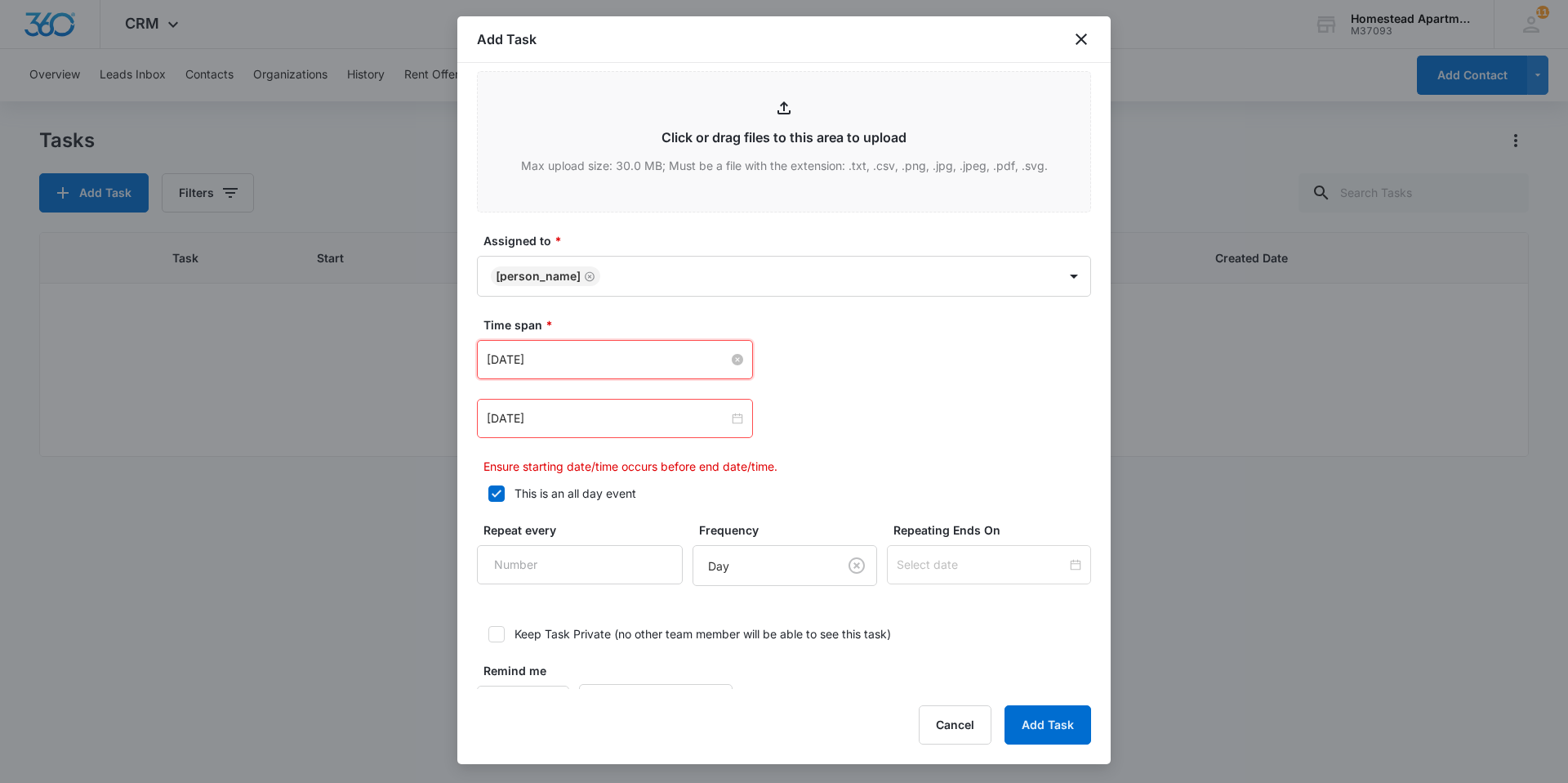
click at [569, 356] on input "Aug 14, 2025" at bounding box center [607, 360] width 242 height 18
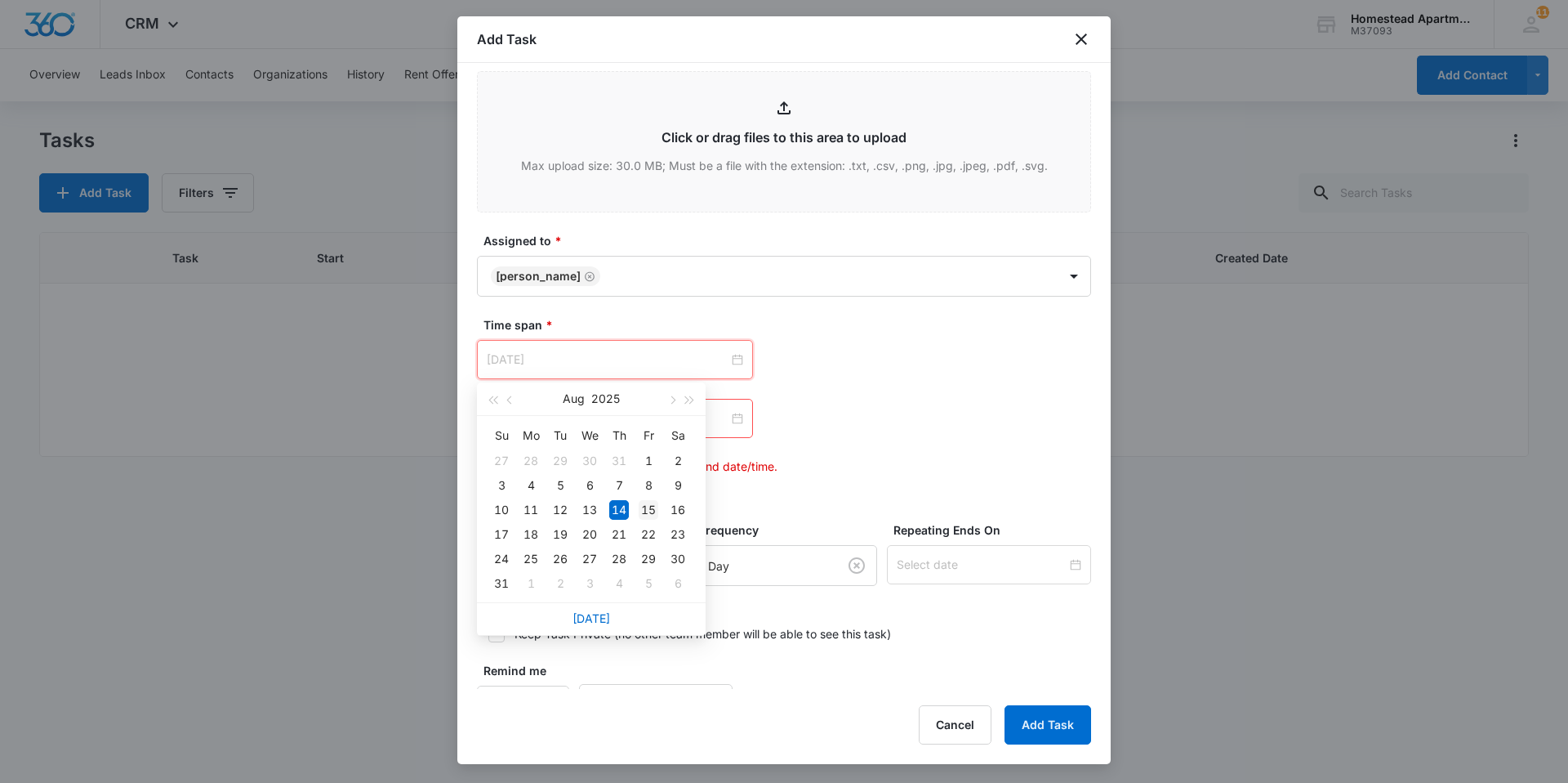
type input "Aug 15, 2025"
click at [657, 506] on div "15" at bounding box center [649, 510] width 20 height 20
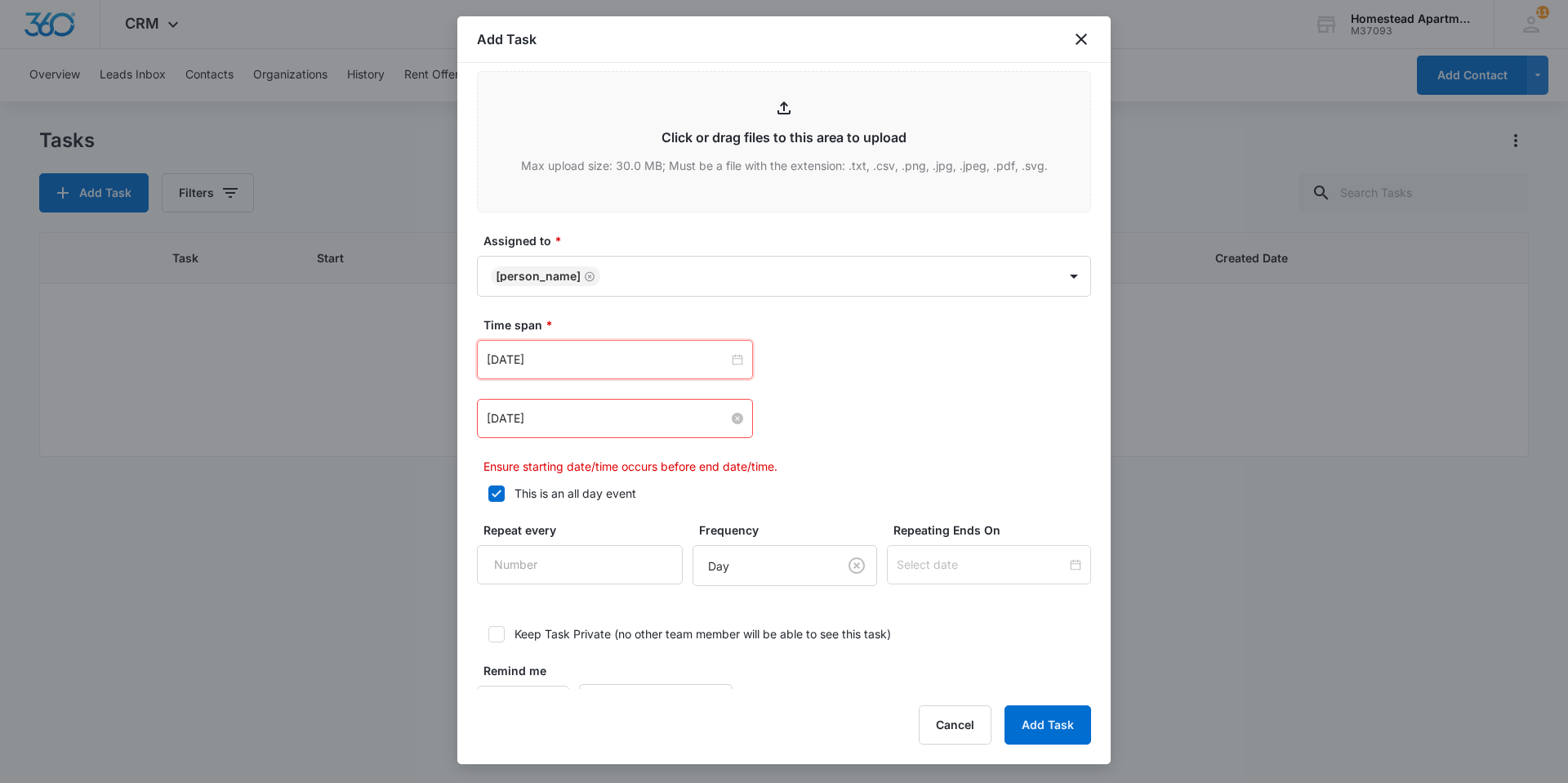
click at [589, 420] on input "Aug 14, 2025" at bounding box center [607, 418] width 242 height 18
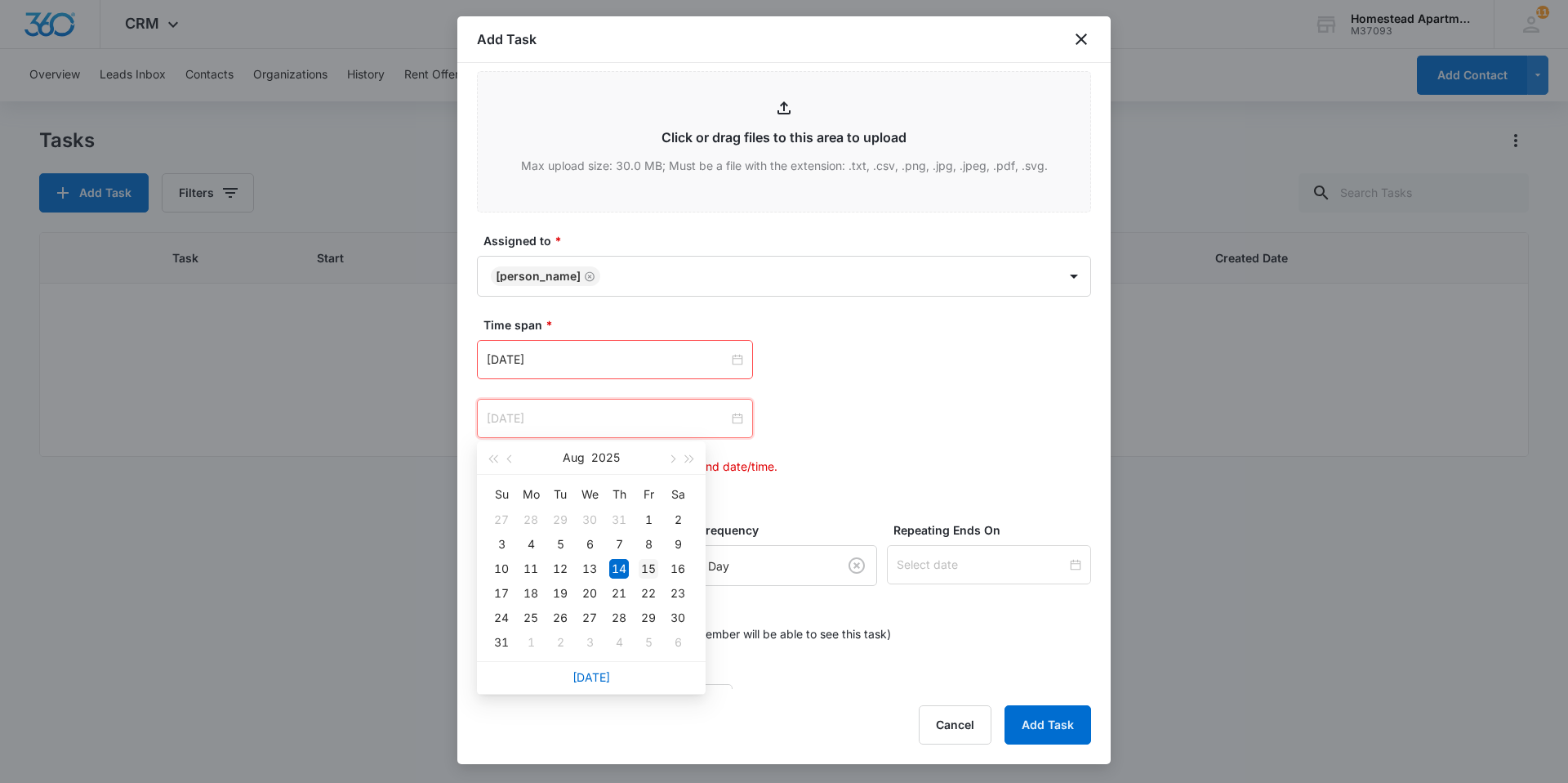
type input "Aug 15, 2025"
click at [655, 562] on div "15" at bounding box center [649, 569] width 20 height 20
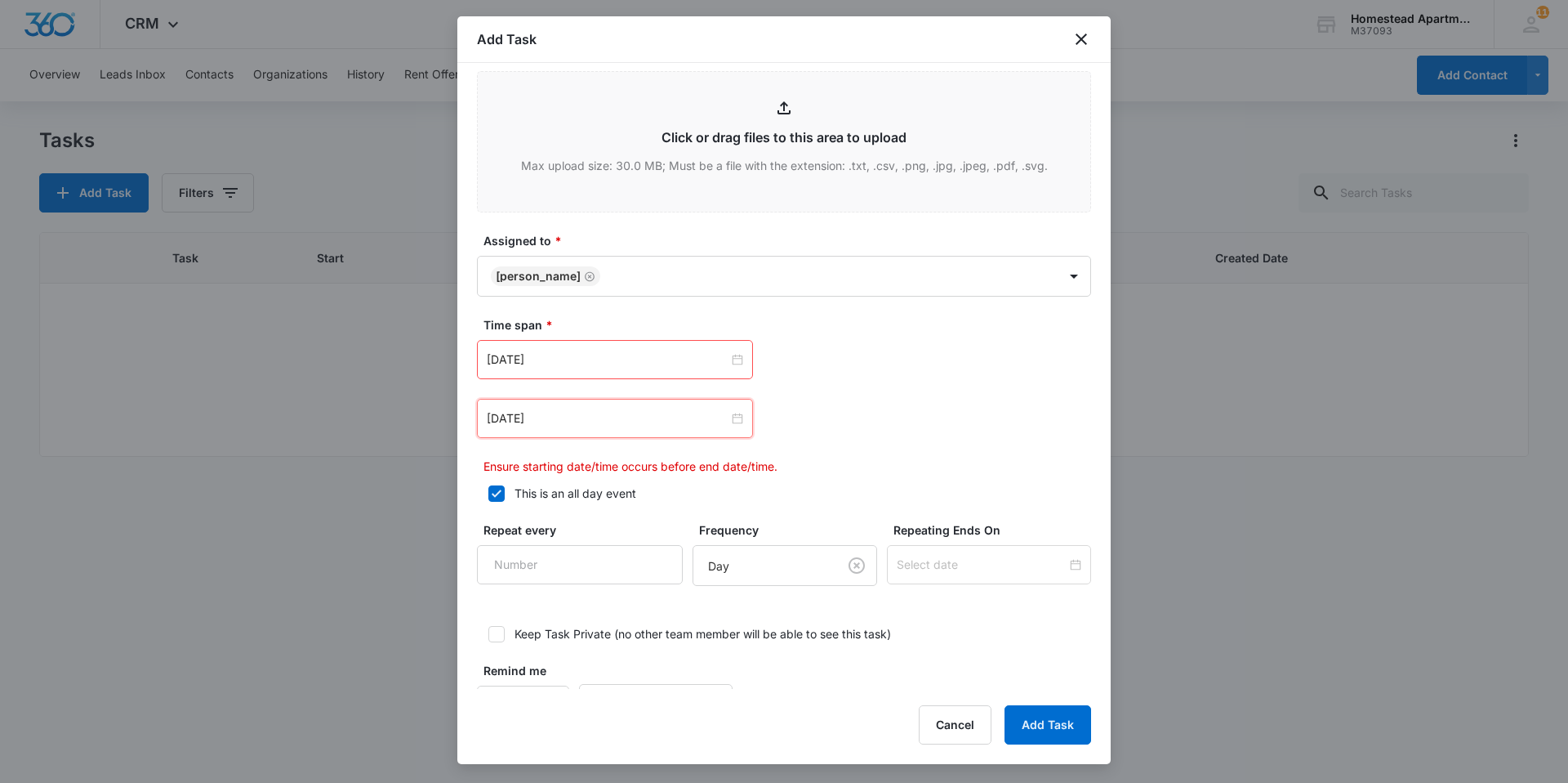
click at [916, 453] on div "Aug 15, 2025 Aug 2025 Su Mo Tu We Th Fr Sa 27 28 29 30 31 1 2 3 4 5 6 7 8 9 10 …" at bounding box center [784, 407] width 614 height 135
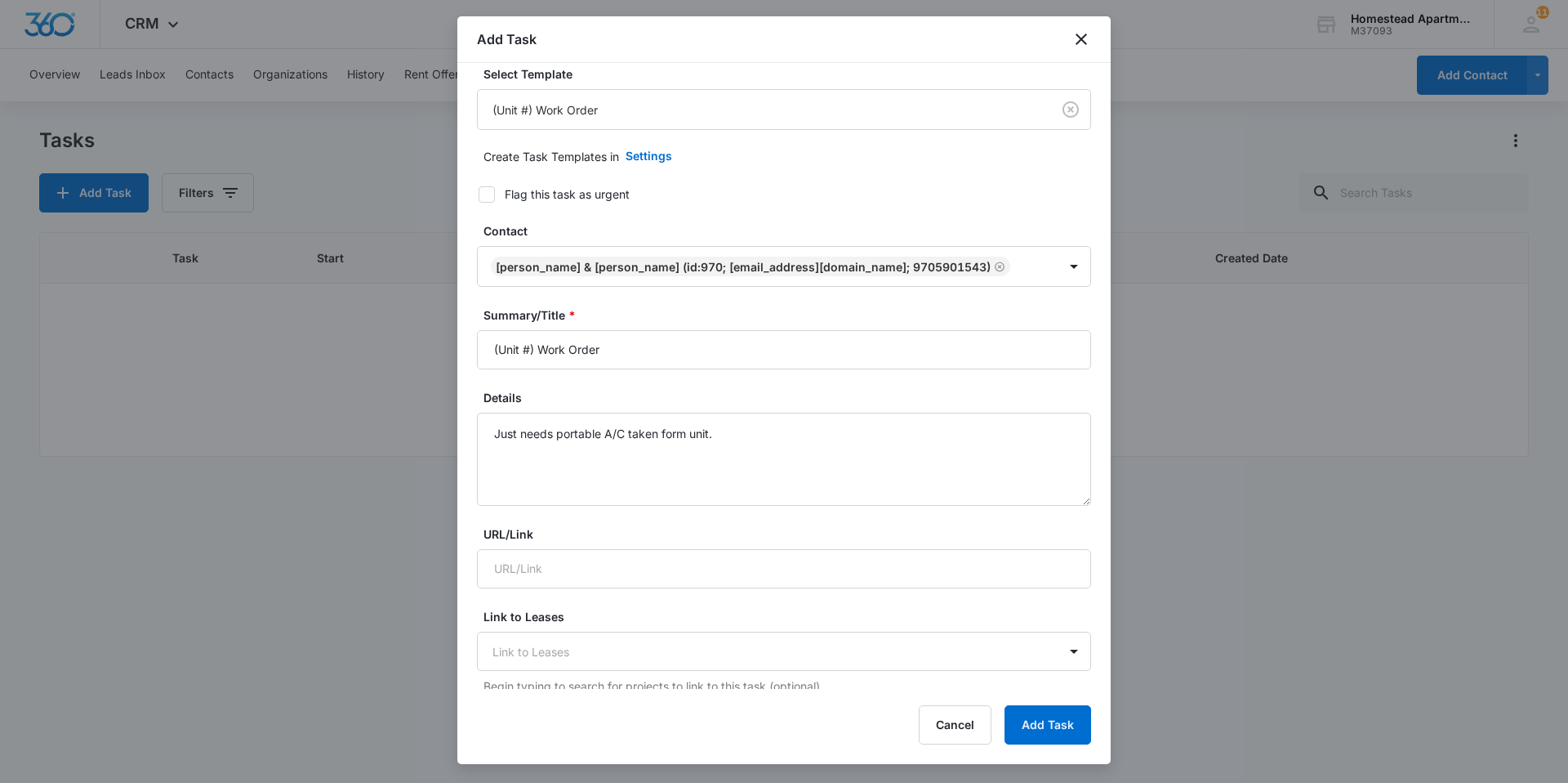
scroll to position [0, 0]
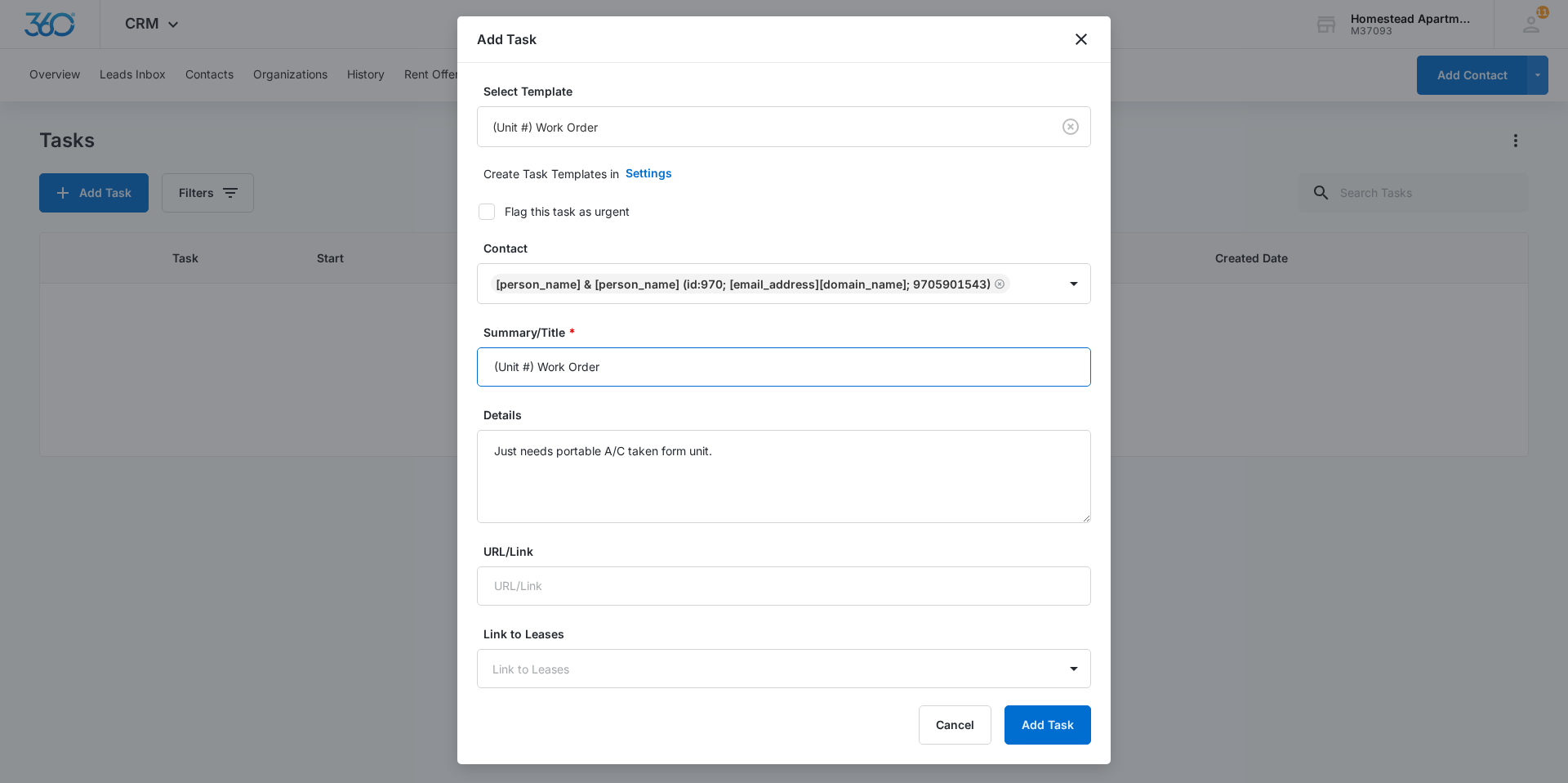
drag, startPoint x: 631, startPoint y: 372, endPoint x: 446, endPoint y: 392, distance: 186.1
click at [446, 392] on body "CRM Apps Reputation Websites Forms CRM Email Social Content Intelligence Files …" at bounding box center [784, 392] width 1568 height 783
type input "3607 #4 Work Order"
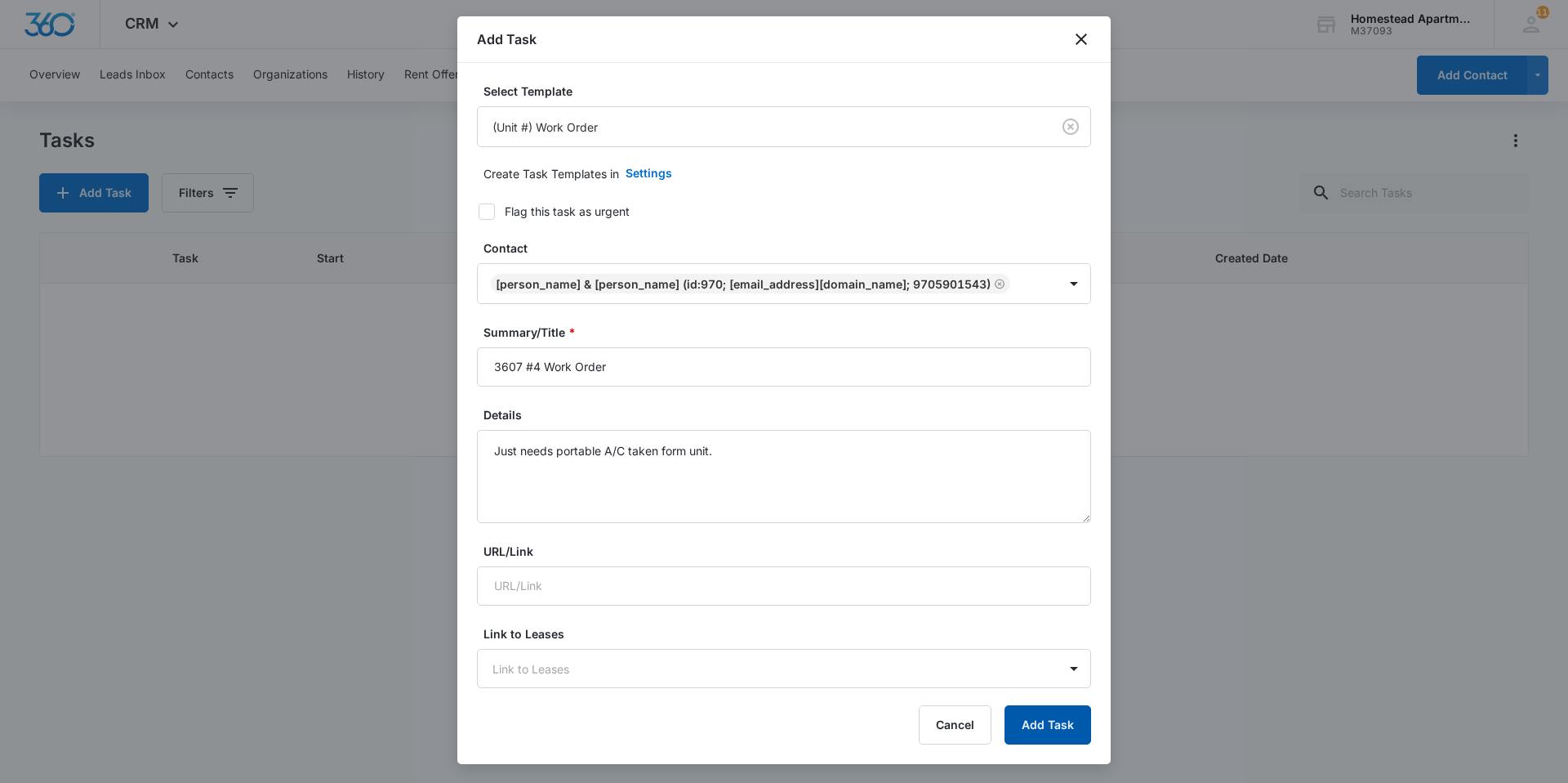
click at [1039, 727] on button "Add Task" at bounding box center [1047, 726] width 86 height 40
click at [1059, 733] on button "Add Task" at bounding box center [1047, 726] width 86 height 40
click at [1034, 692] on div "Add Task Select Template (Unit #) Work Order Create Task Templates in Settings …" at bounding box center [784, 390] width 654 height 747
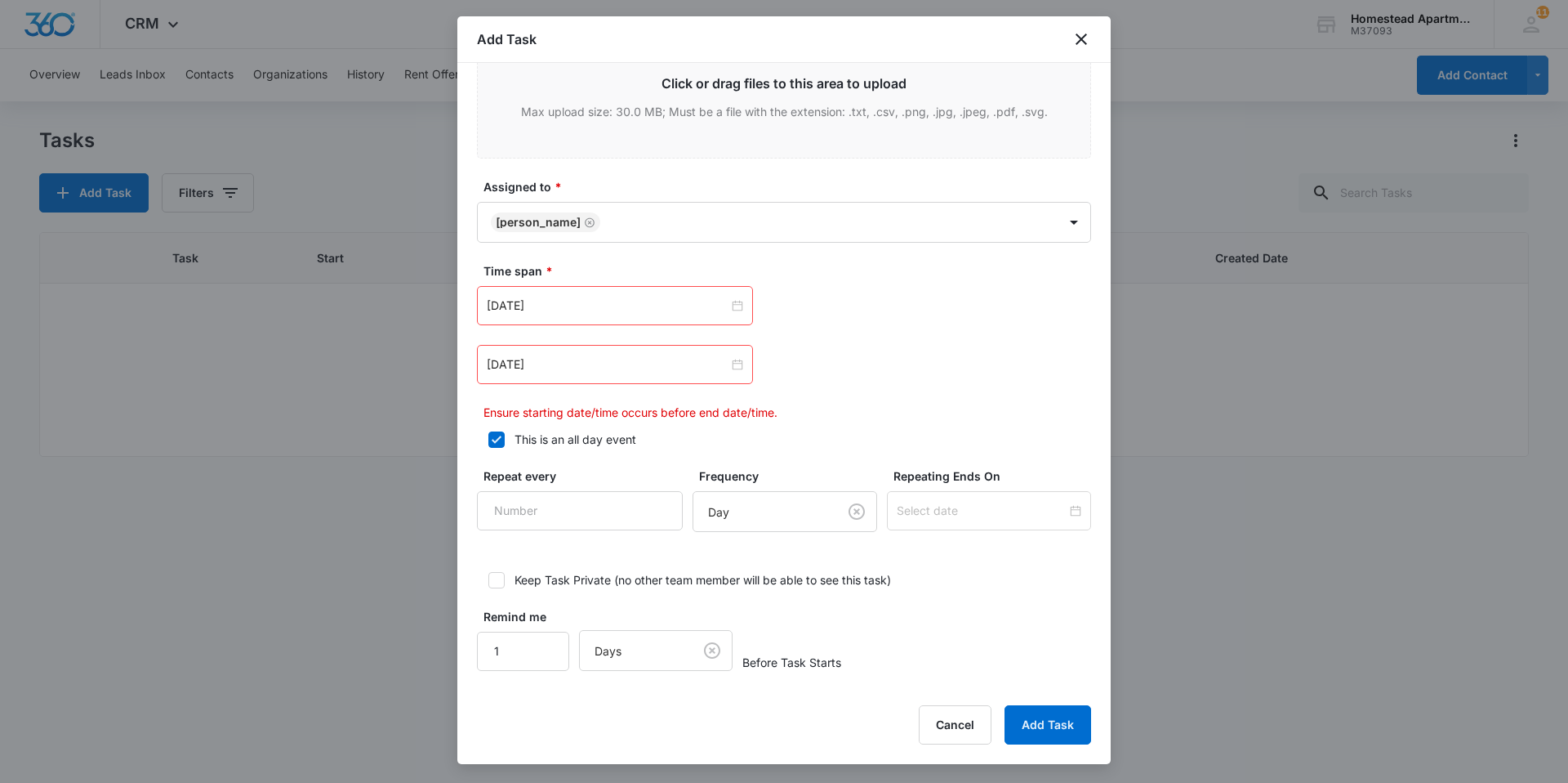
scroll to position [873, 0]
click at [902, 389] on div "Aug 15, 2025 Aug 2025 Su Mo Tu We Th Fr Sa 27 28 29 30 31 1 2 3 4 5 6 7 8 9 10 …" at bounding box center [784, 352] width 614 height 135
click at [528, 303] on input "Aug 15, 2025" at bounding box center [607, 304] width 242 height 18
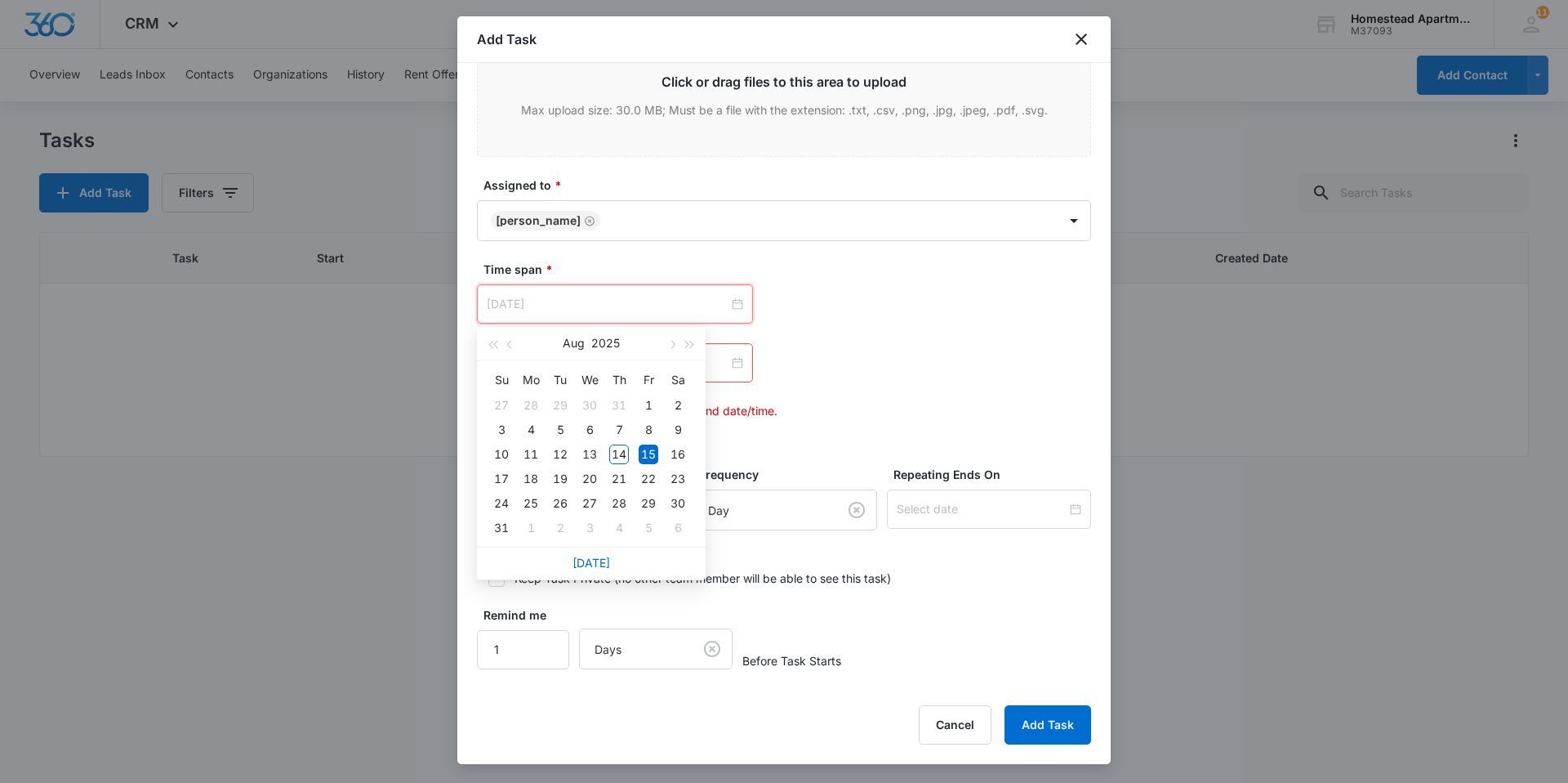
type input "Aug 15, 2025"
click at [651, 451] on div "15" at bounding box center [649, 455] width 20 height 20
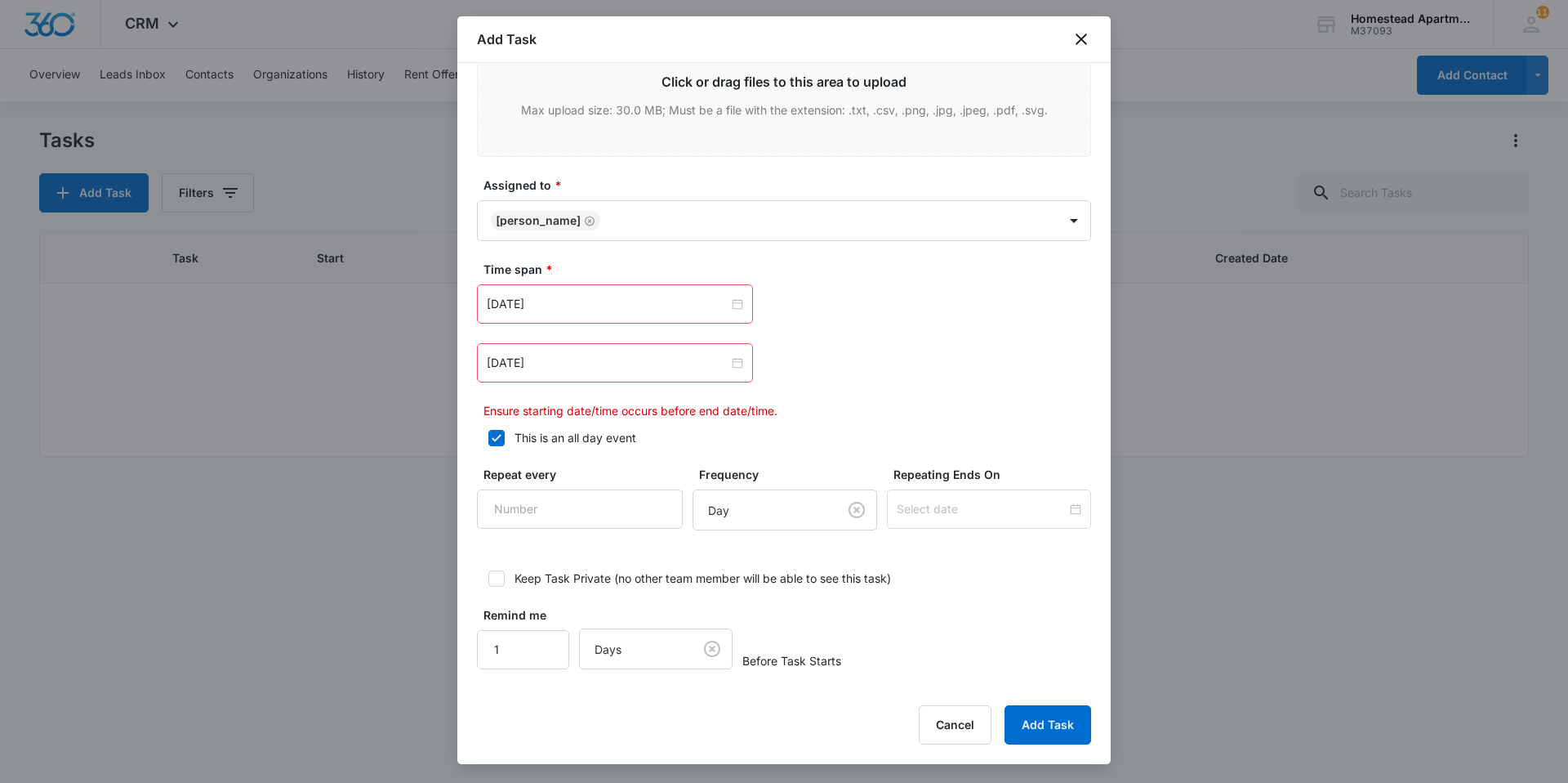
click at [502, 435] on icon at bounding box center [496, 438] width 15 height 15
click at [488, 435] on input "This is an all day event" at bounding box center [483, 438] width 12 height 12
click at [497, 444] on icon at bounding box center [496, 438] width 15 height 15
click at [488, 444] on input "This is an all day event" at bounding box center [483, 438] width 12 height 12
checkbox input "true"
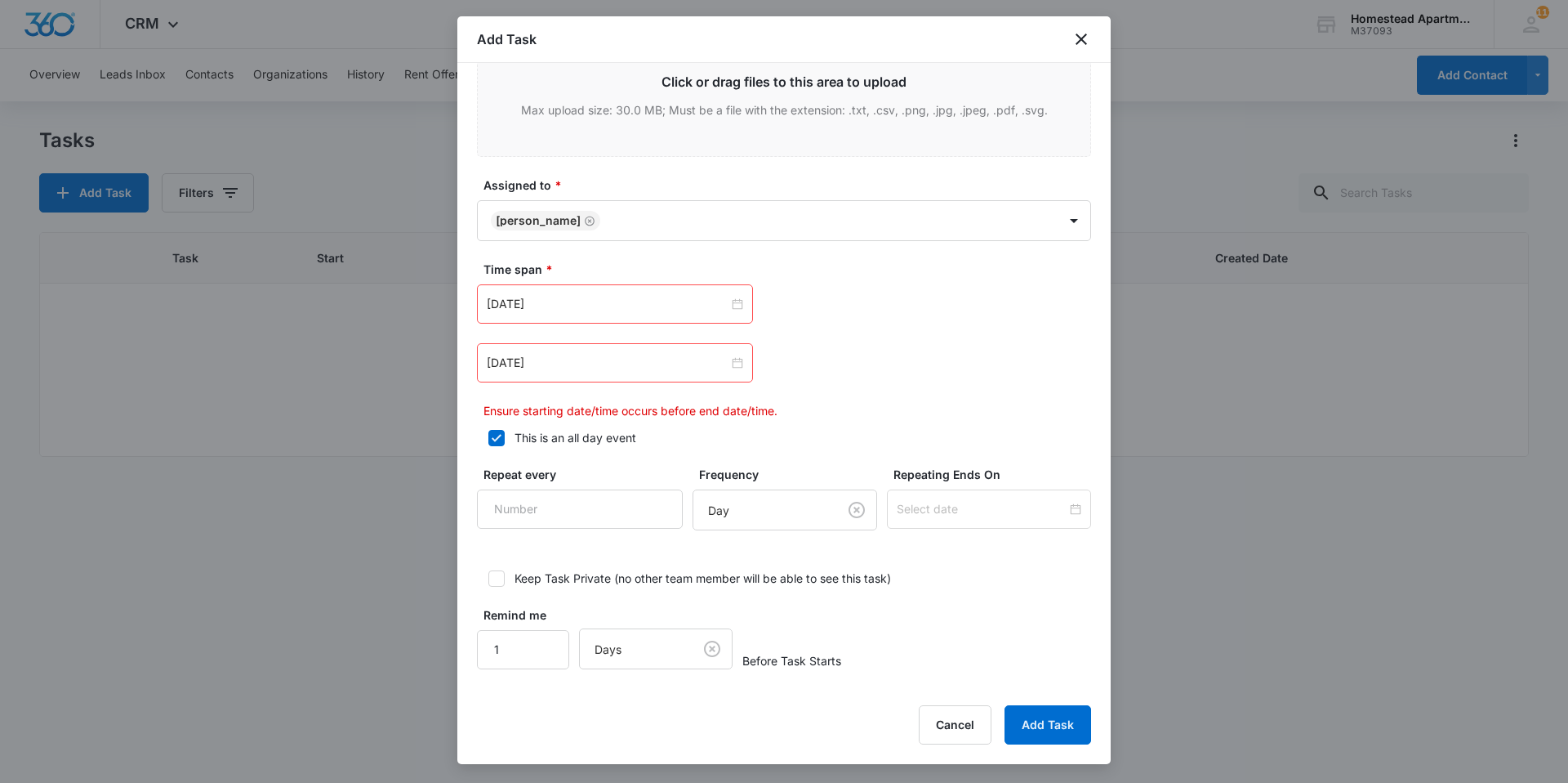
click at [722, 372] on div "Aug 15, 2025" at bounding box center [615, 363] width 276 height 40
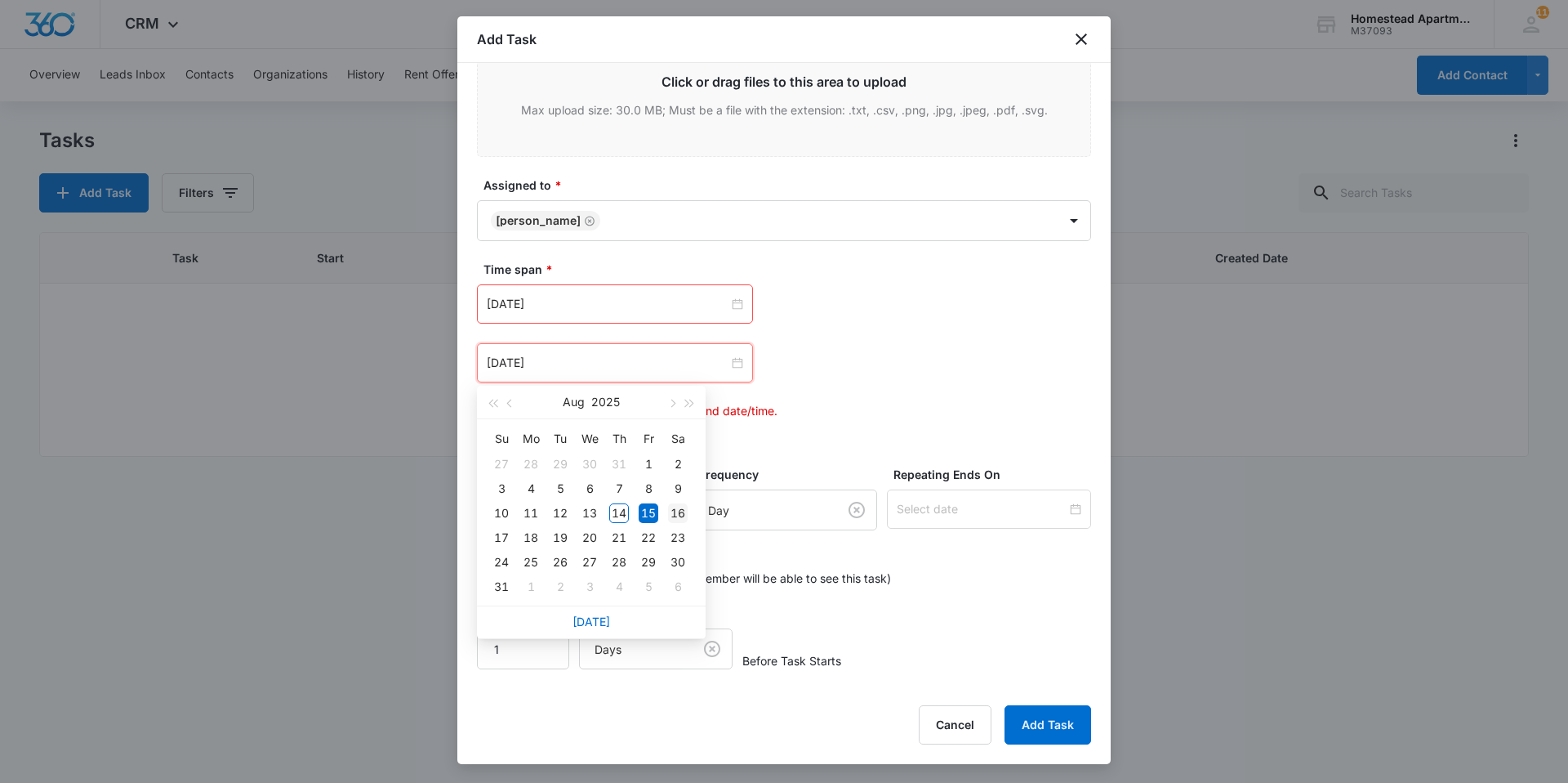
type input "Aug 16, 2025"
click at [676, 512] on div "16" at bounding box center [678, 513] width 20 height 20
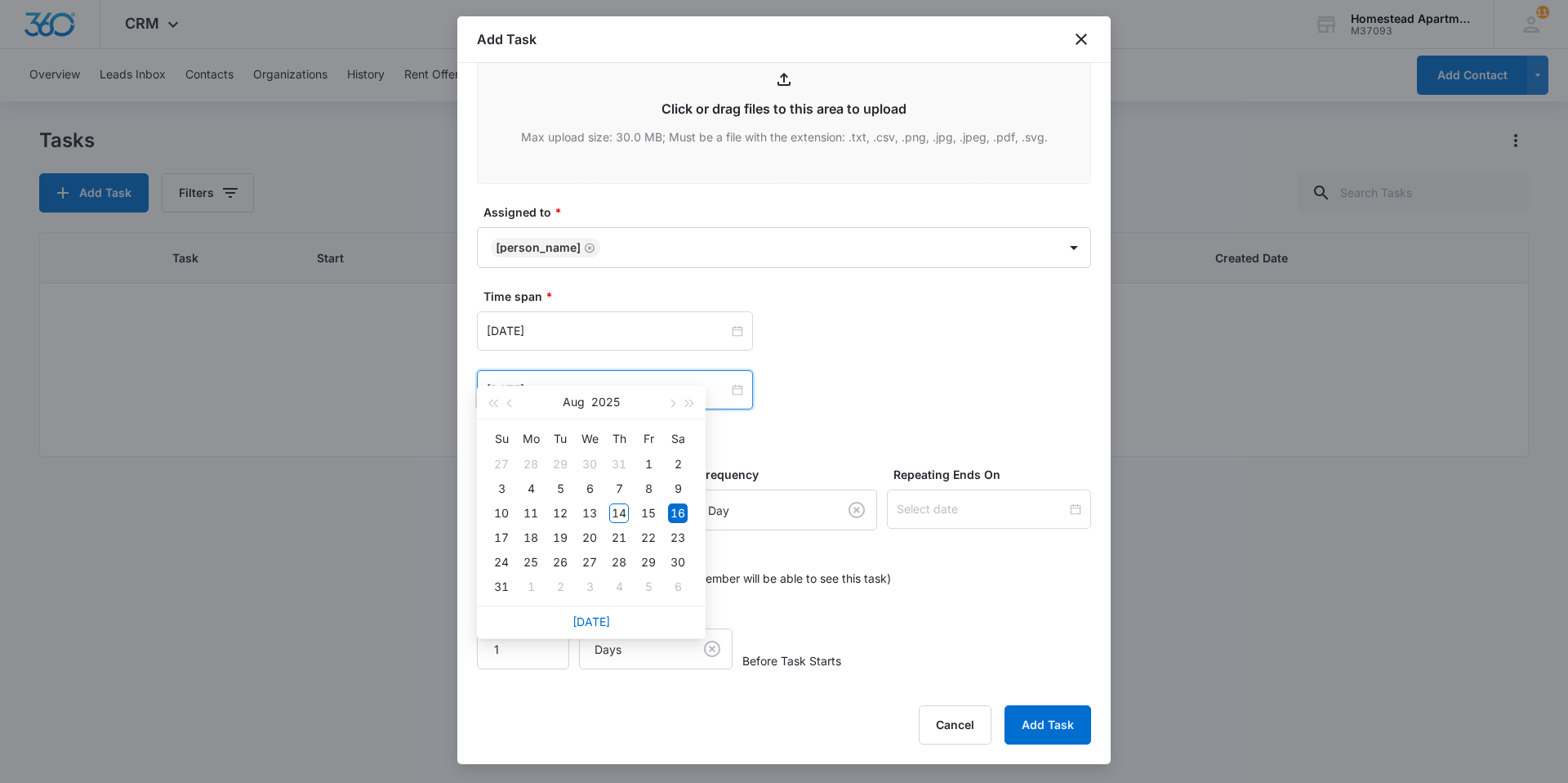
scroll to position [845, 0]
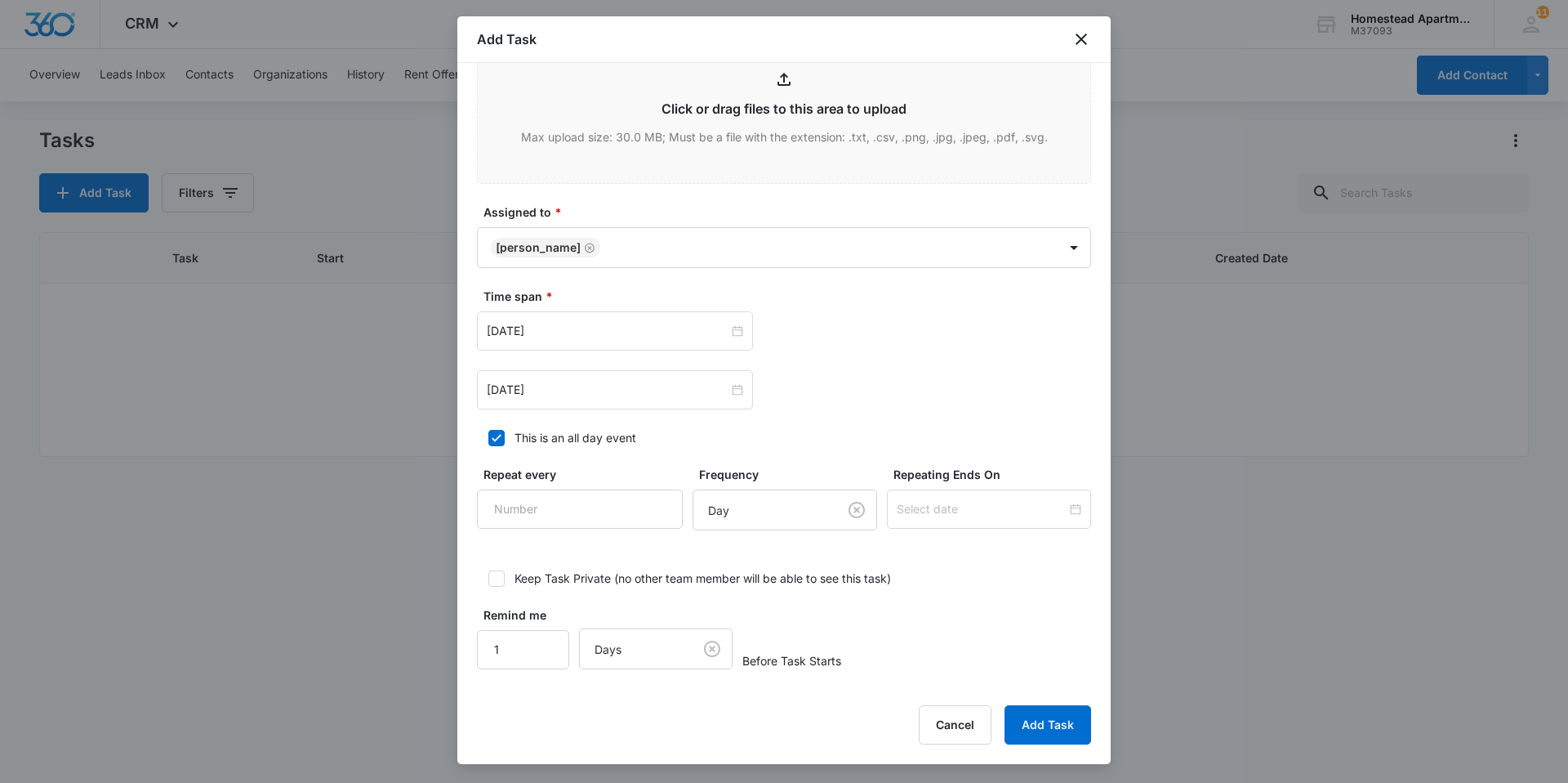
click at [1025, 718] on button "Add Task" at bounding box center [1047, 726] width 86 height 40
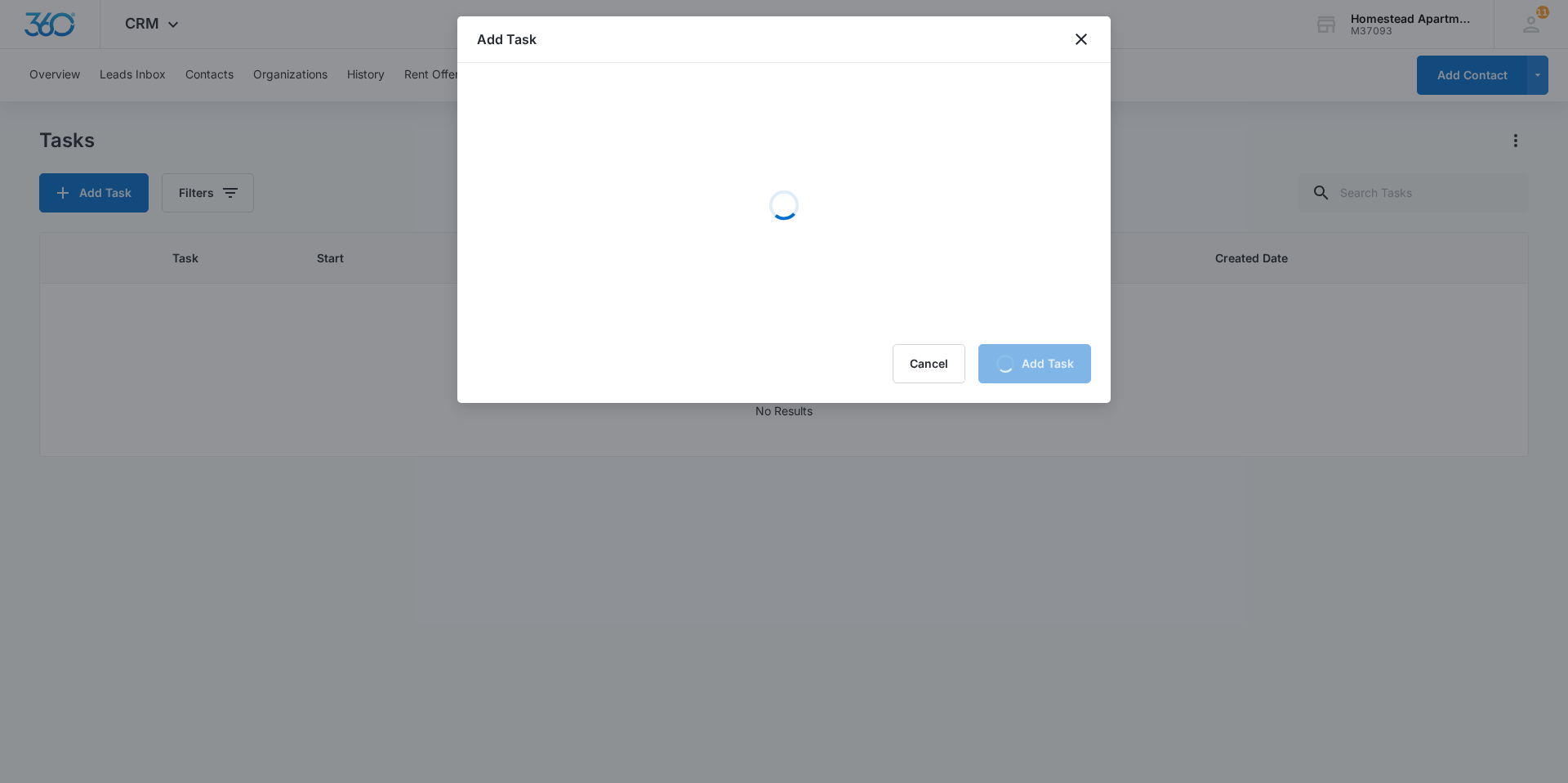
scroll to position [0, 0]
